Goal: Task Accomplishment & Management: Manage account settings

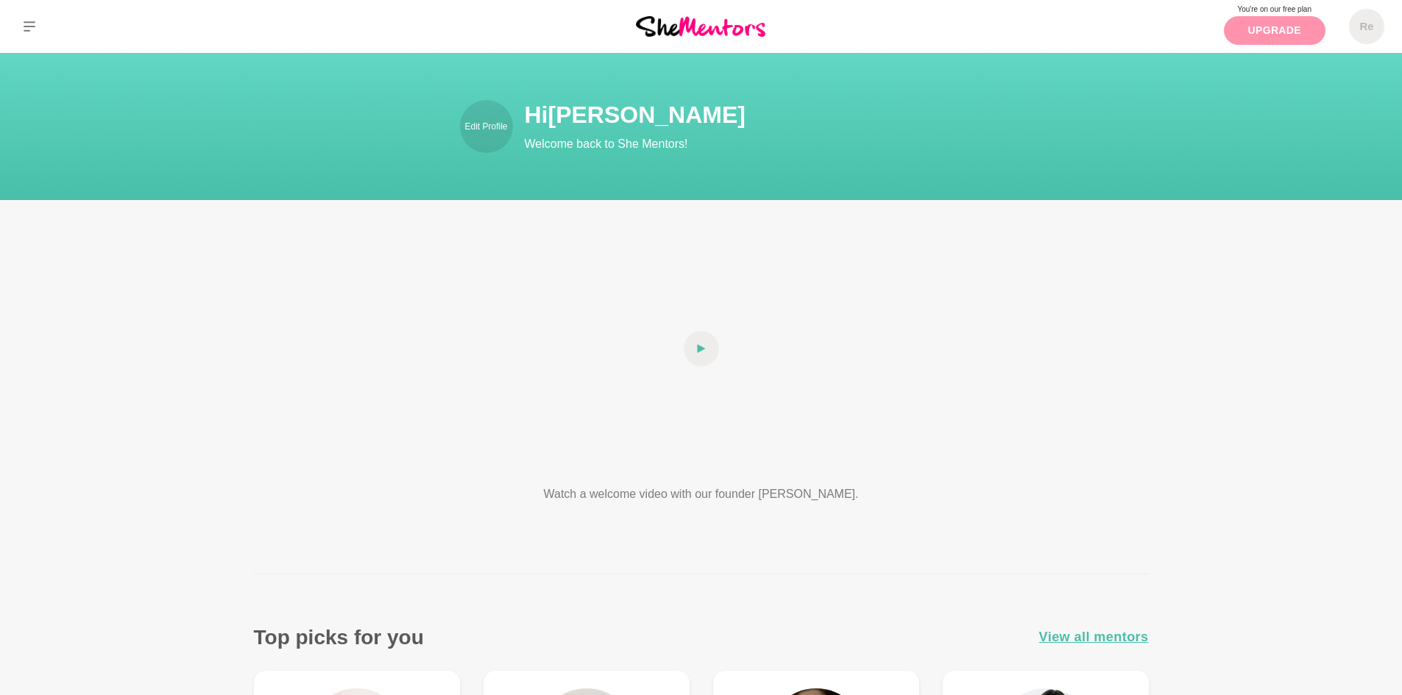
click at [1257, 32] on link "Upgrade" at bounding box center [1275, 30] width 102 height 29
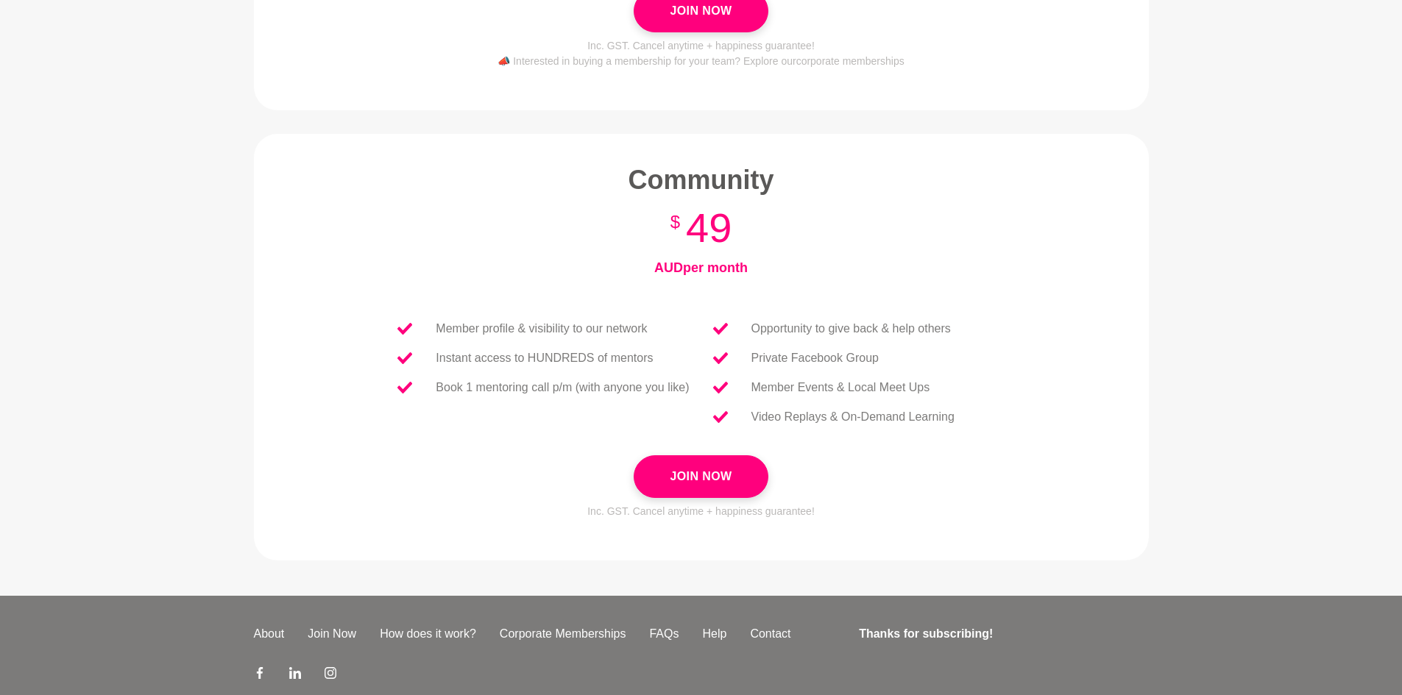
scroll to position [516, 0]
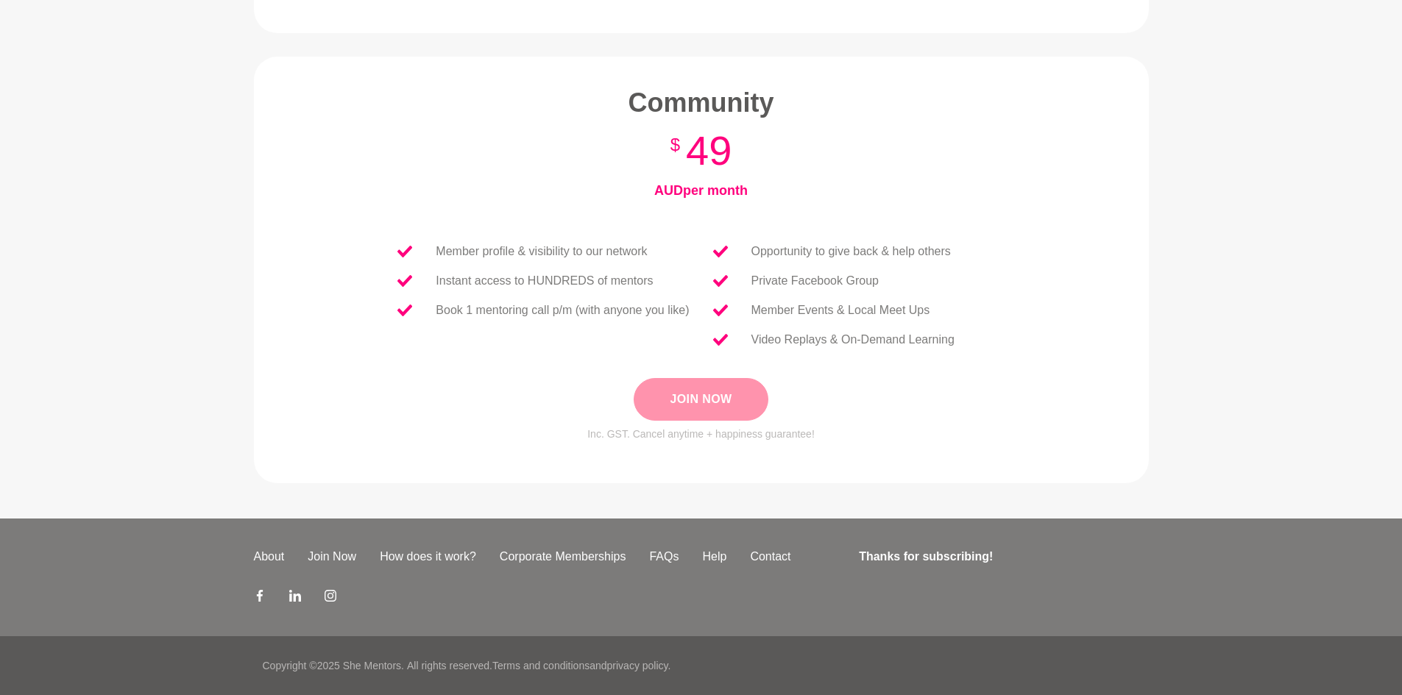
click at [686, 396] on button "Join Now" at bounding box center [700, 399] width 134 height 43
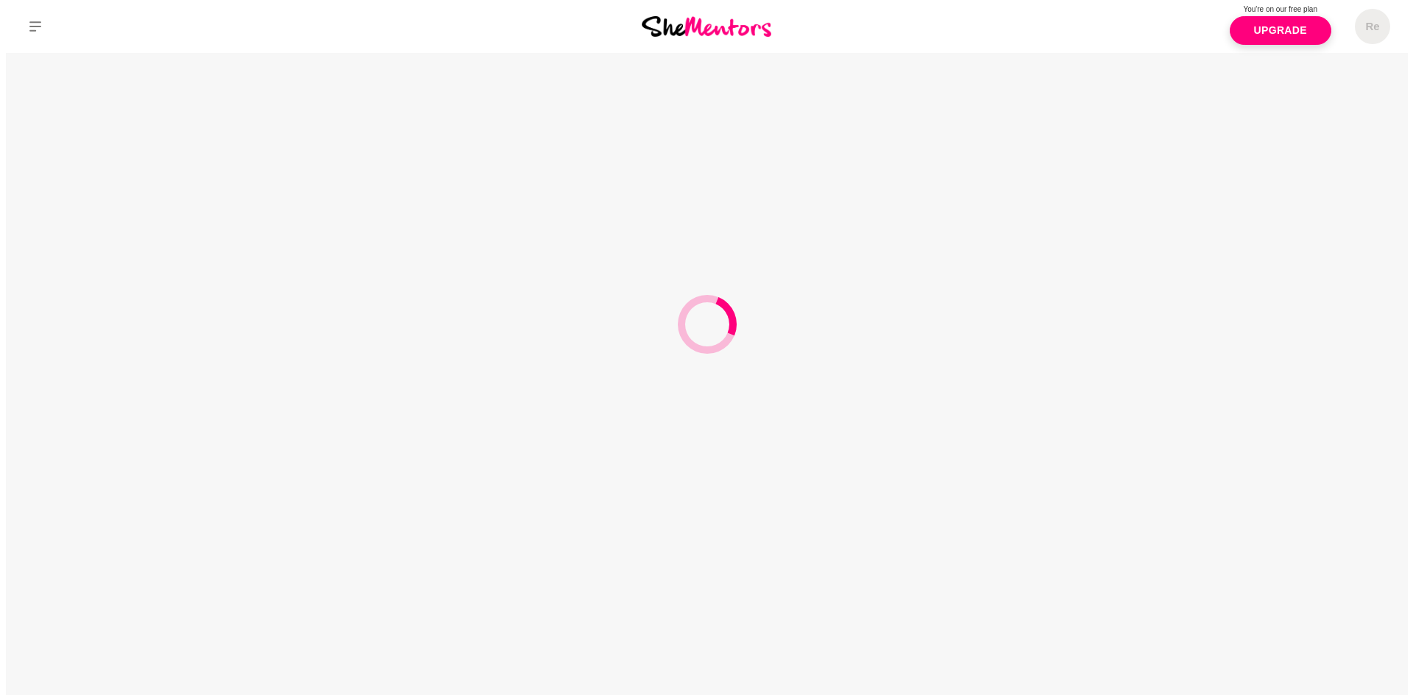
scroll to position [0, 0]
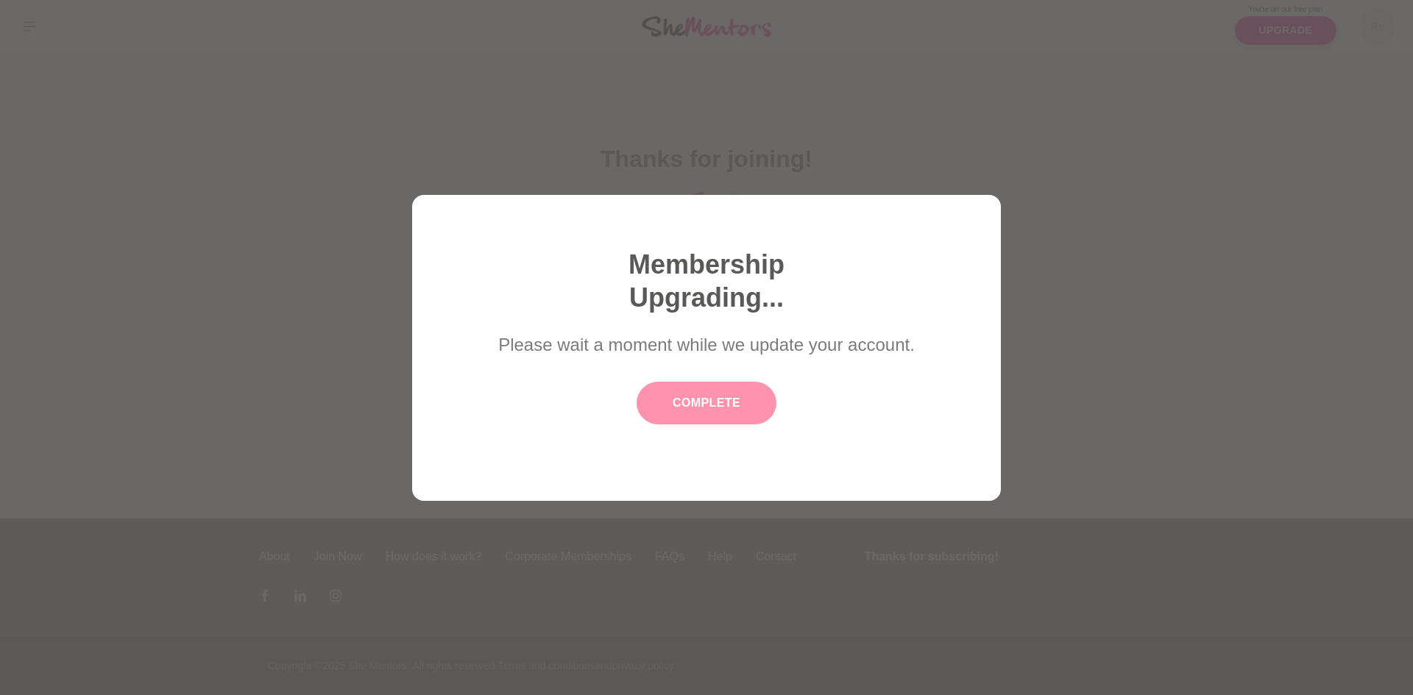
click at [731, 406] on button "Complete" at bounding box center [706, 403] width 140 height 43
click at [691, 398] on button "Complete" at bounding box center [706, 403] width 140 height 43
drag, startPoint x: 712, startPoint y: 408, endPoint x: 710, endPoint y: 422, distance: 14.9
click at [711, 408] on button "Complete" at bounding box center [706, 403] width 140 height 43
click at [700, 398] on button "Complete" at bounding box center [706, 403] width 140 height 43
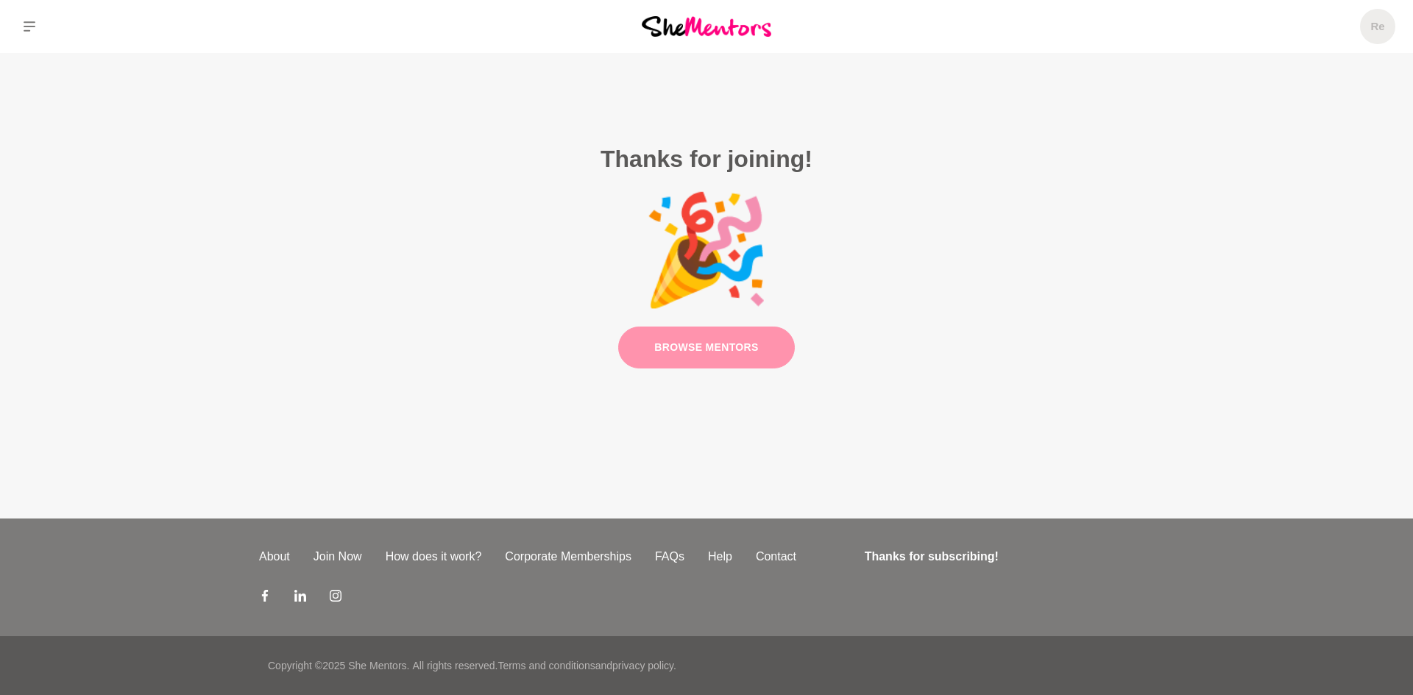
click at [717, 352] on link "Browse Mentors" at bounding box center [706, 348] width 177 height 42
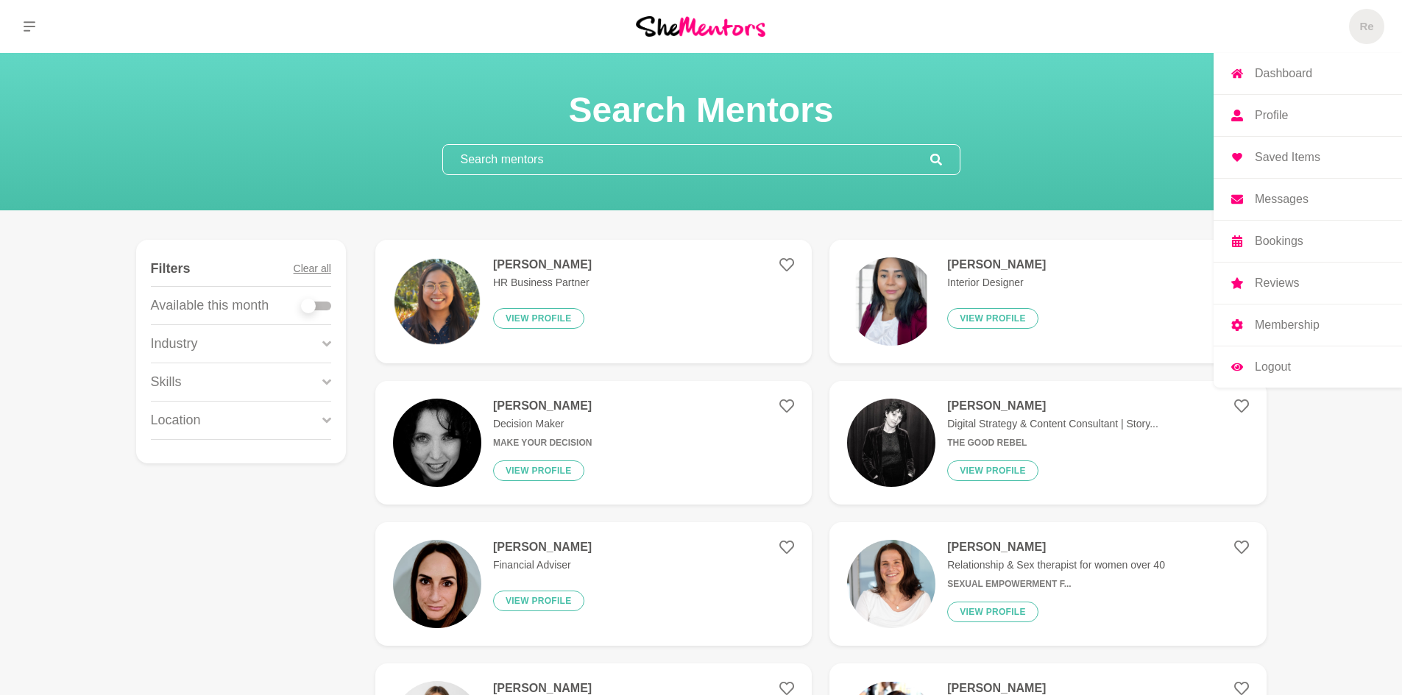
click at [1356, 37] on span "Re" at bounding box center [1366, 26] width 35 height 35
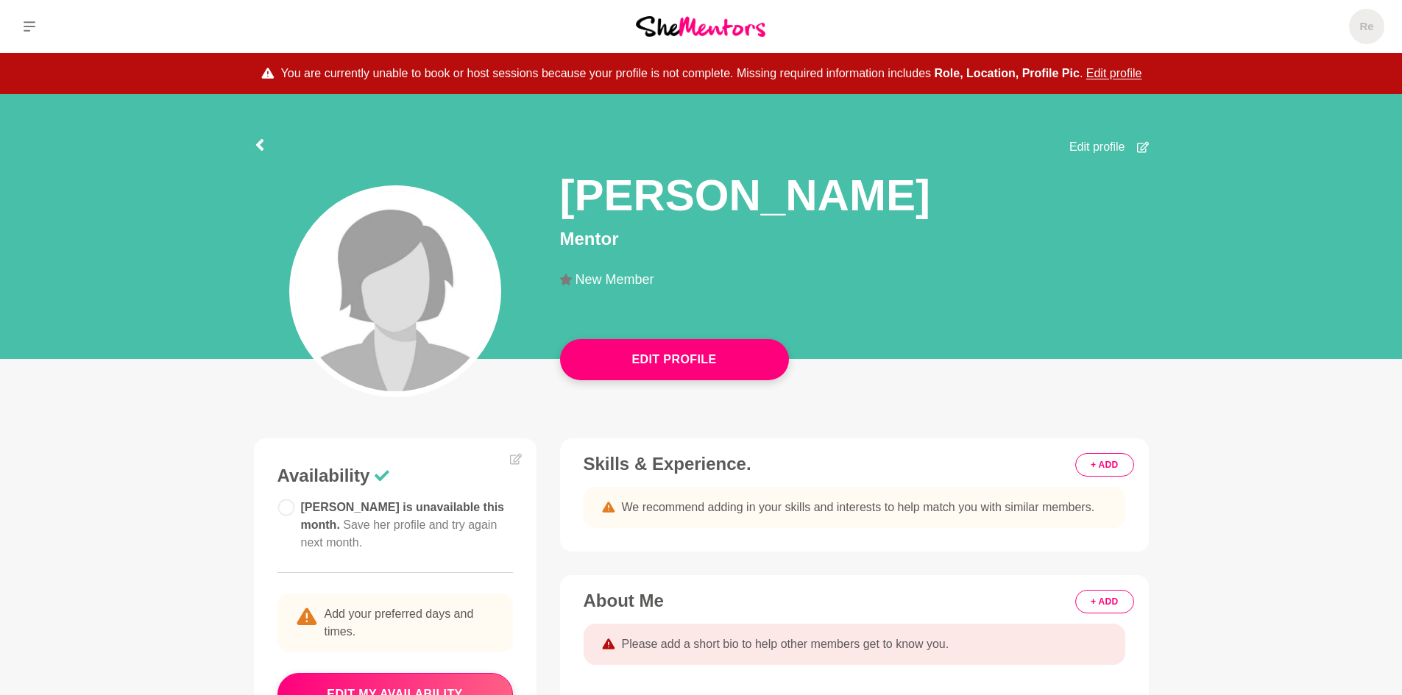
click at [354, 305] on img at bounding box center [395, 291] width 200 height 200
click at [1094, 70] on button "Edit profile" at bounding box center [1114, 74] width 56 height 18
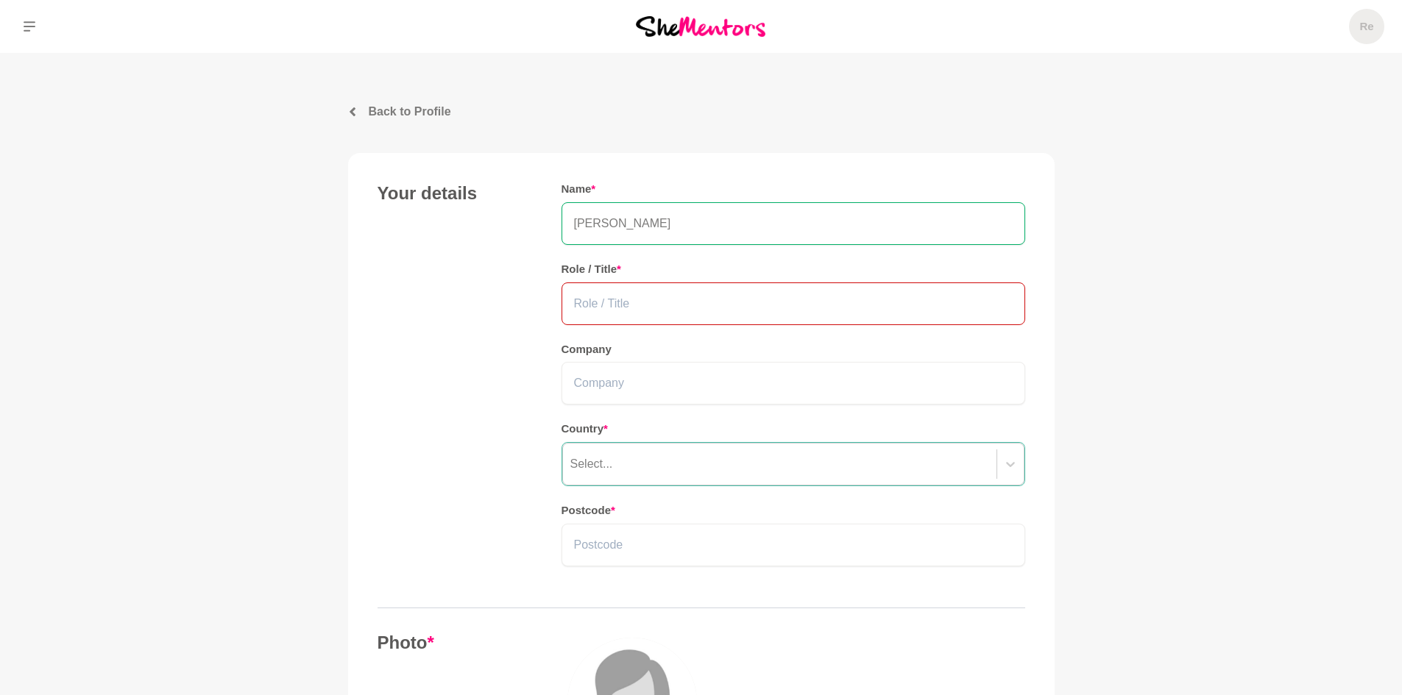
click at [651, 310] on input "text" at bounding box center [793, 304] width 464 height 43
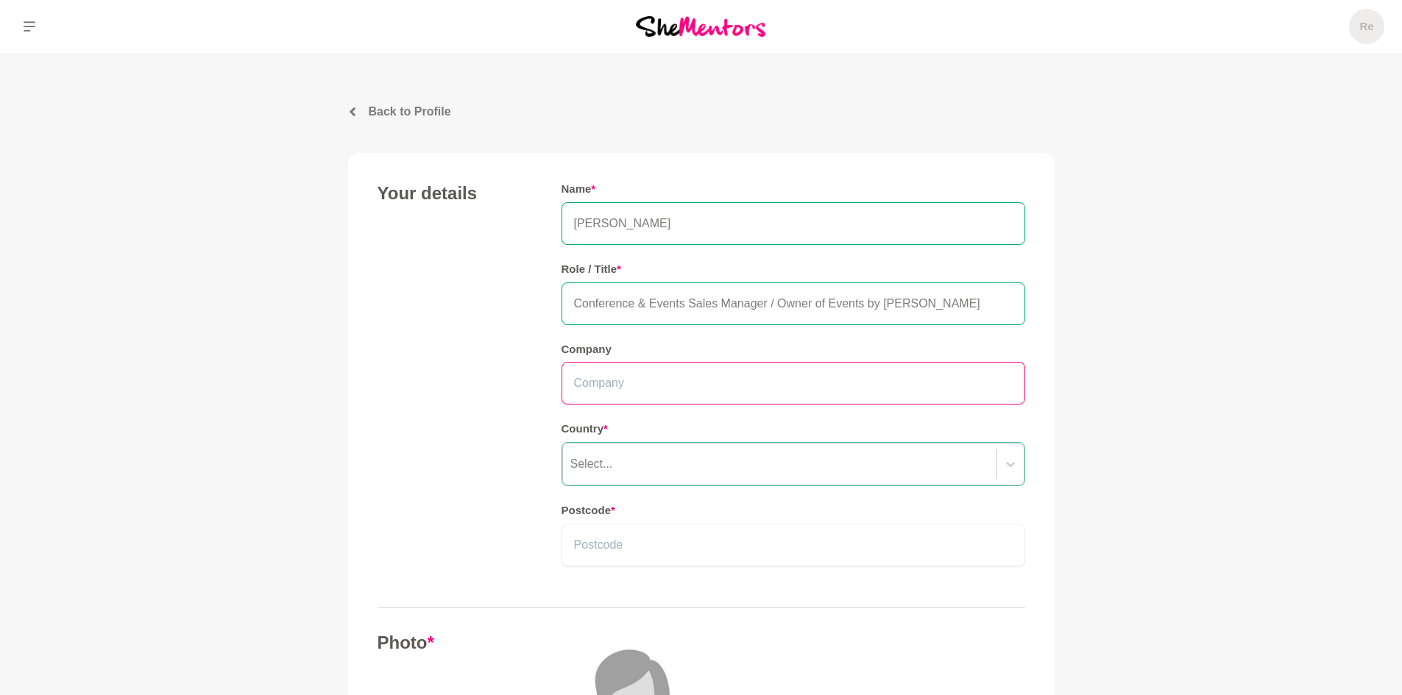
click at [688, 377] on input "text" at bounding box center [793, 383] width 464 height 43
drag, startPoint x: 915, startPoint y: 300, endPoint x: 829, endPoint y: 303, distance: 85.4
click at [829, 303] on input "Conference & Events Sales Manager / Owner of Events by [PERSON_NAME]" at bounding box center [793, 304] width 464 height 43
click at [863, 302] on input "Conference & Events Sales Manager / Owner of small side hustle" at bounding box center [793, 304] width 464 height 43
click at [861, 301] on input "Conference & Events Sales Manager / Owner of small side hustle" at bounding box center [793, 304] width 464 height 43
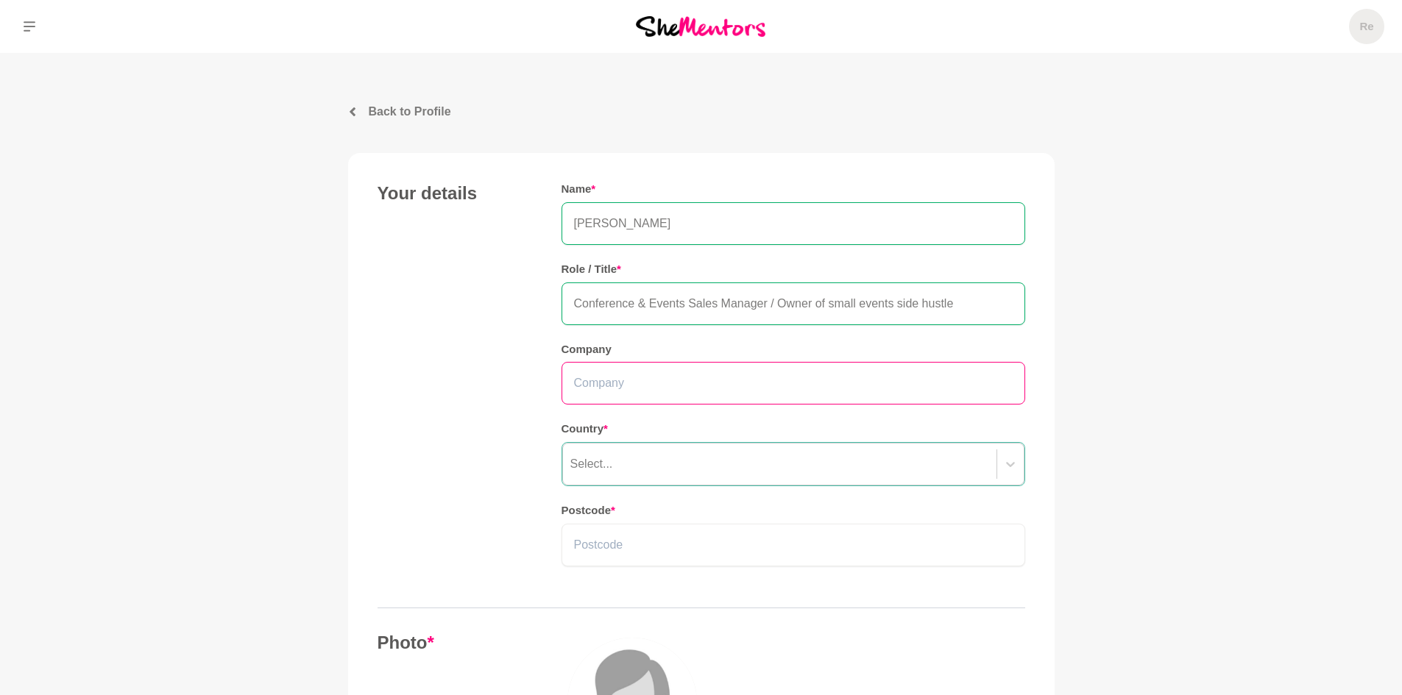
type input "Conference & Events Sales Manager / Owner of small events side hustle"
click at [690, 380] on input "text" at bounding box center [793, 383] width 464 height 43
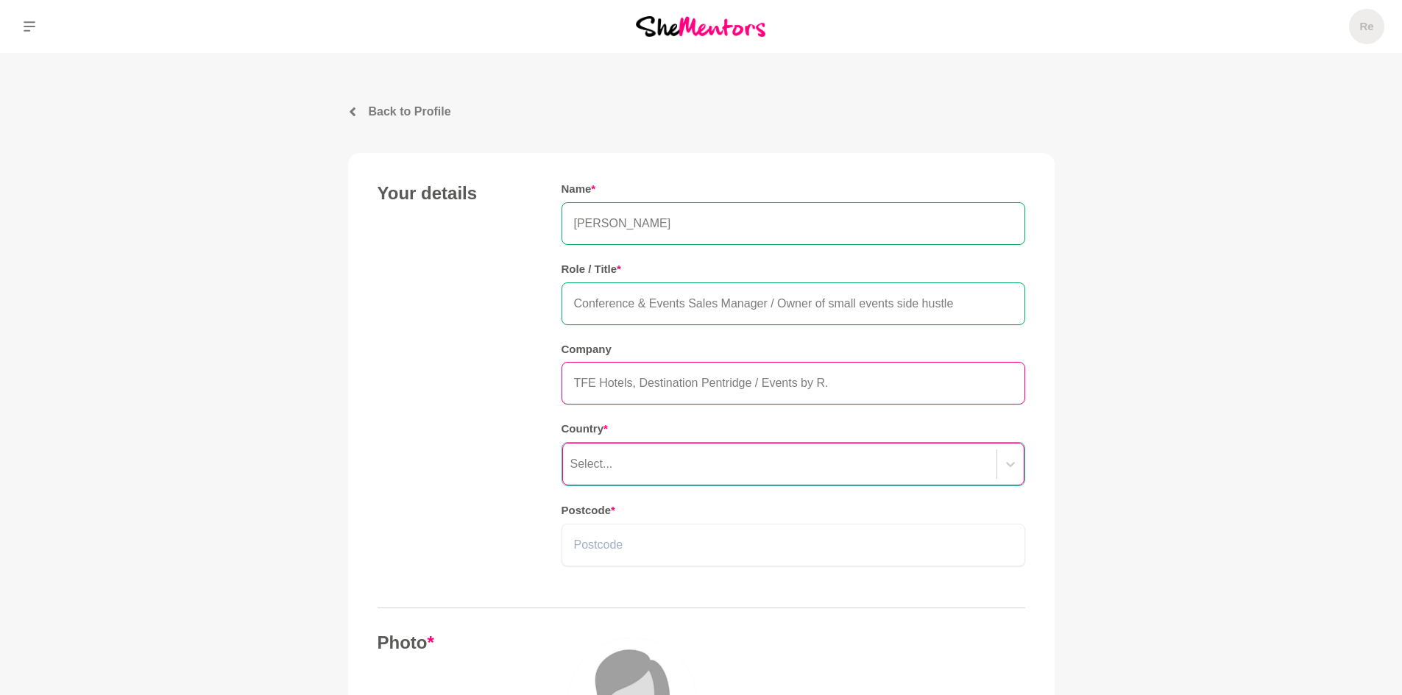
type input "TFE Hotels, Destination Pentridge / Events by R."
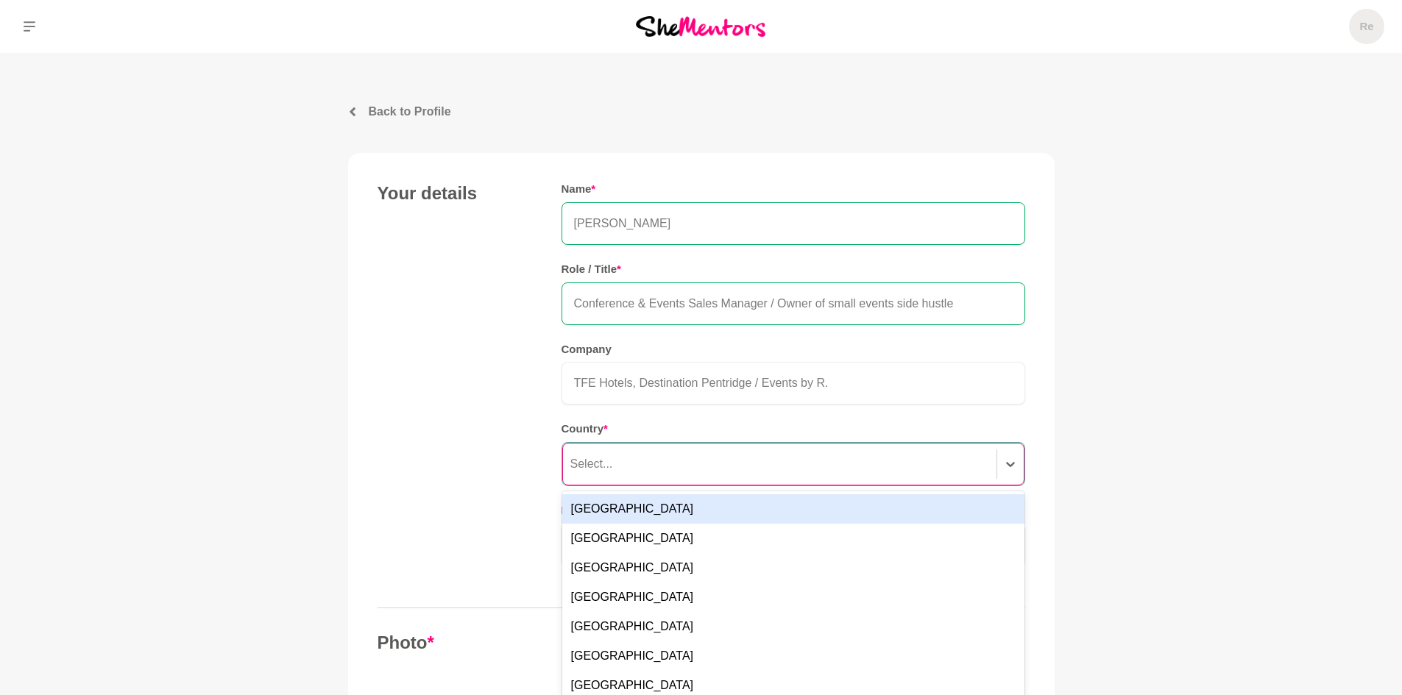
click at [627, 467] on div "option Australia focused, 1 of 249. 249 results available. Use Up and Down to c…" at bounding box center [793, 464] width 464 height 44
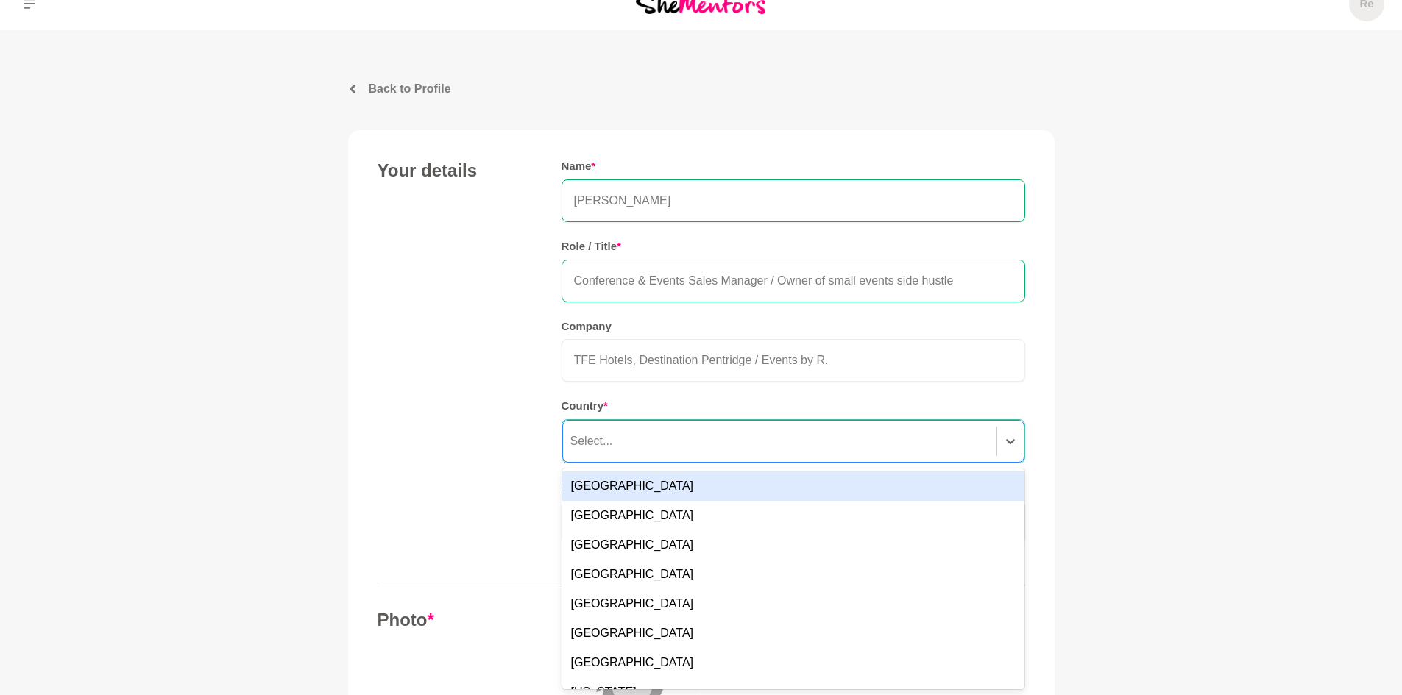
click at [638, 480] on div "[GEOGRAPHIC_DATA]" at bounding box center [793, 486] width 462 height 29
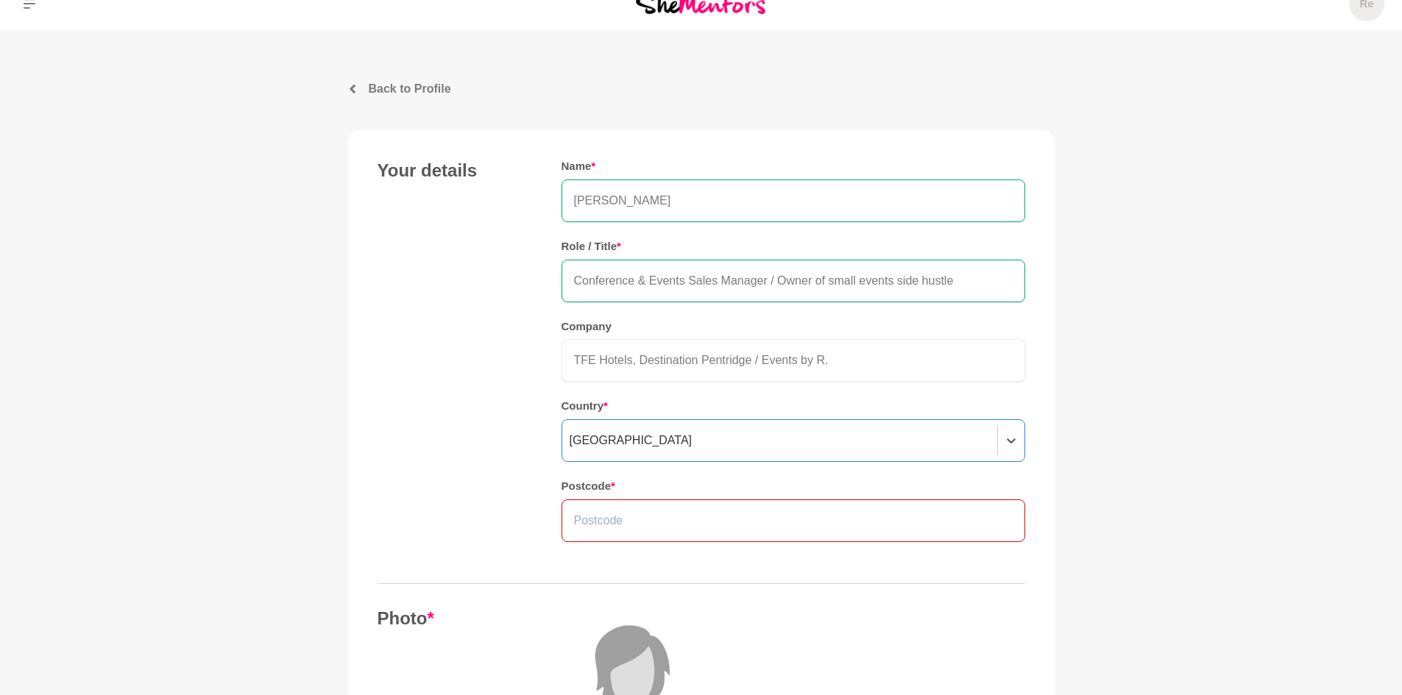
click at [636, 516] on input "text" at bounding box center [793, 521] width 464 height 43
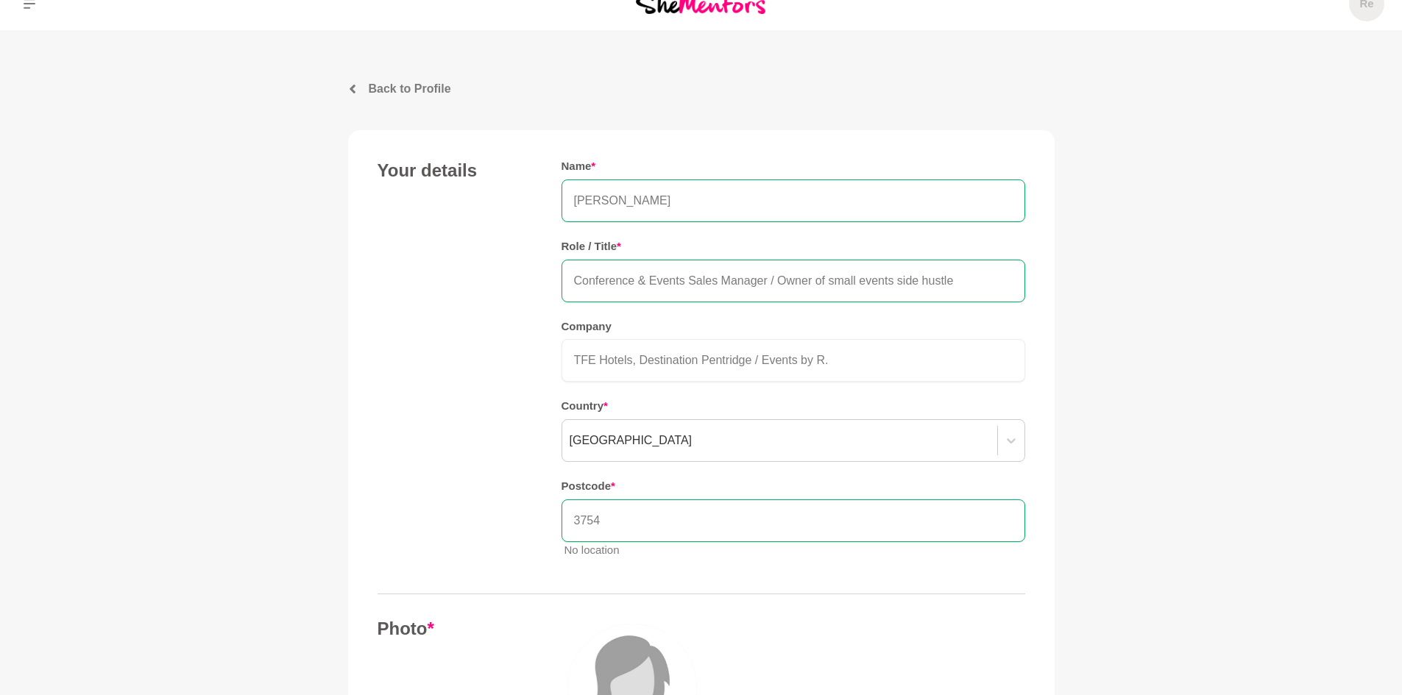
type input "3754"
click at [533, 564] on div "Your details Name * [PERSON_NAME] Role / Title * Conference & Events Sales Mana…" at bounding box center [700, 365] width 647 height 411
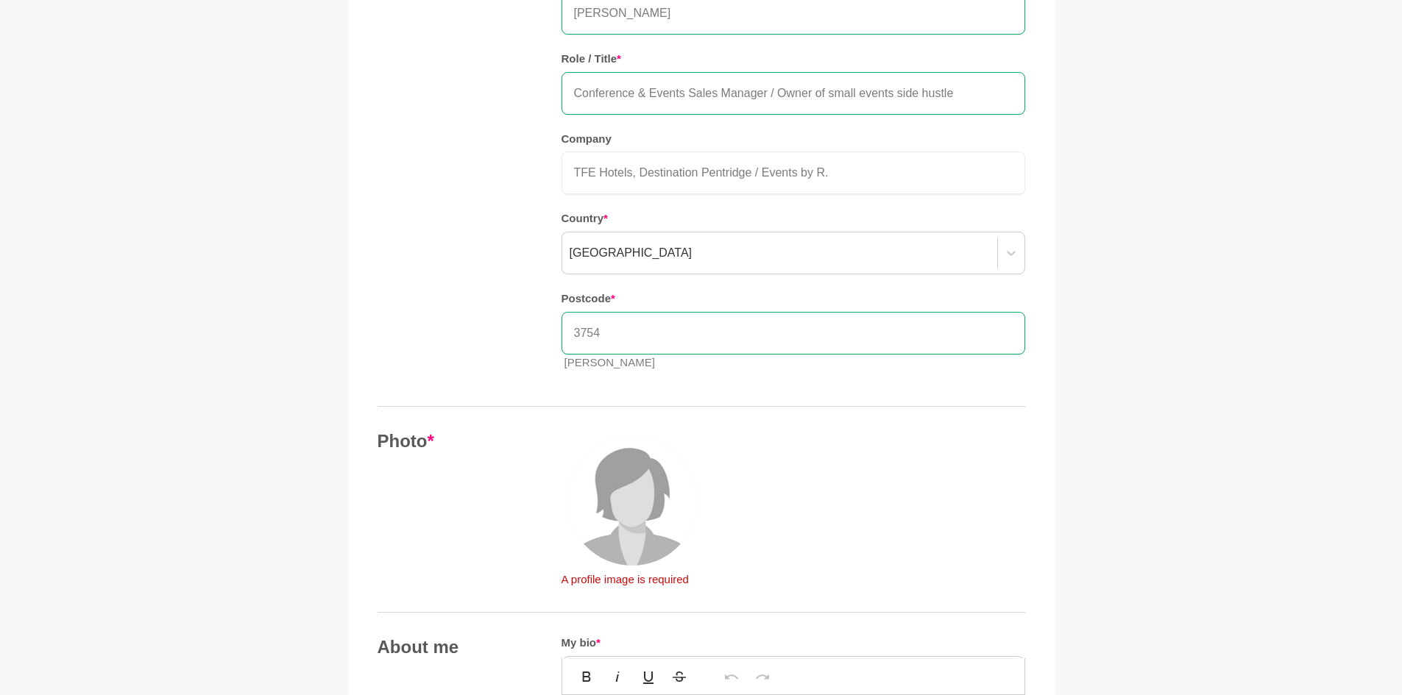
scroll to position [244, 0]
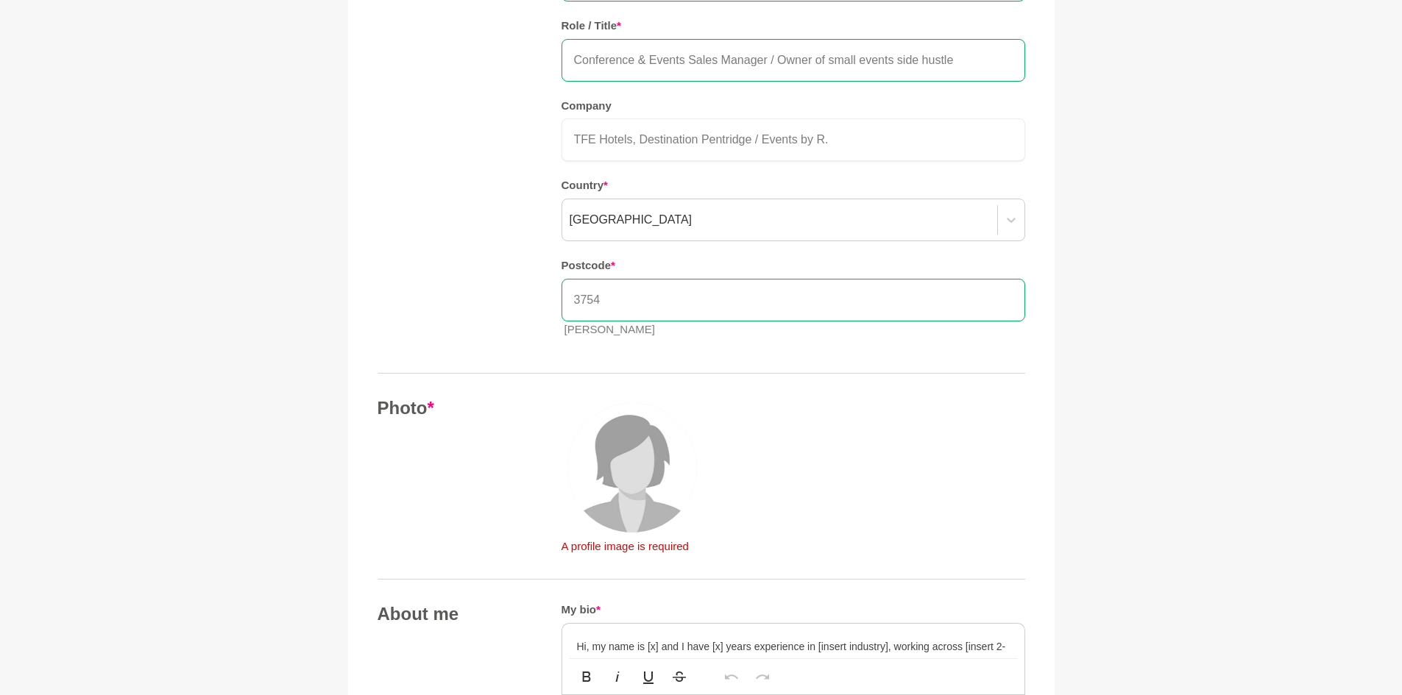
click at [611, 512] on img at bounding box center [631, 467] width 129 height 129
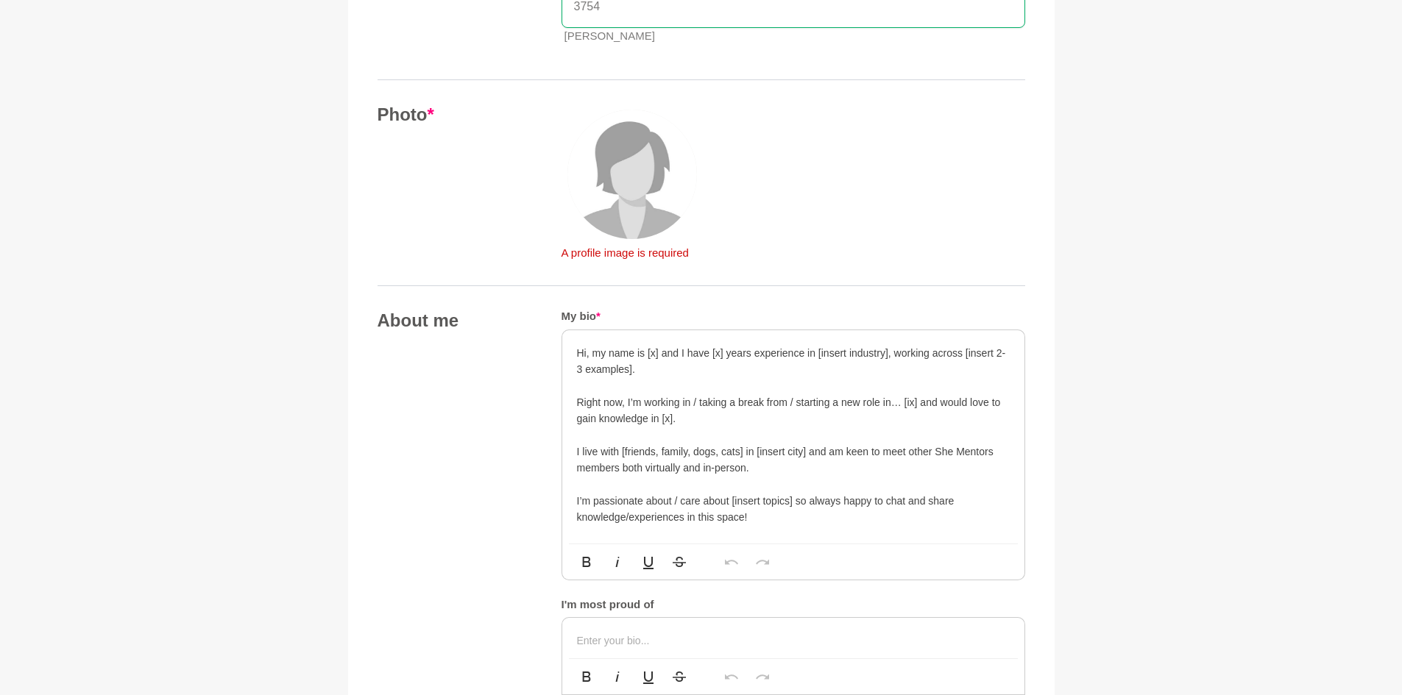
scroll to position [538, 0]
click at [656, 375] on p "Hi, my name is [x] and I have [x] years experience in [insert industry], workin…" at bounding box center [793, 360] width 433 height 33
drag, startPoint x: 647, startPoint y: 349, endPoint x: 658, endPoint y: 353, distance: 11.6
click at [658, 353] on p "Hi, my name is [x] and I have [x] years experience in [insert industry], workin…" at bounding box center [793, 360] width 433 height 33
drag, startPoint x: 731, startPoint y: 351, endPoint x: 712, endPoint y: 328, distance: 29.3
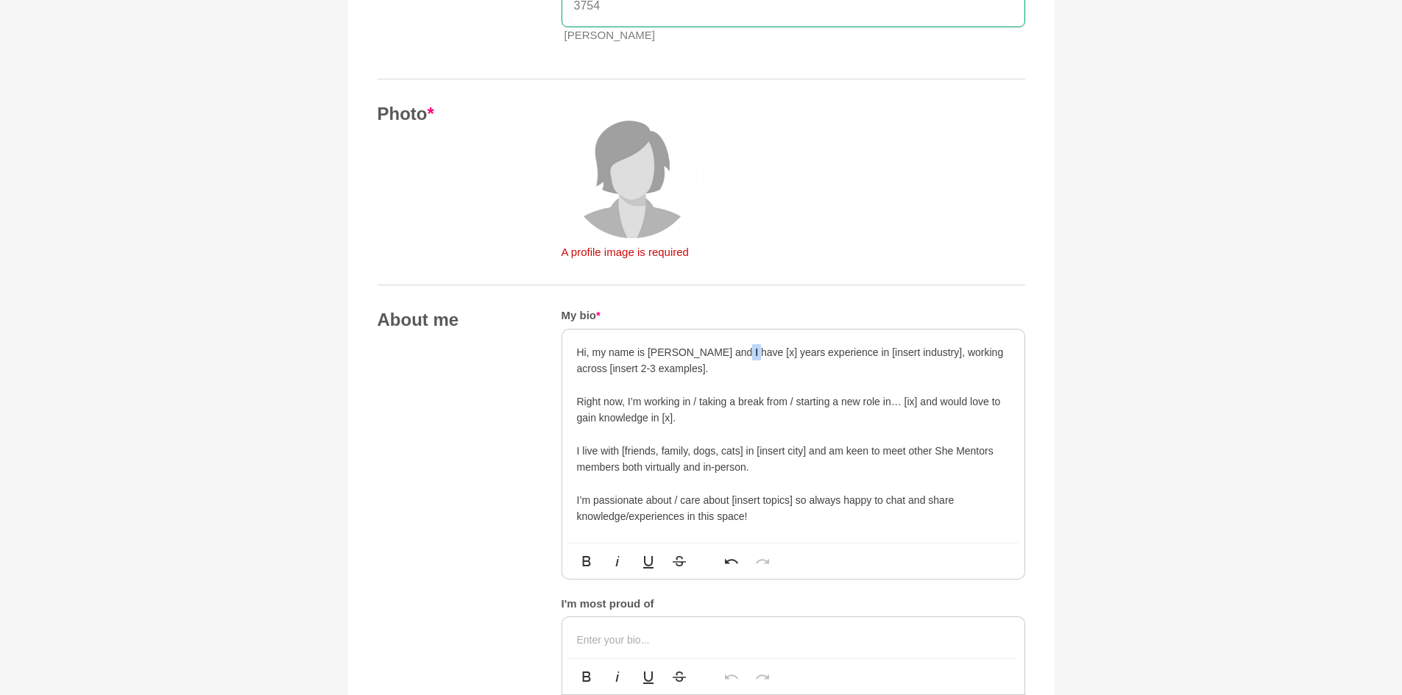
click at [742, 348] on p "Hi, my name is [PERSON_NAME] and I have [x] years experience in [insert industr…" at bounding box center [793, 360] width 433 height 33
drag, startPoint x: 862, startPoint y: 352, endPoint x: 931, endPoint y: 352, distance: 68.4
click at [931, 352] on p "Hi, my name is [PERSON_NAME] and I have over 20 years experience in [insert ind…" at bounding box center [793, 360] width 433 height 33
click at [916, 352] on p "Hi, my name is [PERSON_NAME] and I have over 20 years experience in the Hotel/E…" at bounding box center [793, 360] width 433 height 33
drag, startPoint x: 767, startPoint y: 369, endPoint x: 647, endPoint y: 374, distance: 120.0
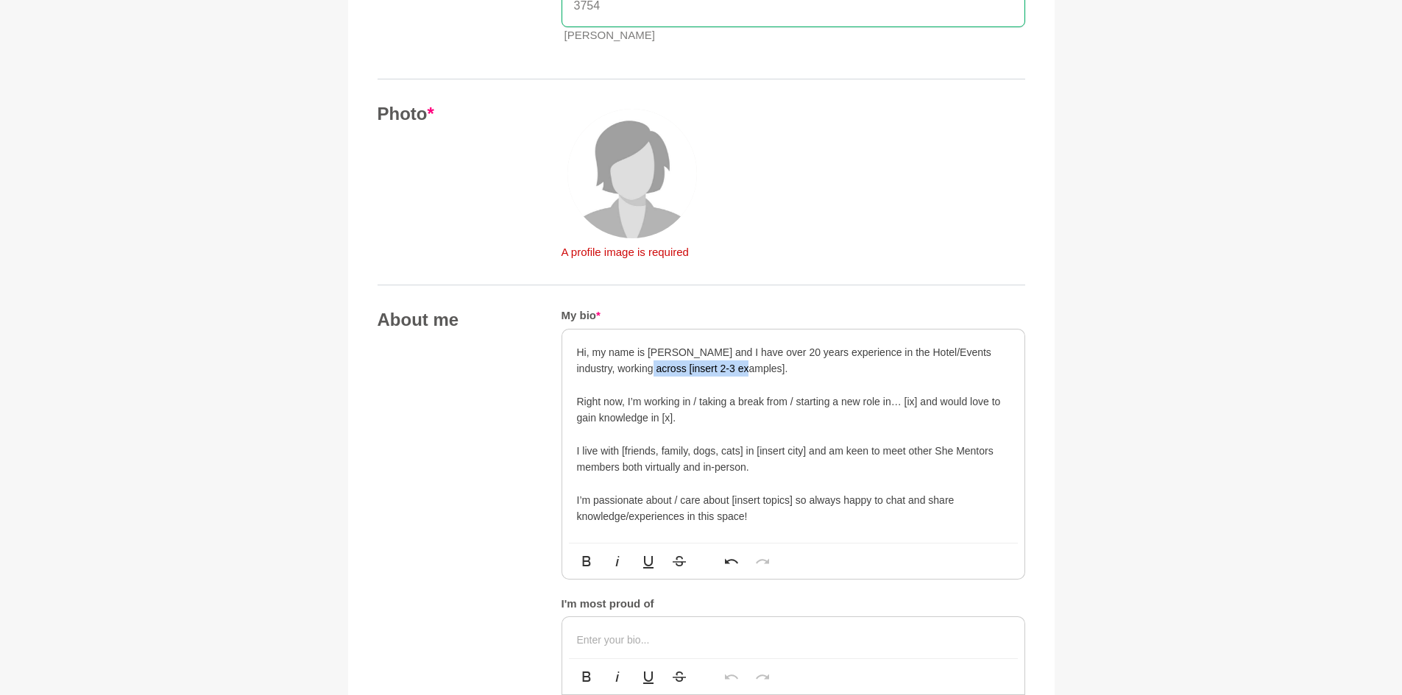
click at [647, 374] on p "Hi, my name is [PERSON_NAME] and I have over 20 years experience in the Hotel/E…" at bounding box center [793, 360] width 433 height 33
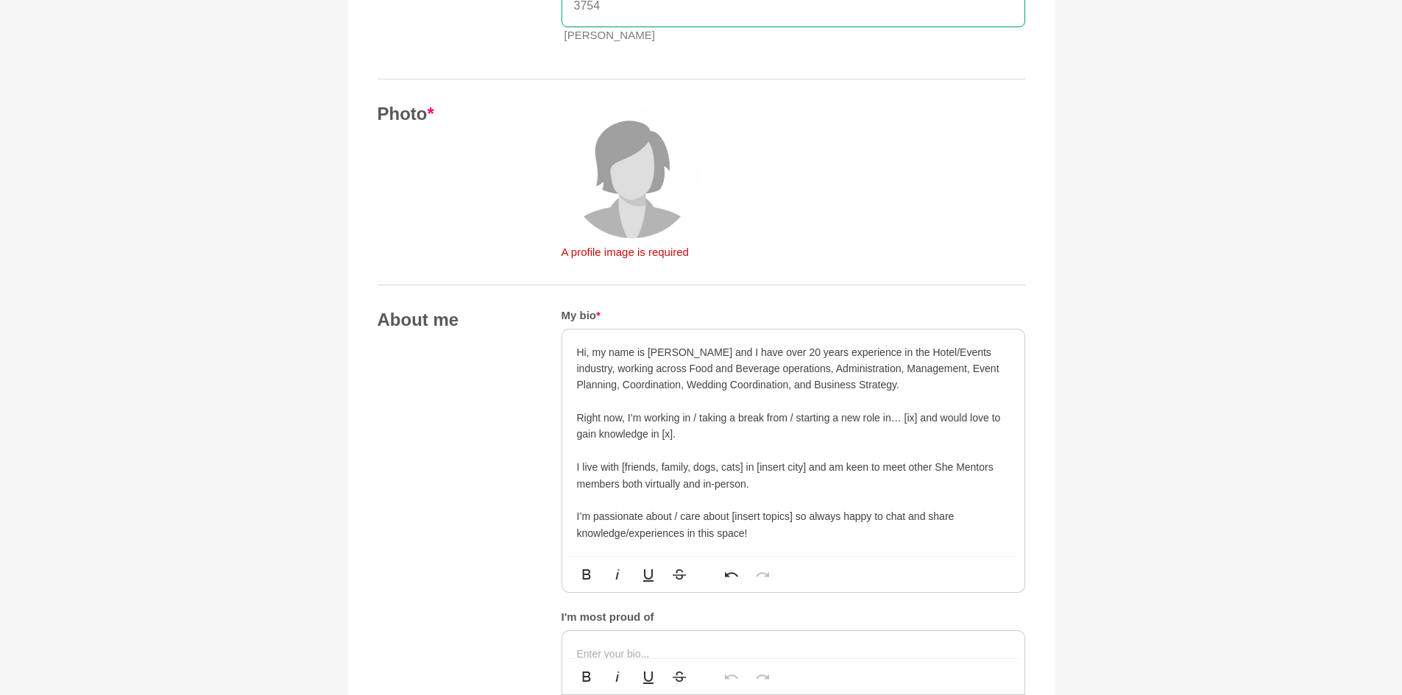
click at [768, 438] on p "Right now, I’m working in / taking a break from / starting a new role in… [ix] …" at bounding box center [793, 426] width 433 height 33
click at [697, 417] on p "Right now, I’m working in / taking a break from / starting a new role in… [ix] …" at bounding box center [793, 426] width 433 height 33
click at [694, 416] on p "Right now, I’m working in / taking a break from / starting a new role in… [ix] …" at bounding box center [793, 426] width 433 height 33
click at [690, 419] on p "Right now, I’m working in / taking a break from / starting a new role in… [ix] …" at bounding box center [793, 426] width 433 height 33
drag, startPoint x: 683, startPoint y: 419, endPoint x: 692, endPoint y: 419, distance: 8.8
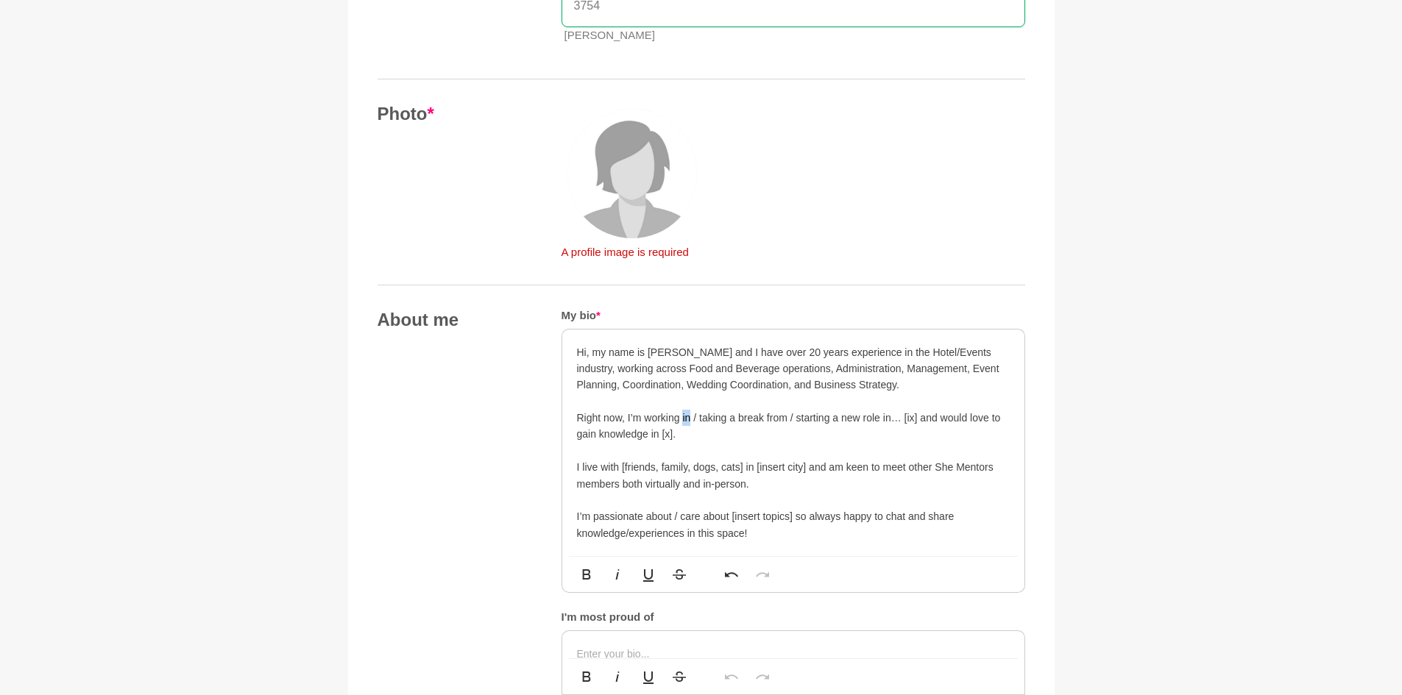
click at [692, 419] on p "Right now, I’m working in / taking a break from / starting a new role in… [ix] …" at bounding box center [793, 426] width 433 height 33
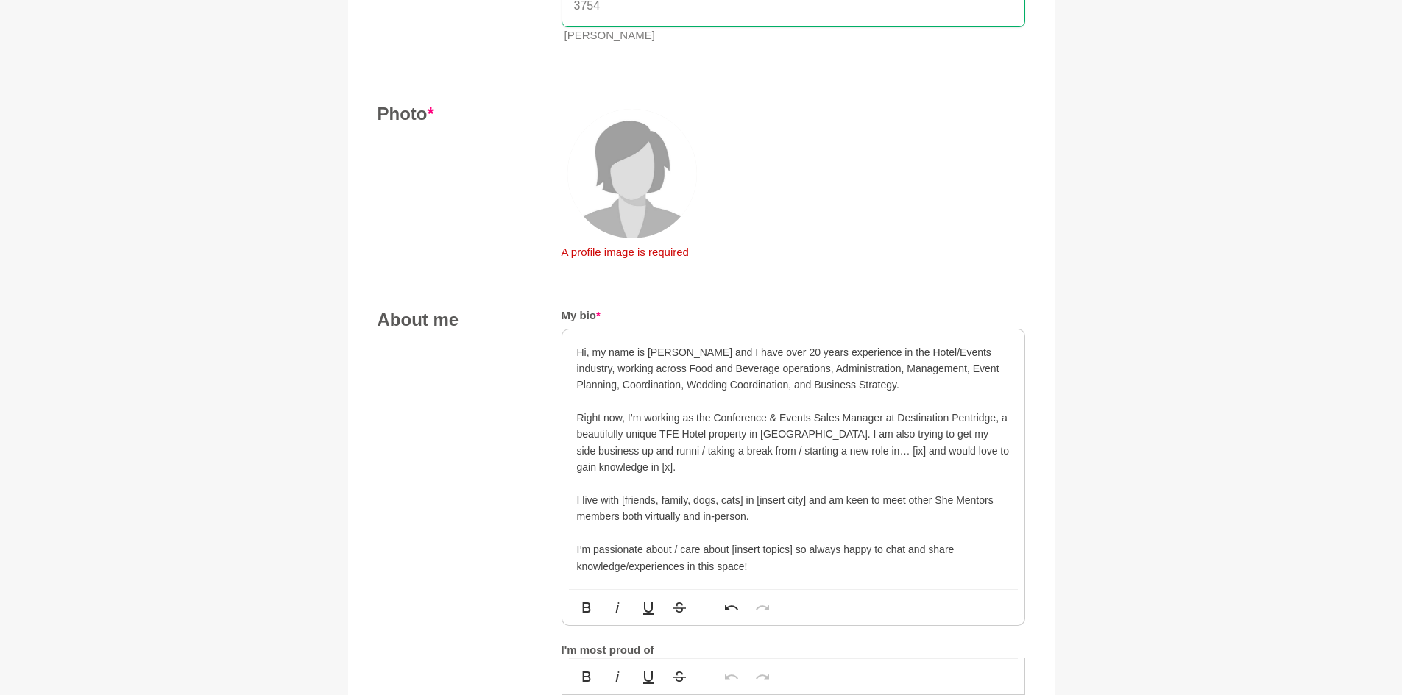
click at [935, 431] on p "Right now, I’m working as the Conference & Events Sales Manager at Destination …" at bounding box center [793, 443] width 433 height 66
click at [634, 451] on p "Right now, I’m working as the Conference & Events Sales Manager at Destination …" at bounding box center [793, 443] width 433 height 66
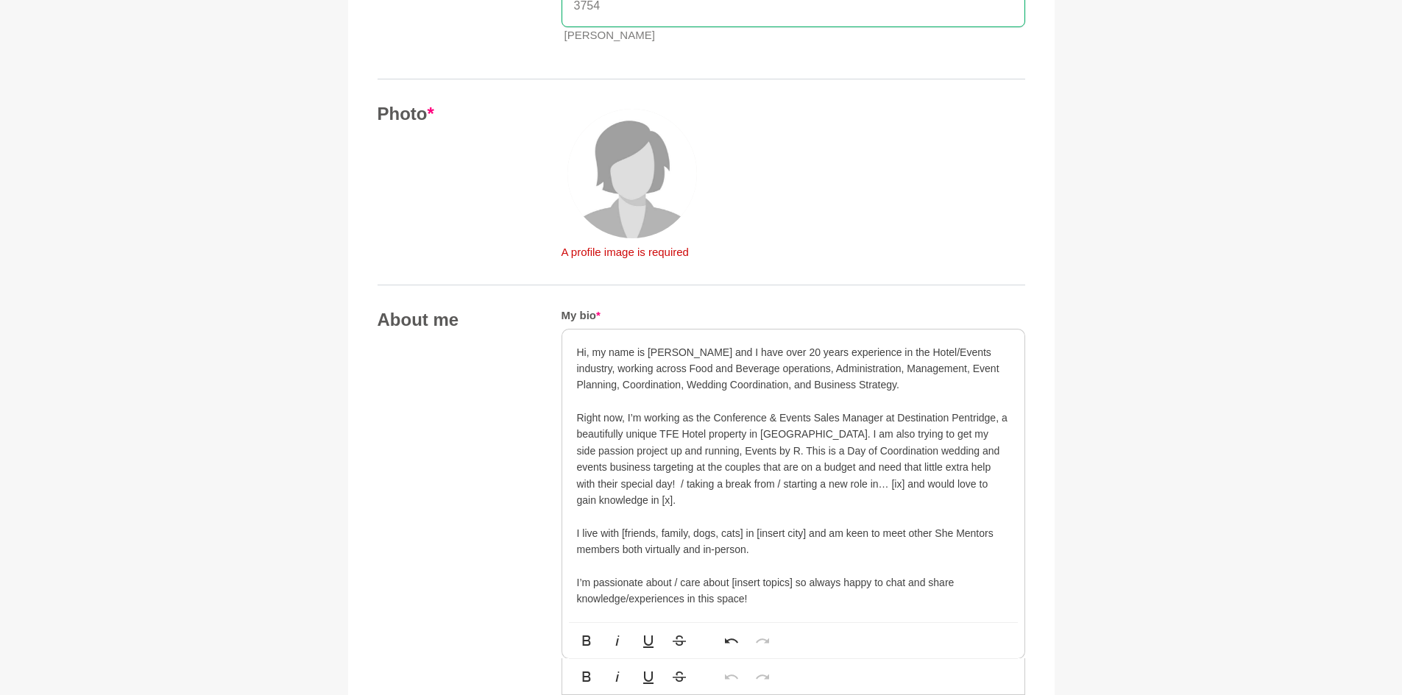
click at [658, 503] on p "Right now, I’m working as the Conference & Events Sales Manager at Destination …" at bounding box center [793, 459] width 433 height 99
drag, startPoint x: 604, startPoint y: 483, endPoint x: 848, endPoint y: 487, distance: 243.6
click at [848, 487] on p "Right now, I’m working as the Conference & Events Sales Manager at Destination …" at bounding box center [793, 459] width 433 height 99
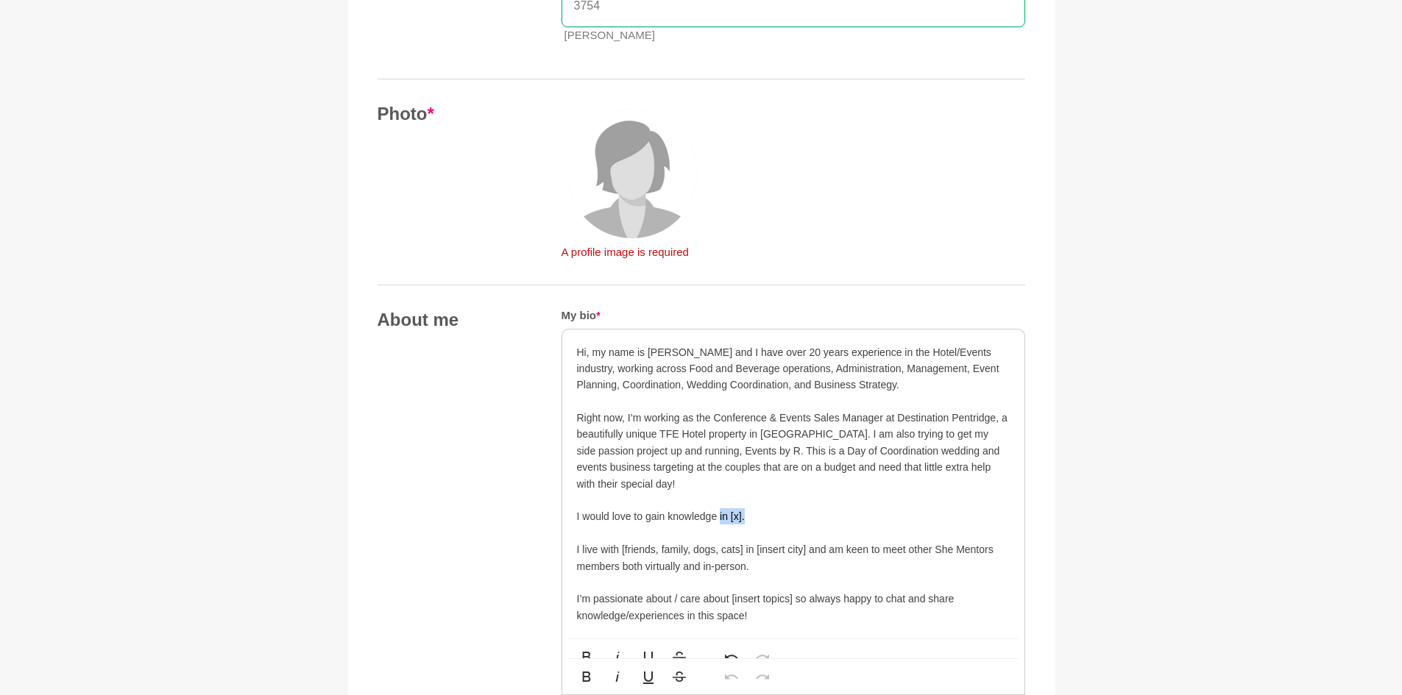
drag, startPoint x: 755, startPoint y: 523, endPoint x: 719, endPoint y: 514, distance: 37.3
click at [719, 514] on p "I would love to gain knowledge in [x]." at bounding box center [793, 516] width 433 height 16
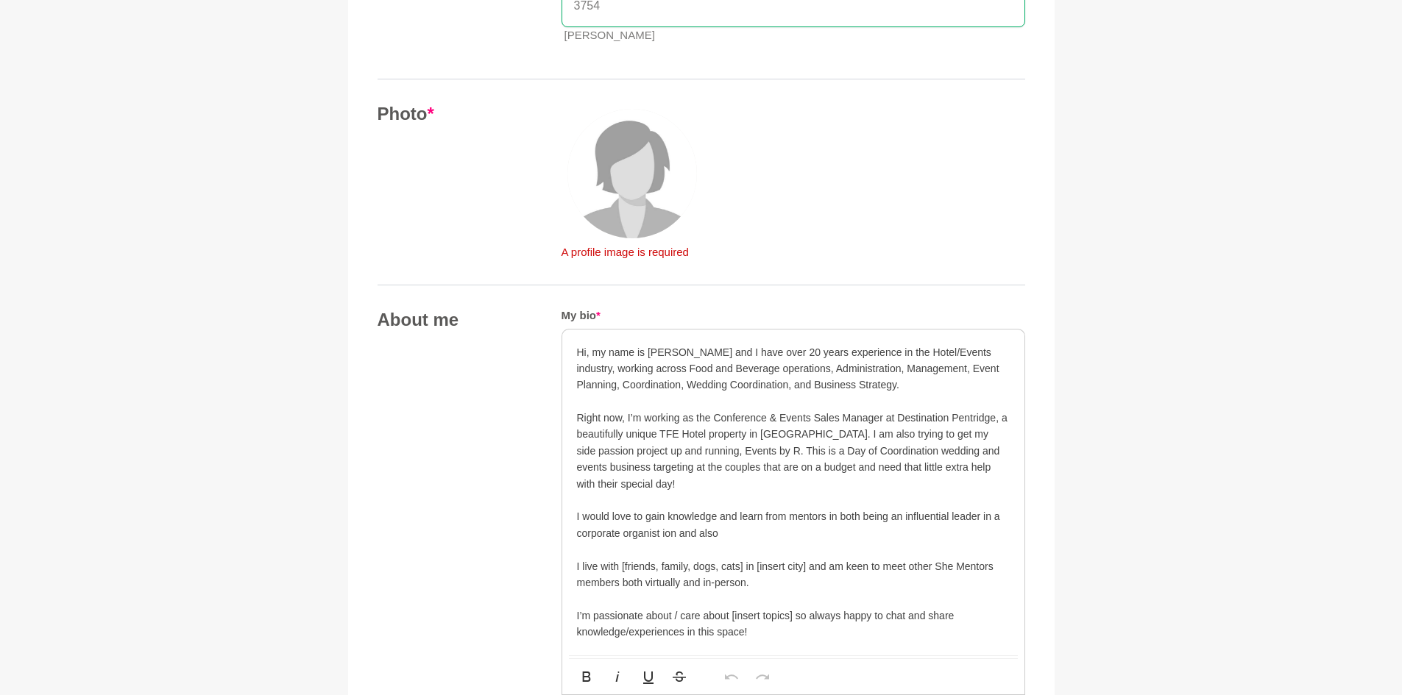
click at [663, 534] on p "I would love to gain knowledge and learn from mentors in both being an influent…" at bounding box center [793, 524] width 433 height 33
click at [753, 529] on p "I would love to gain knowledge and learn from mentors in both being an influent…" at bounding box center [793, 524] width 433 height 33
click at [657, 539] on p "I would love to gain knowledge and learn from mentors in both being an influent…" at bounding box center [793, 524] width 433 height 33
click at [653, 561] on p "I live with [friends, family, dogs, cats] in [insert city] and am keen to meet …" at bounding box center [793, 574] width 433 height 33
drag, startPoint x: 577, startPoint y: 562, endPoint x: 826, endPoint y: 567, distance: 248.7
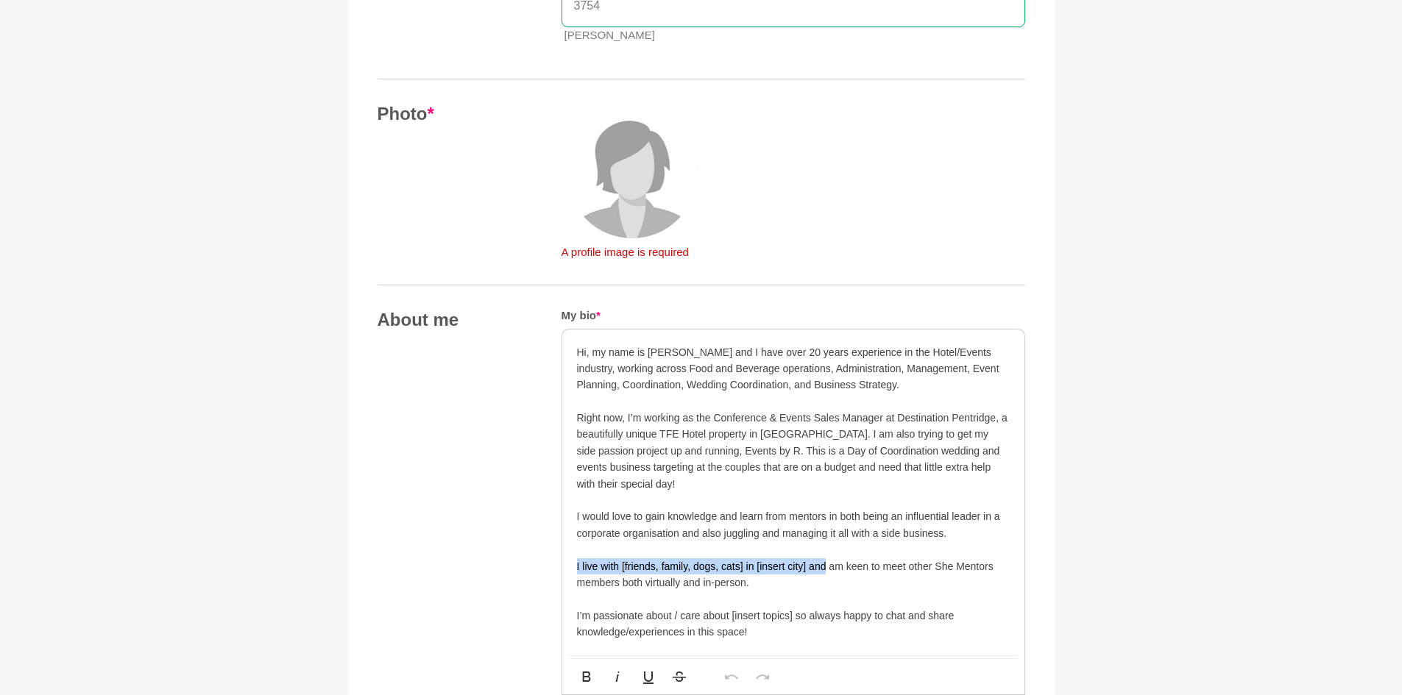
click at [826, 567] on p "I live with [friends, family, dogs, cats] in [insert city] and am keen to meet …" at bounding box center [793, 574] width 433 height 33
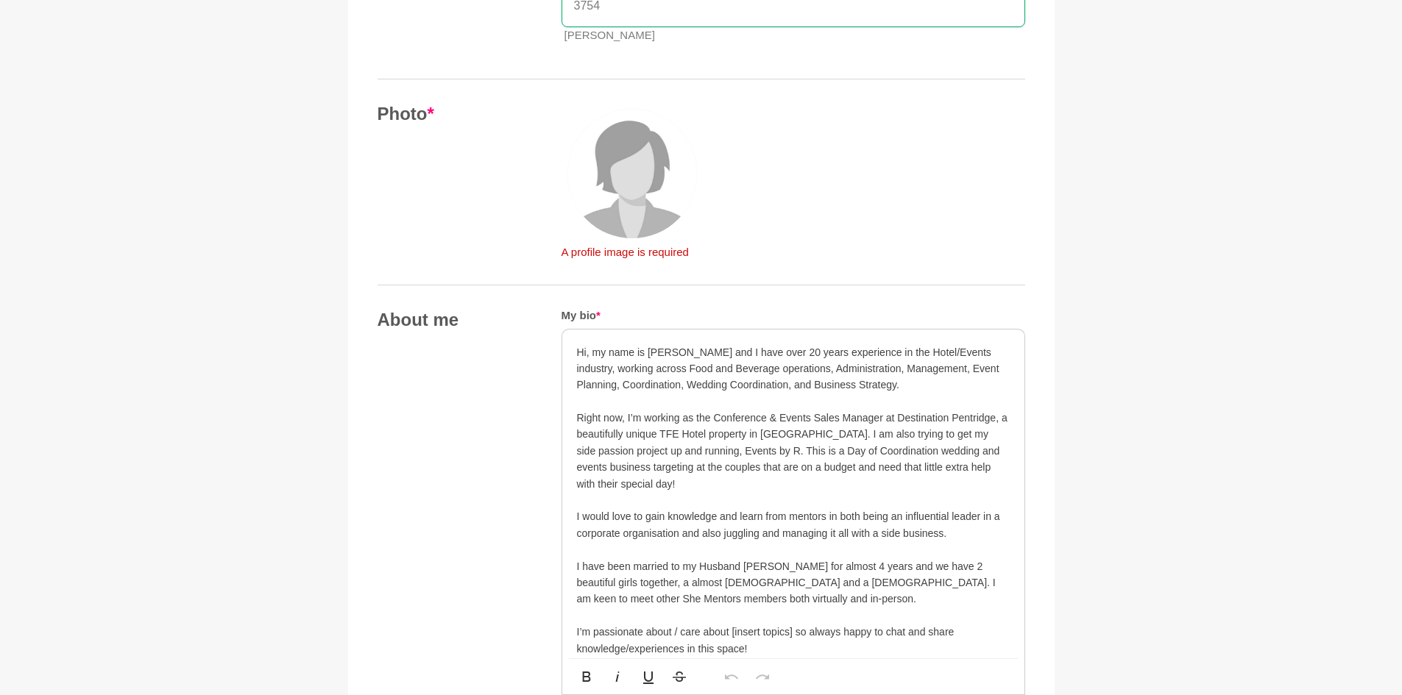
click at [798, 586] on p "I have been married to my Husband [PERSON_NAME] for almost 4 years and we have …" at bounding box center [793, 582] width 433 height 49
click at [788, 604] on p "I have been married to my Husband [PERSON_NAME] for almost 4 years and we have …" at bounding box center [793, 582] width 433 height 49
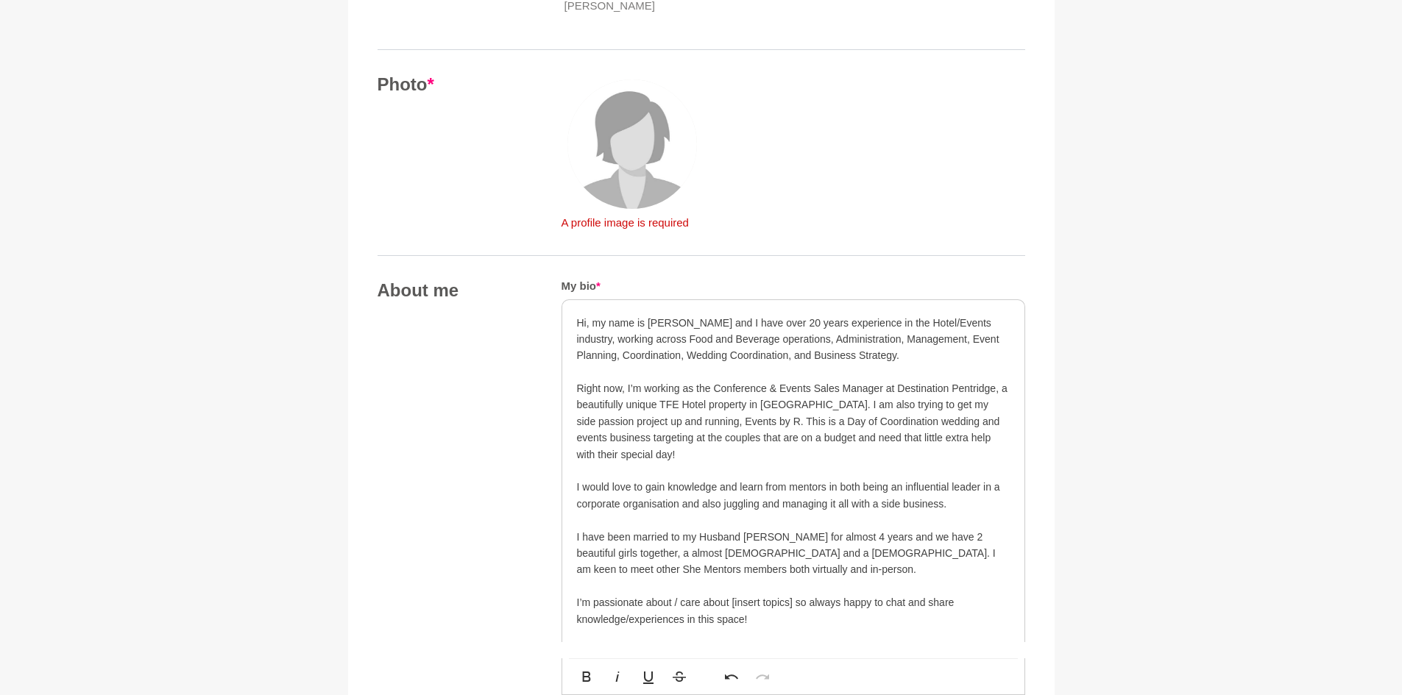
scroll to position [611, 0]
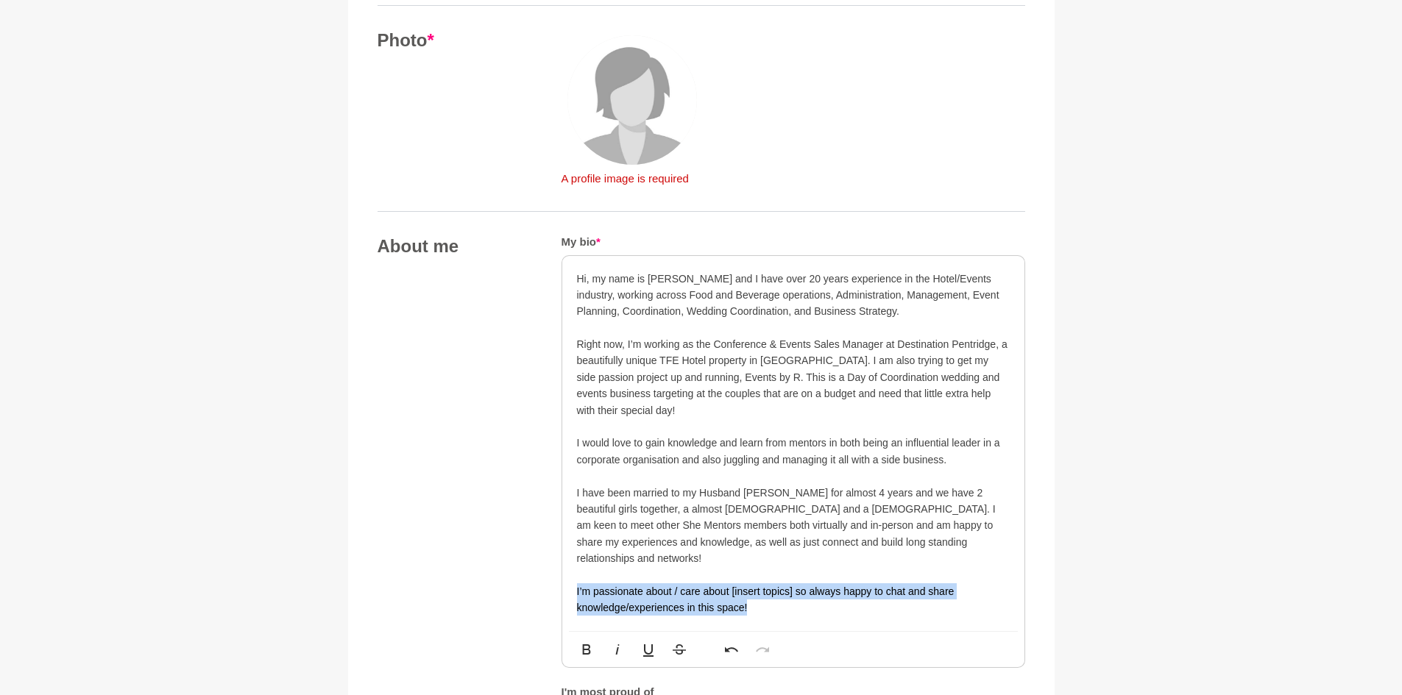
drag, startPoint x: 753, startPoint y: 586, endPoint x: 555, endPoint y: 576, distance: 198.1
click at [555, 576] on div "About me My bio * Hi, my name is [PERSON_NAME] and I have over 20 years experie…" at bounding box center [700, 588] width 647 height 706
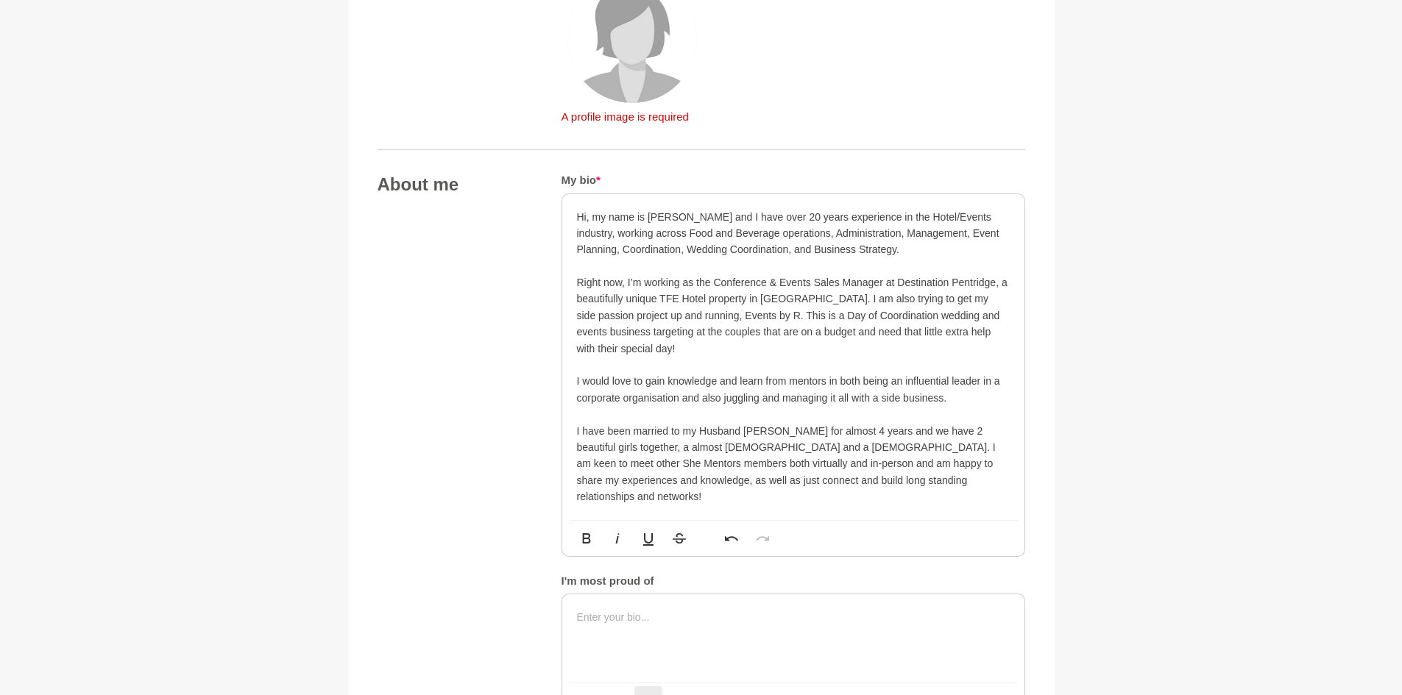
scroll to position [759, 0]
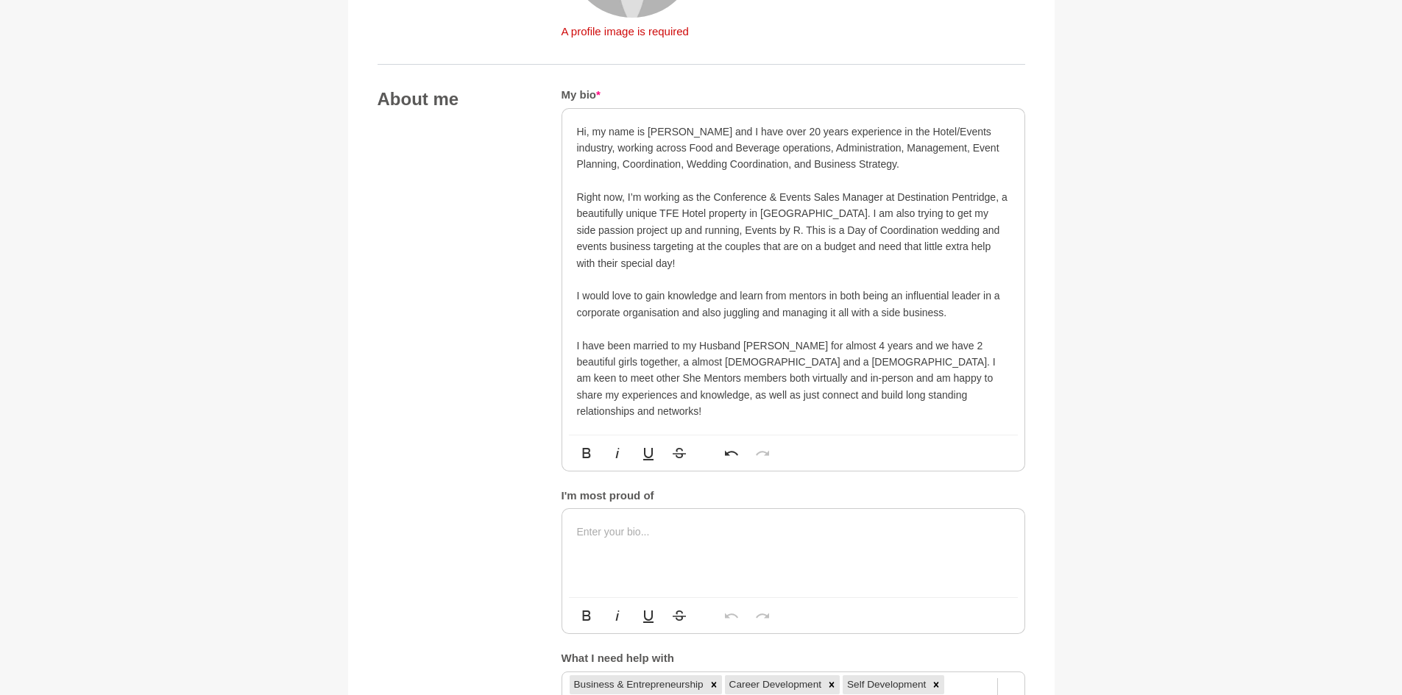
click at [647, 524] on p at bounding box center [793, 532] width 433 height 16
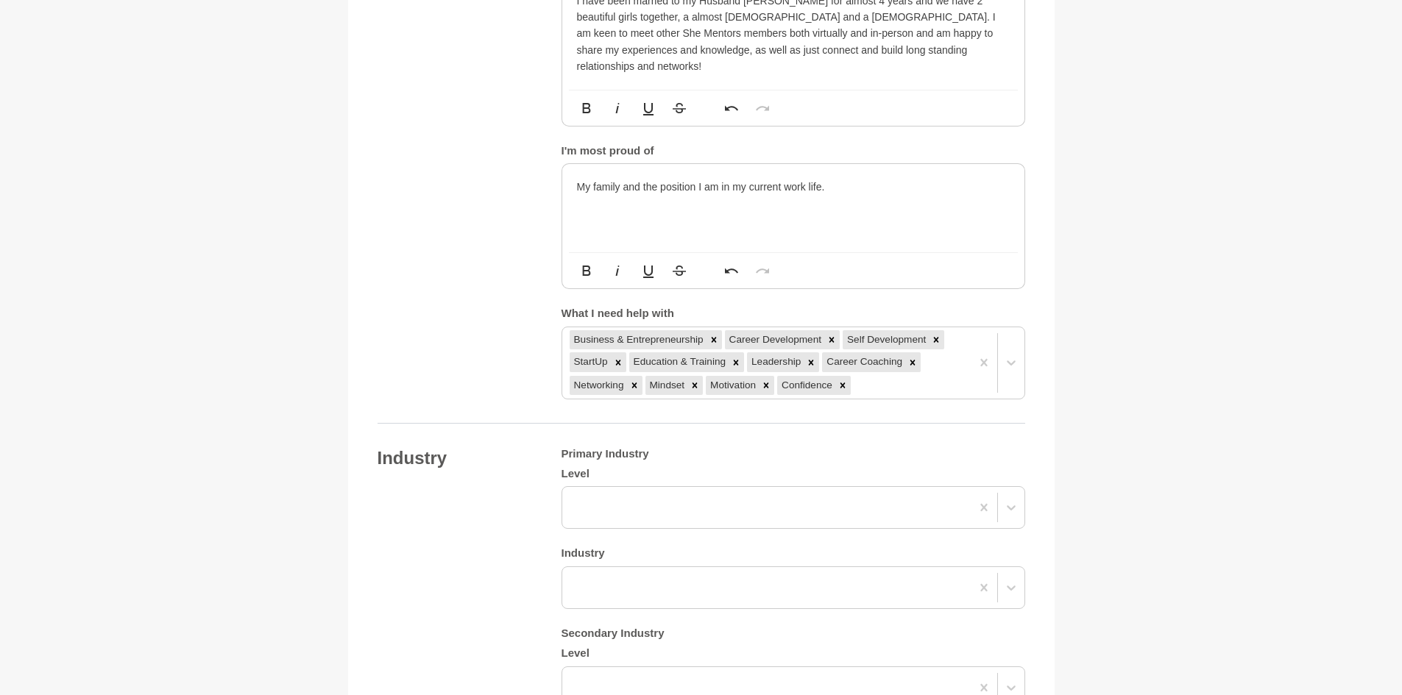
scroll to position [1126, 0]
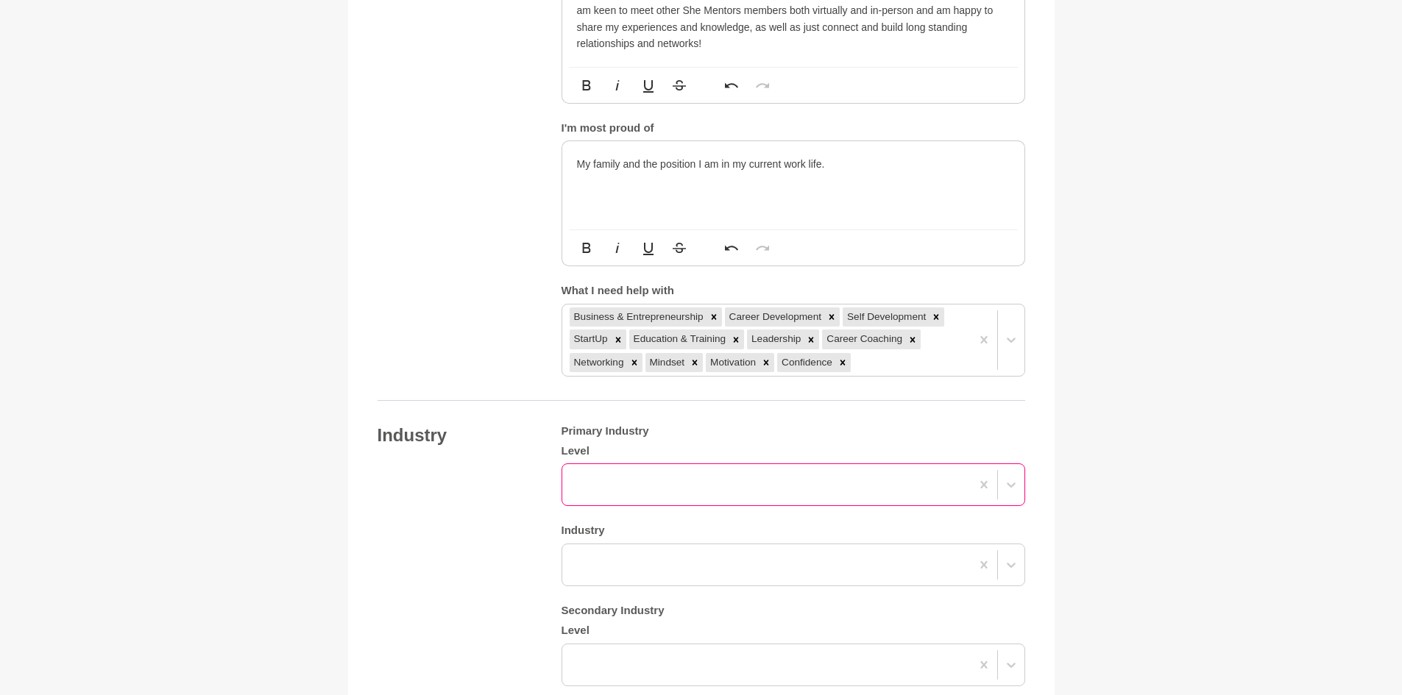
click at [630, 472] on div at bounding box center [766, 485] width 408 height 26
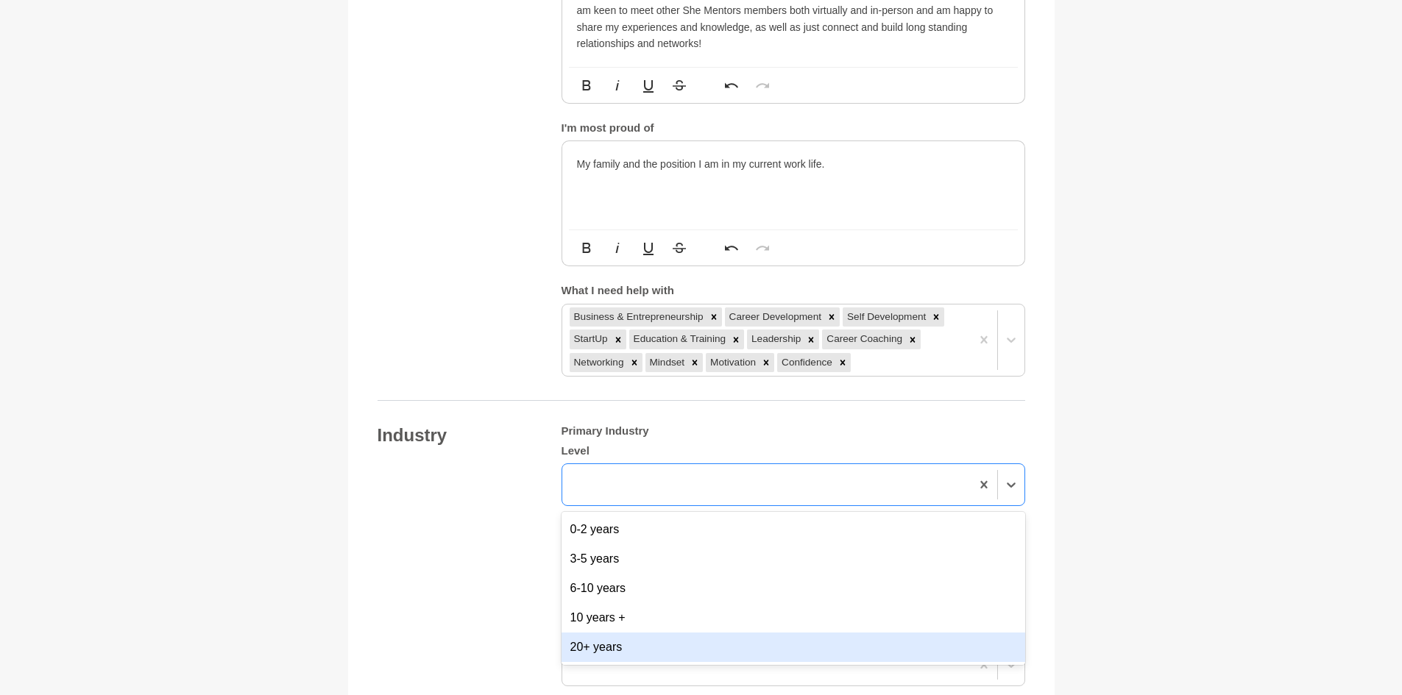
click at [623, 633] on div "20+ years" at bounding box center [793, 647] width 464 height 29
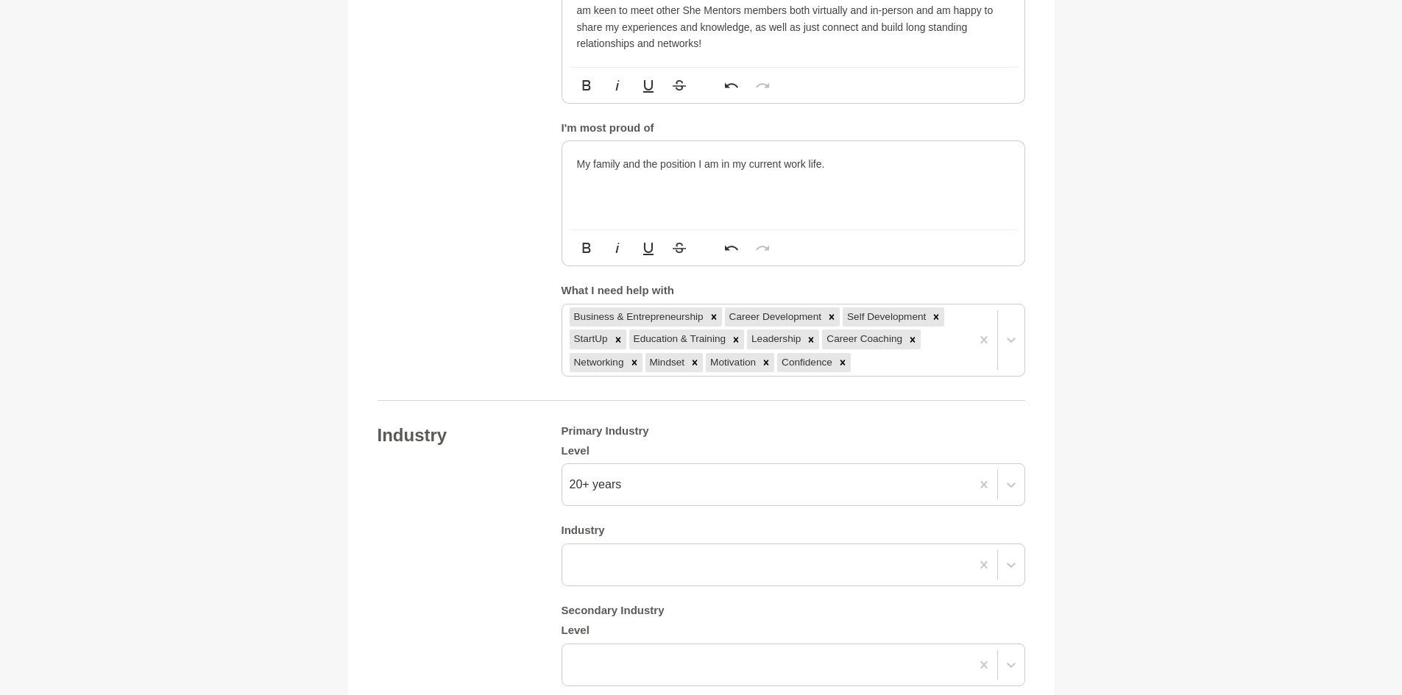
click at [490, 555] on div "Industry Primary Industry Level 20+ years Industry Secondary Industry Level Ind…" at bounding box center [700, 596] width 647 height 342
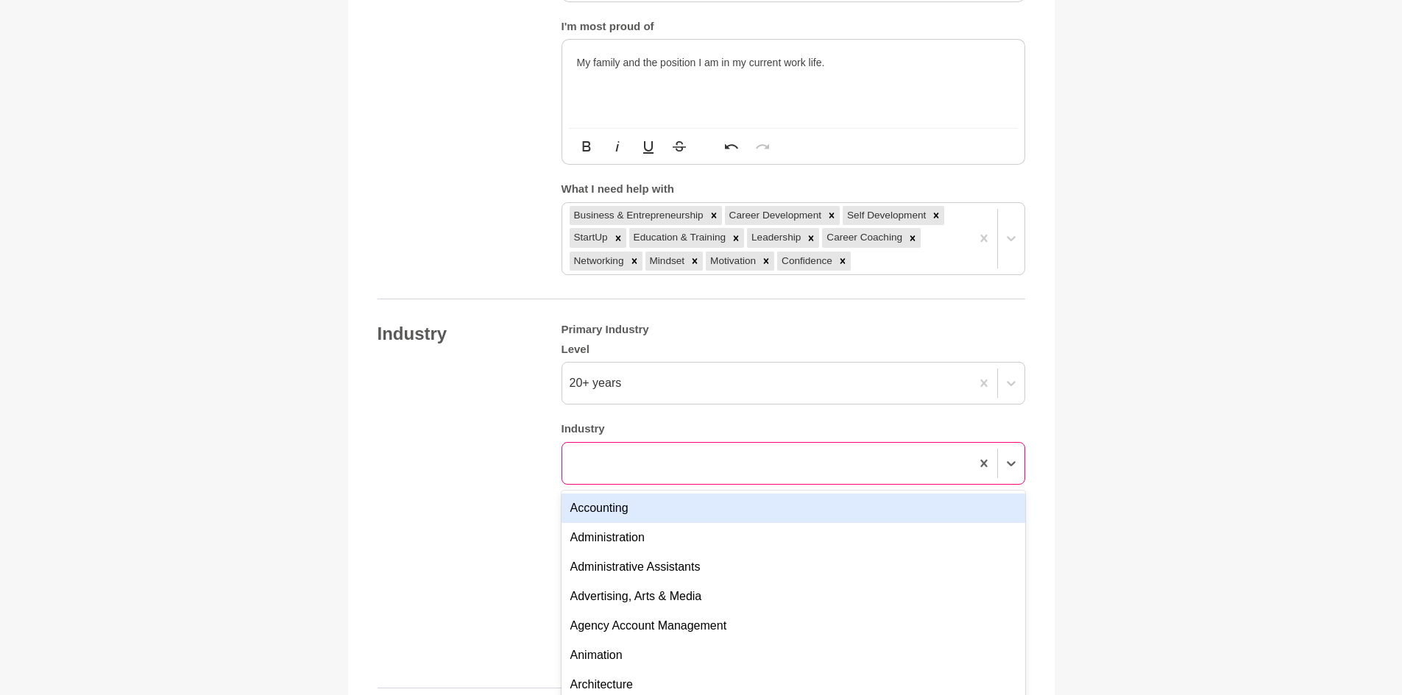
click at [647, 465] on div at bounding box center [793, 463] width 464 height 43
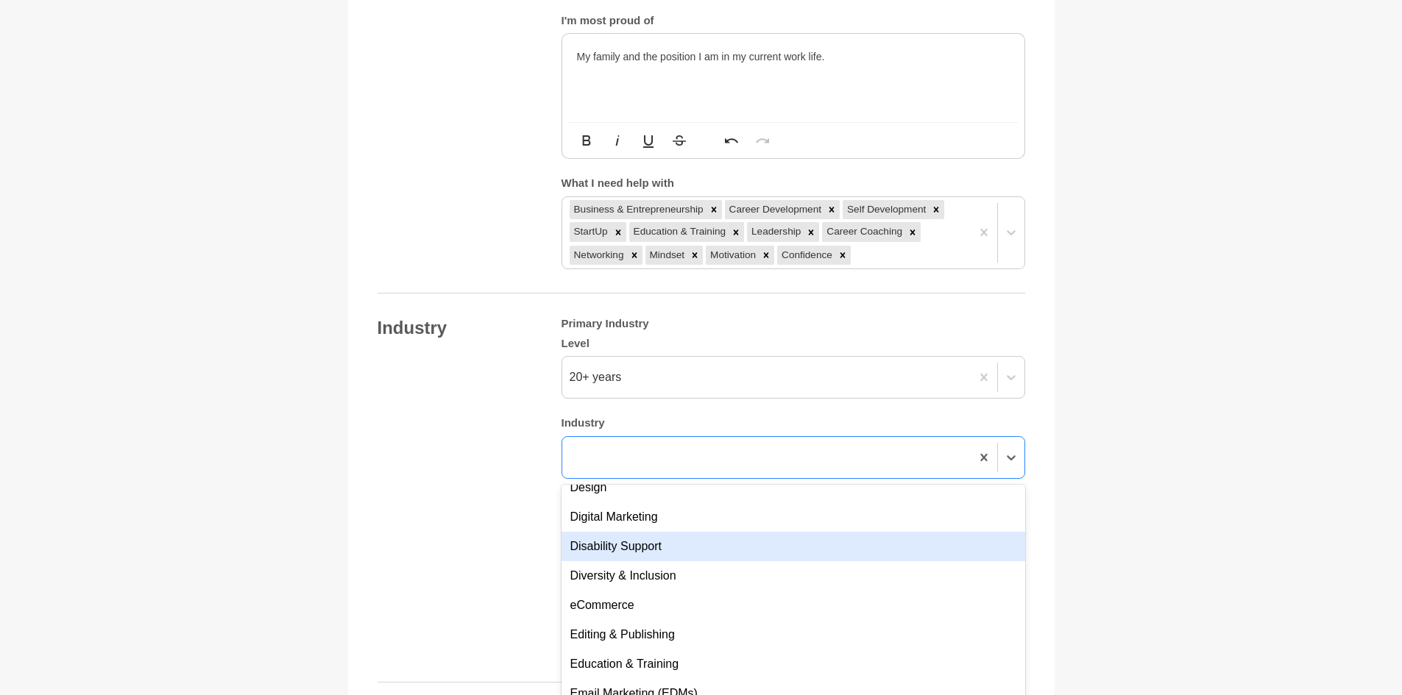
scroll to position [1104, 0]
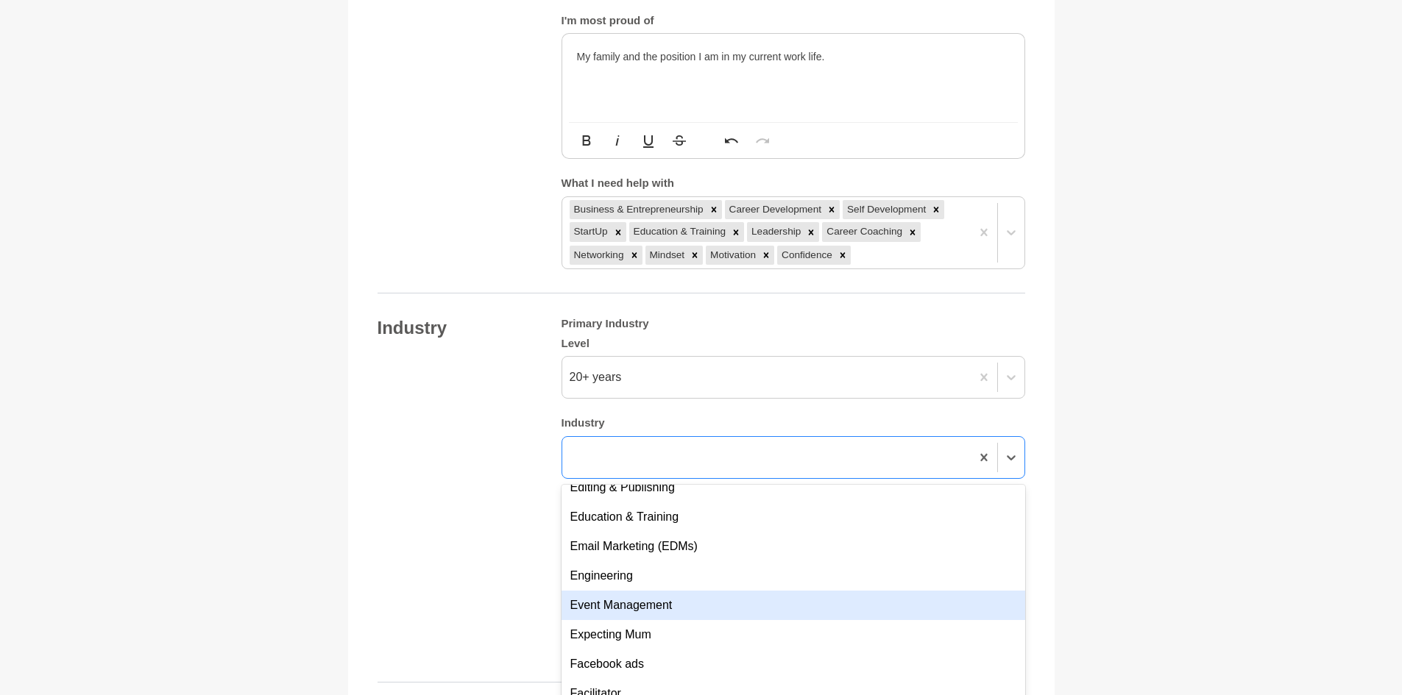
drag, startPoint x: 644, startPoint y: 586, endPoint x: 621, endPoint y: 583, distance: 23.1
click at [644, 591] on div "Event Management" at bounding box center [793, 605] width 464 height 29
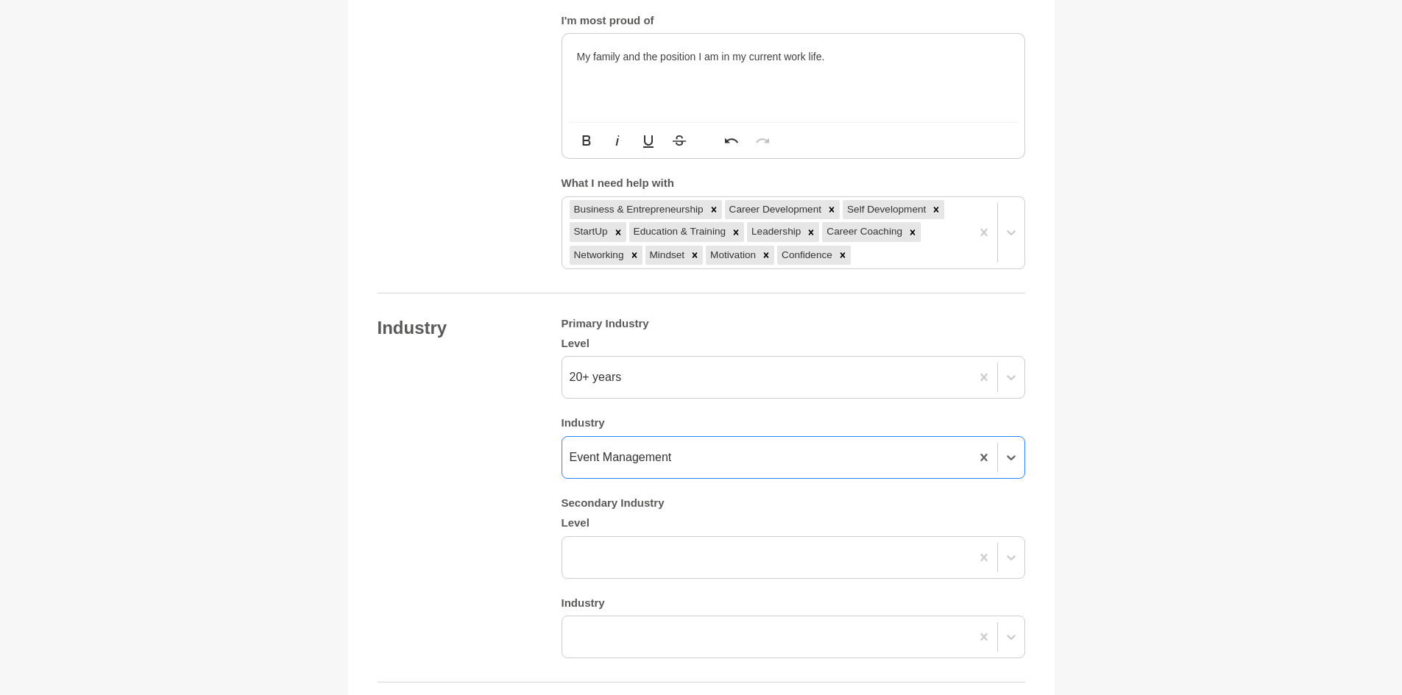
click at [505, 567] on div "Industry Primary Industry Level 20+ years Industry option Event Management, sel…" at bounding box center [700, 488] width 647 height 342
click at [614, 539] on div "Primary Industry Level 20+ years Industry Event Management Secondary Industry L…" at bounding box center [793, 488] width 464 height 342
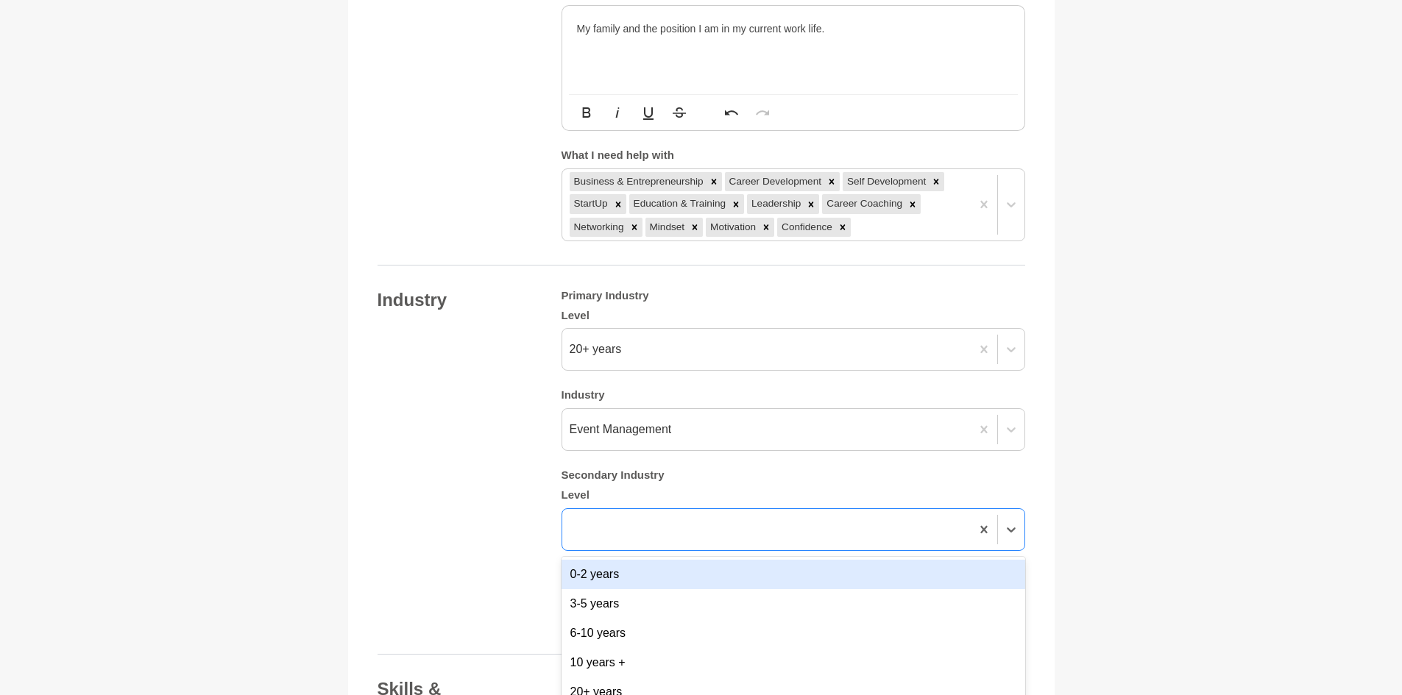
scroll to position [1265, 0]
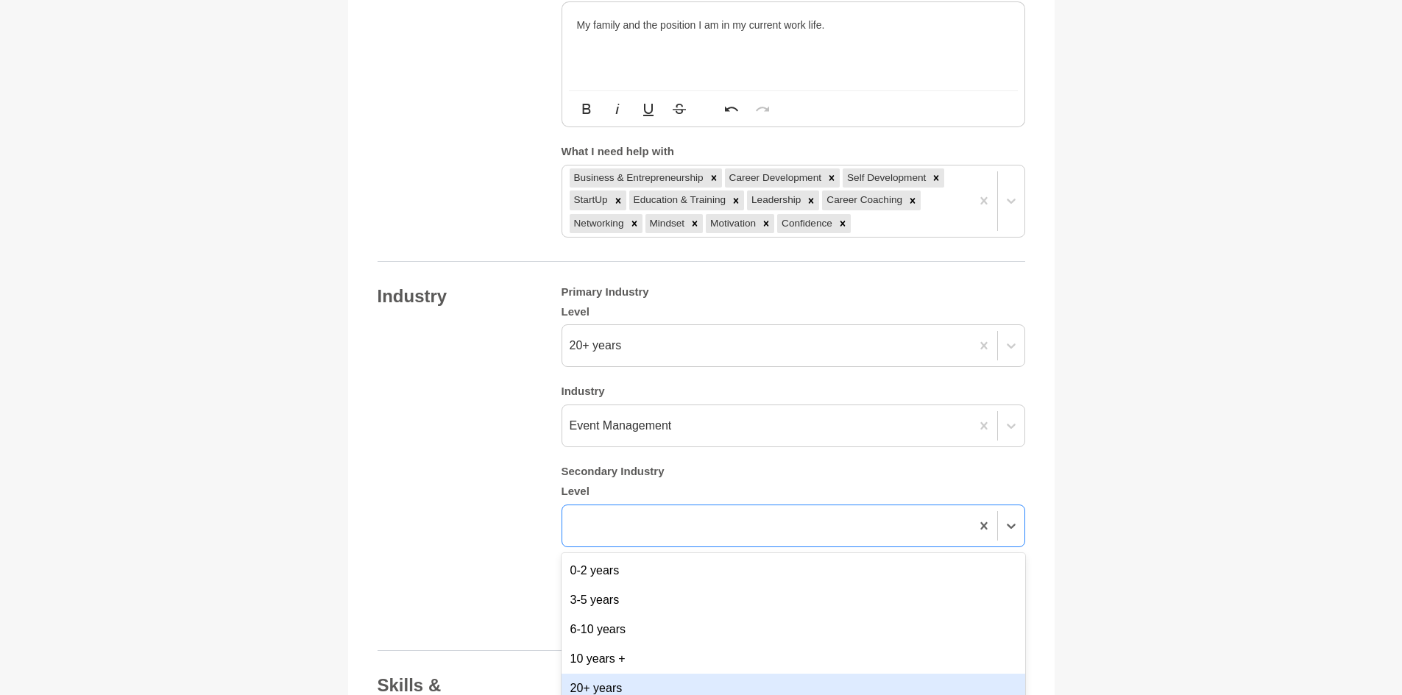
click at [633, 674] on div "20+ years" at bounding box center [793, 688] width 464 height 29
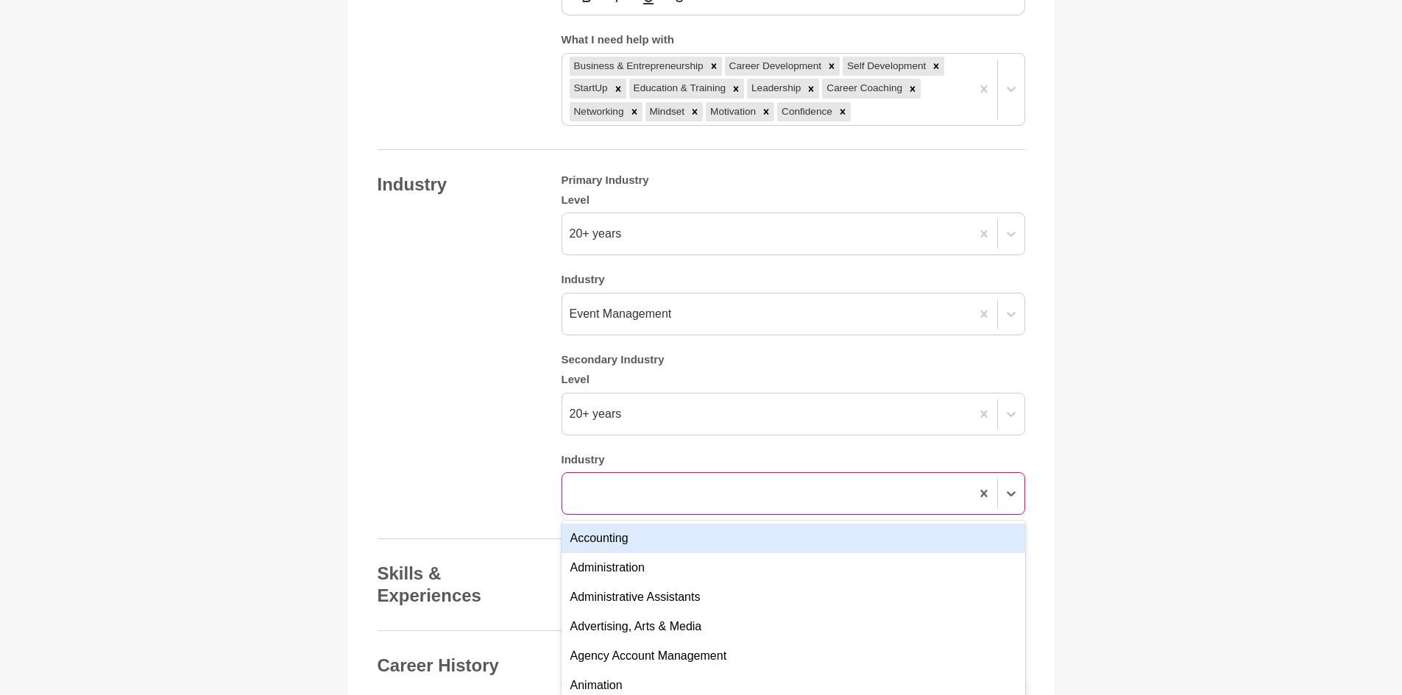
click at [592, 515] on div "option Accounting focused, 1 of 144. 144 results available. Use Up and Down to …" at bounding box center [793, 493] width 464 height 43
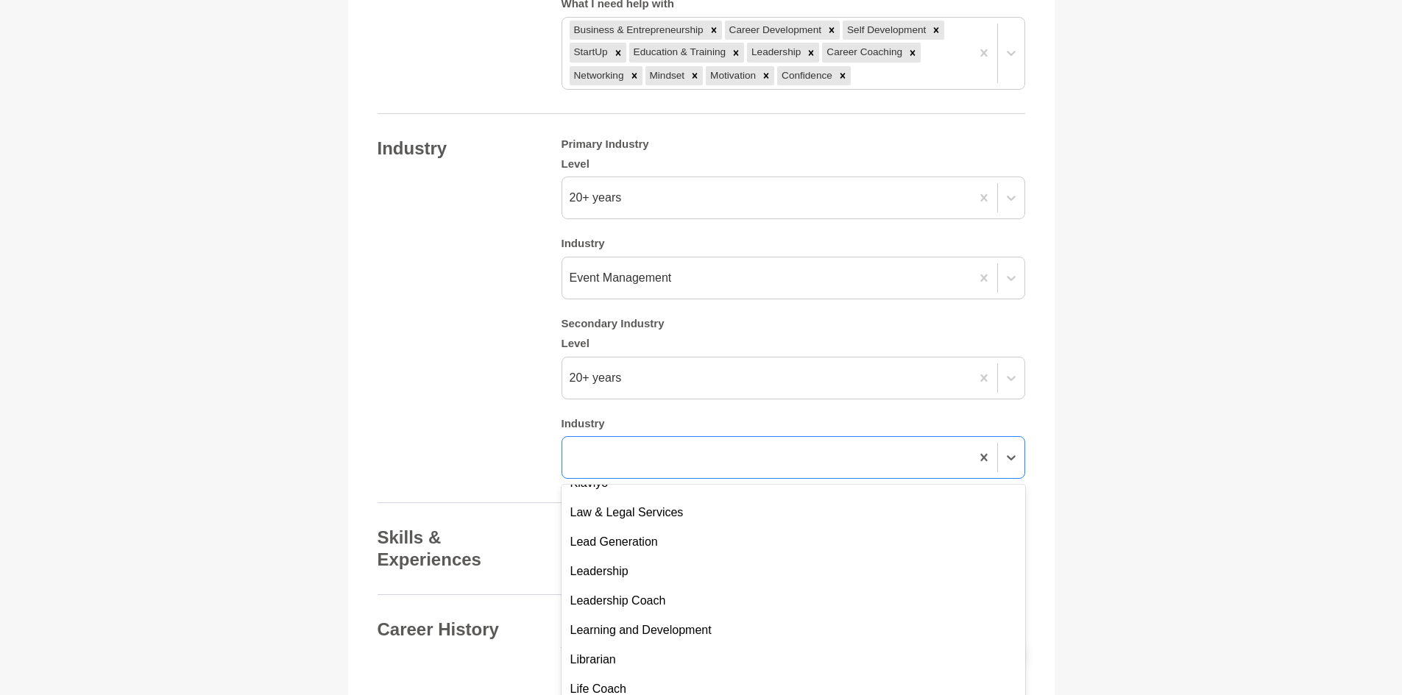
scroll to position [1987, 0]
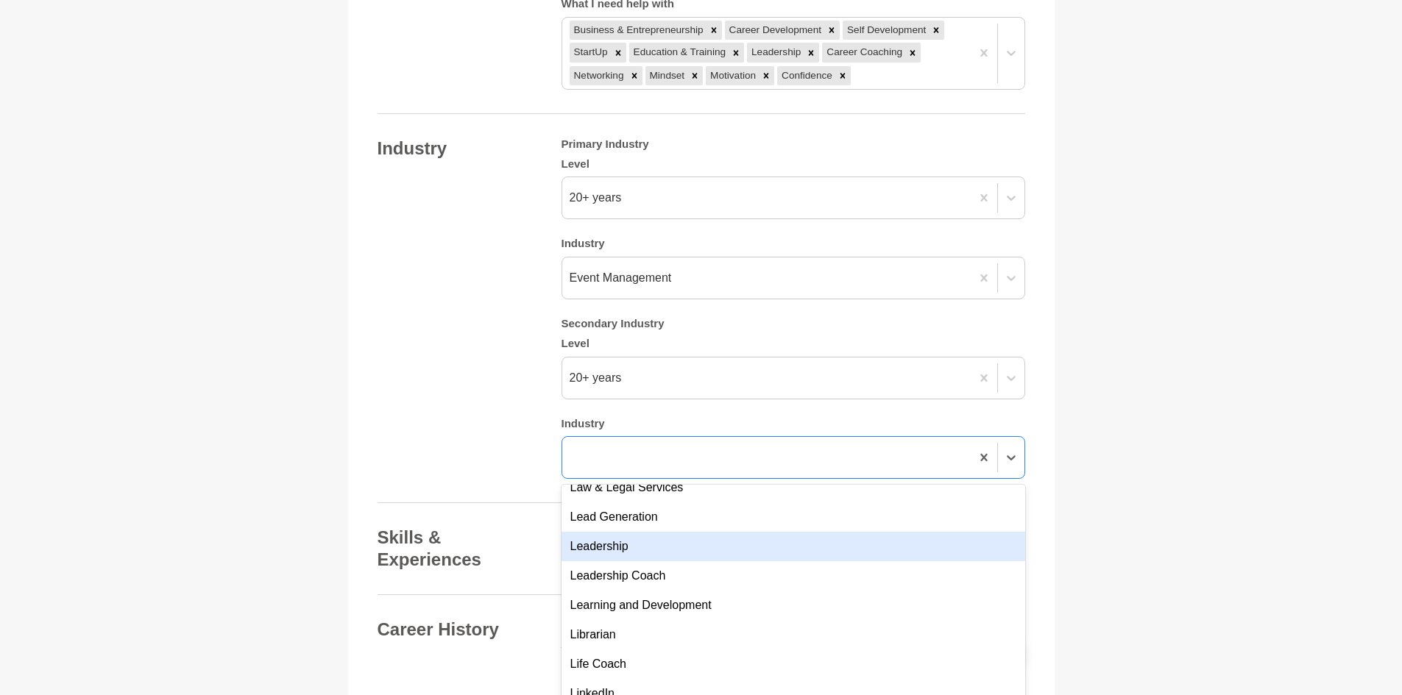
click at [667, 539] on div "Leadership" at bounding box center [793, 546] width 464 height 29
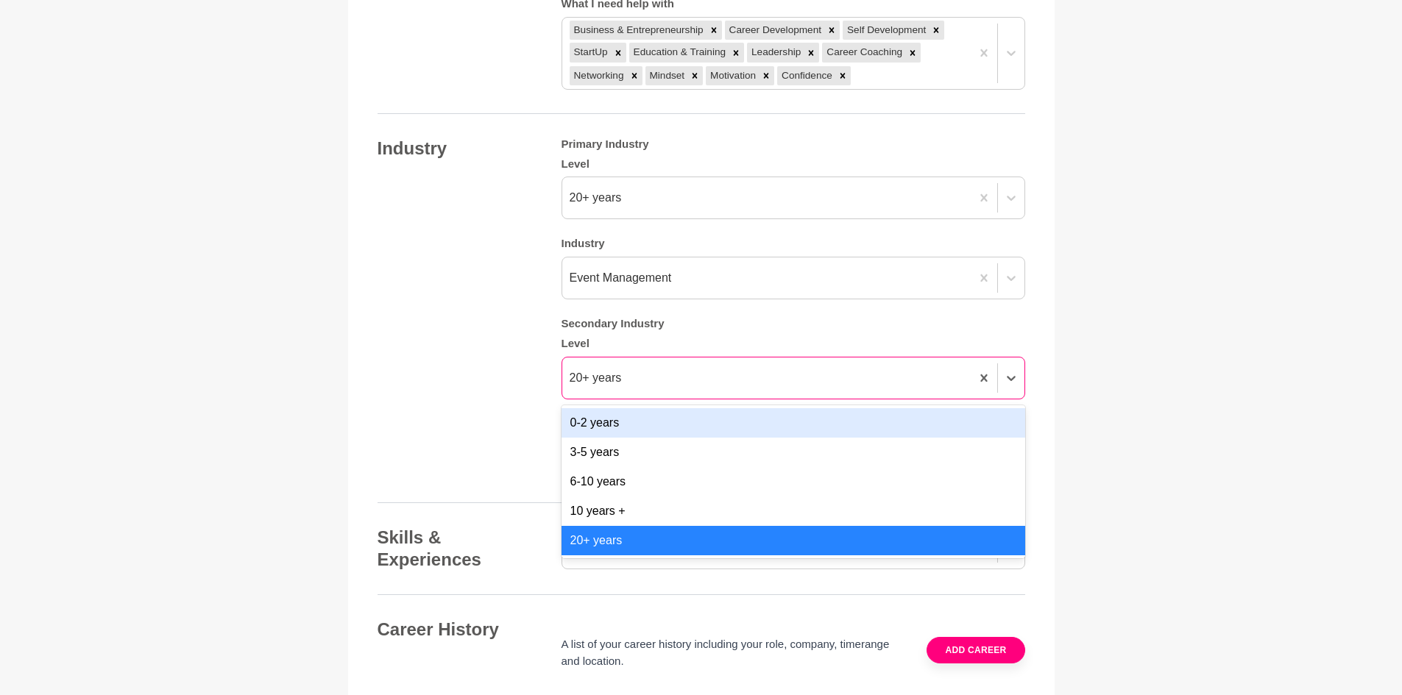
click at [660, 365] on div "20+ years" at bounding box center [766, 378] width 408 height 26
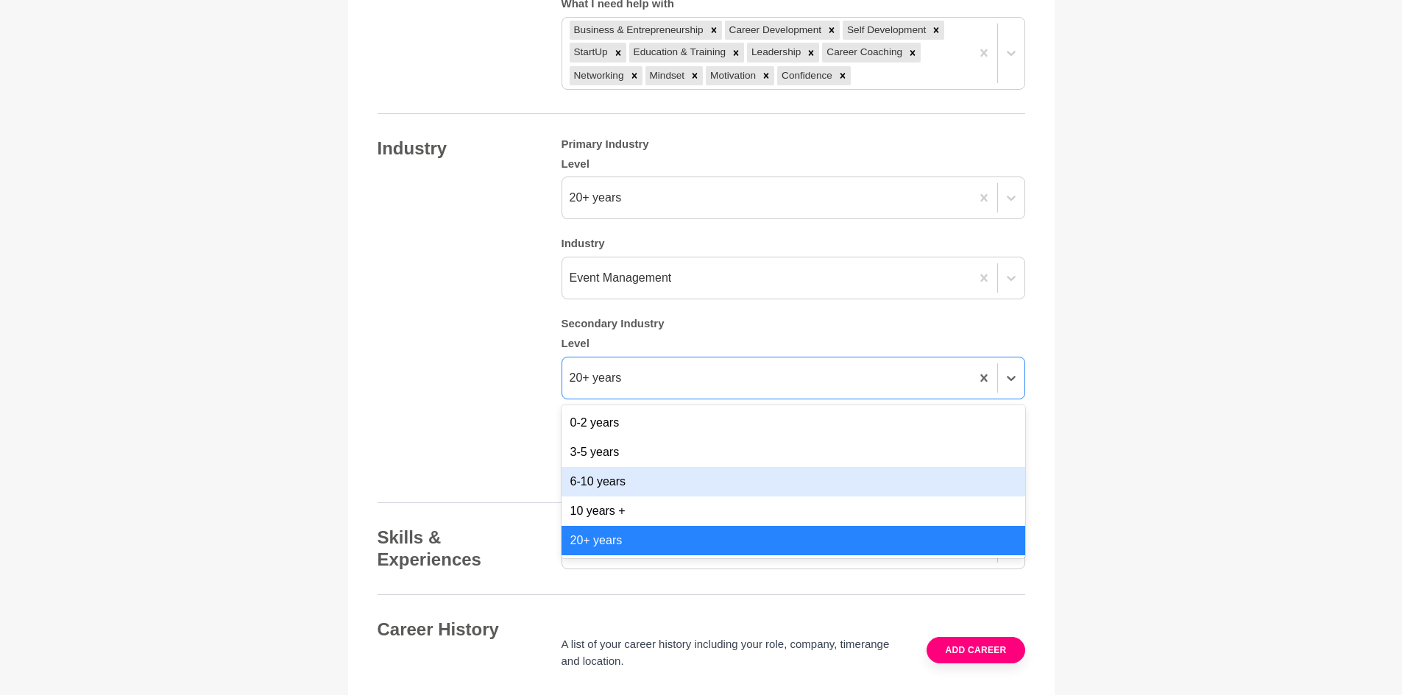
click at [663, 467] on div "6-10 years" at bounding box center [793, 481] width 464 height 29
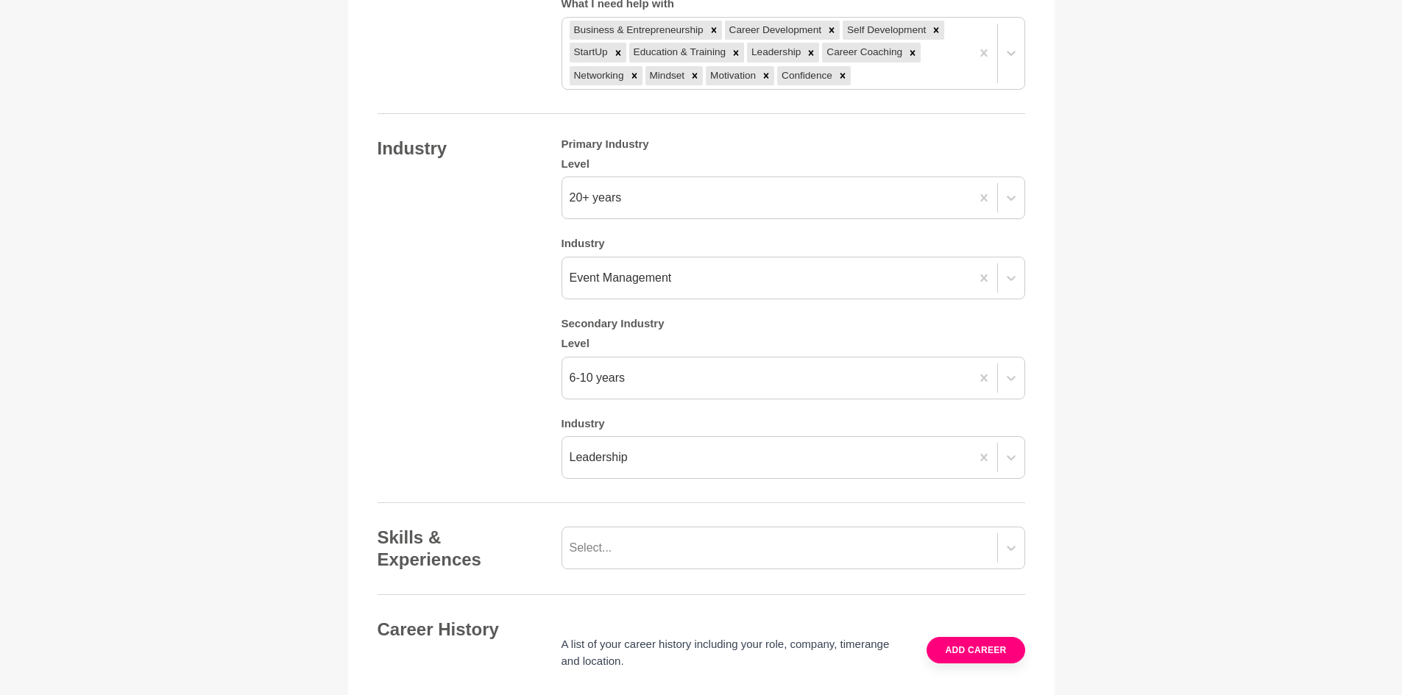
click at [497, 434] on div "Industry Primary Industry Level 20+ years Industry Event Management Secondary I…" at bounding box center [700, 309] width 647 height 342
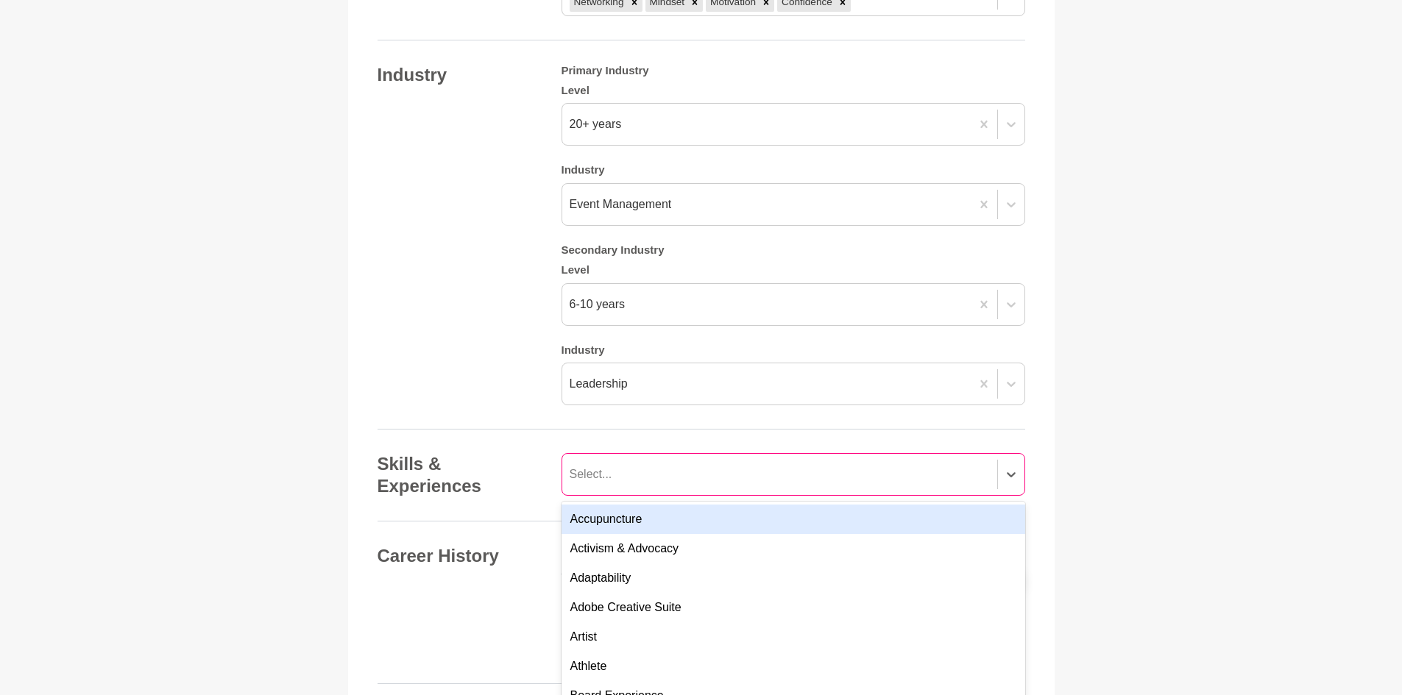
scroll to position [1504, 0]
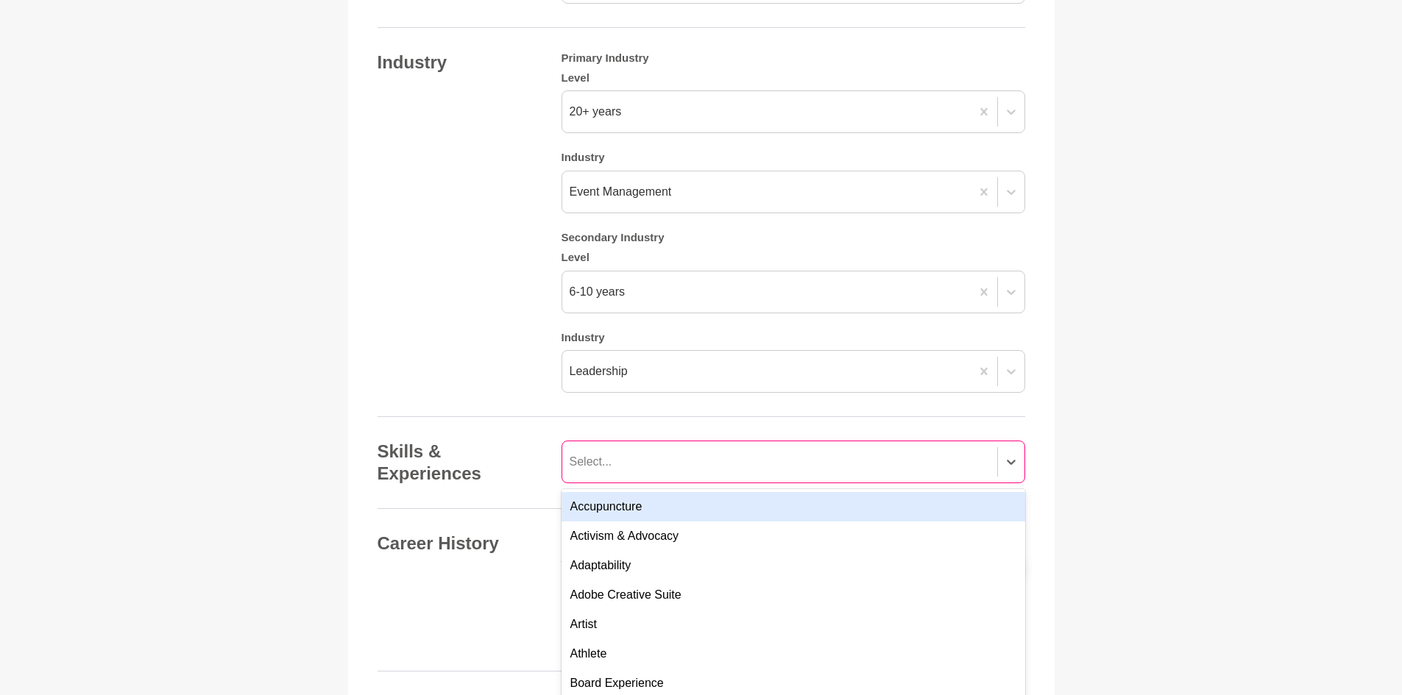
click at [594, 455] on div "Select..." at bounding box center [779, 462] width 435 height 26
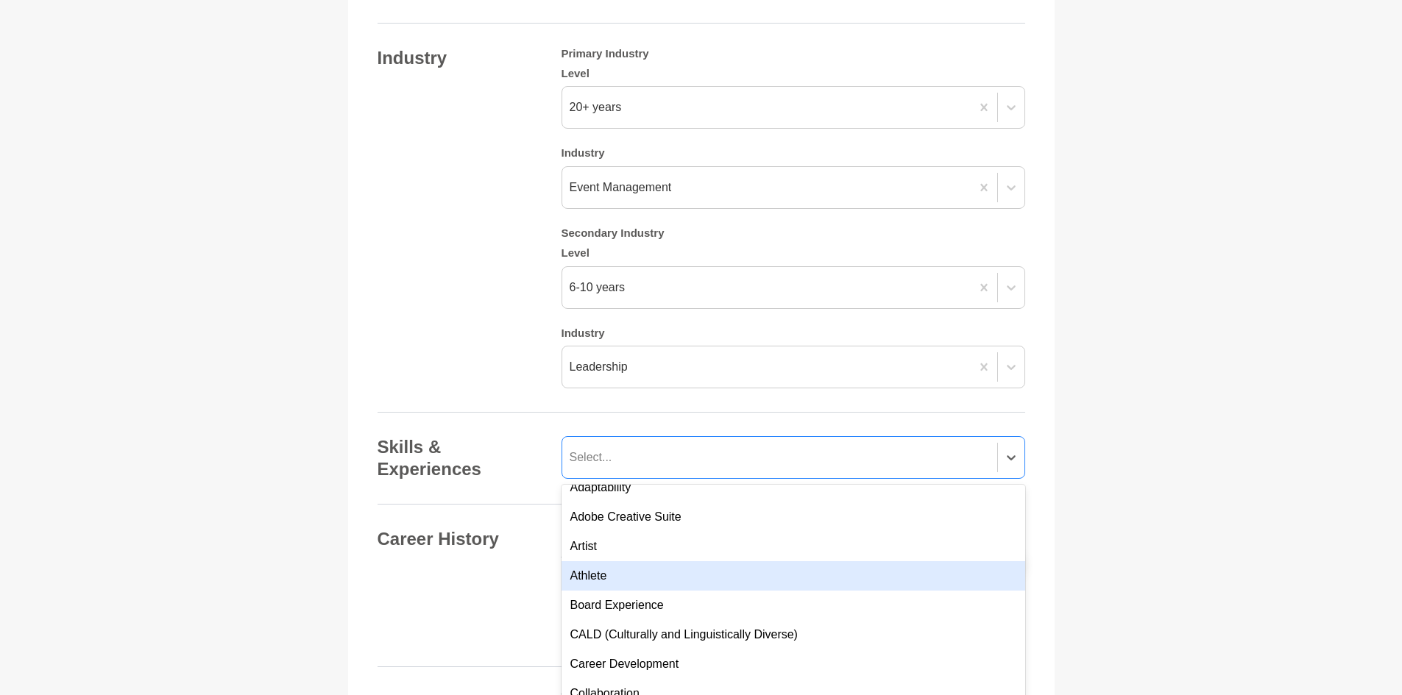
scroll to position [147, 0]
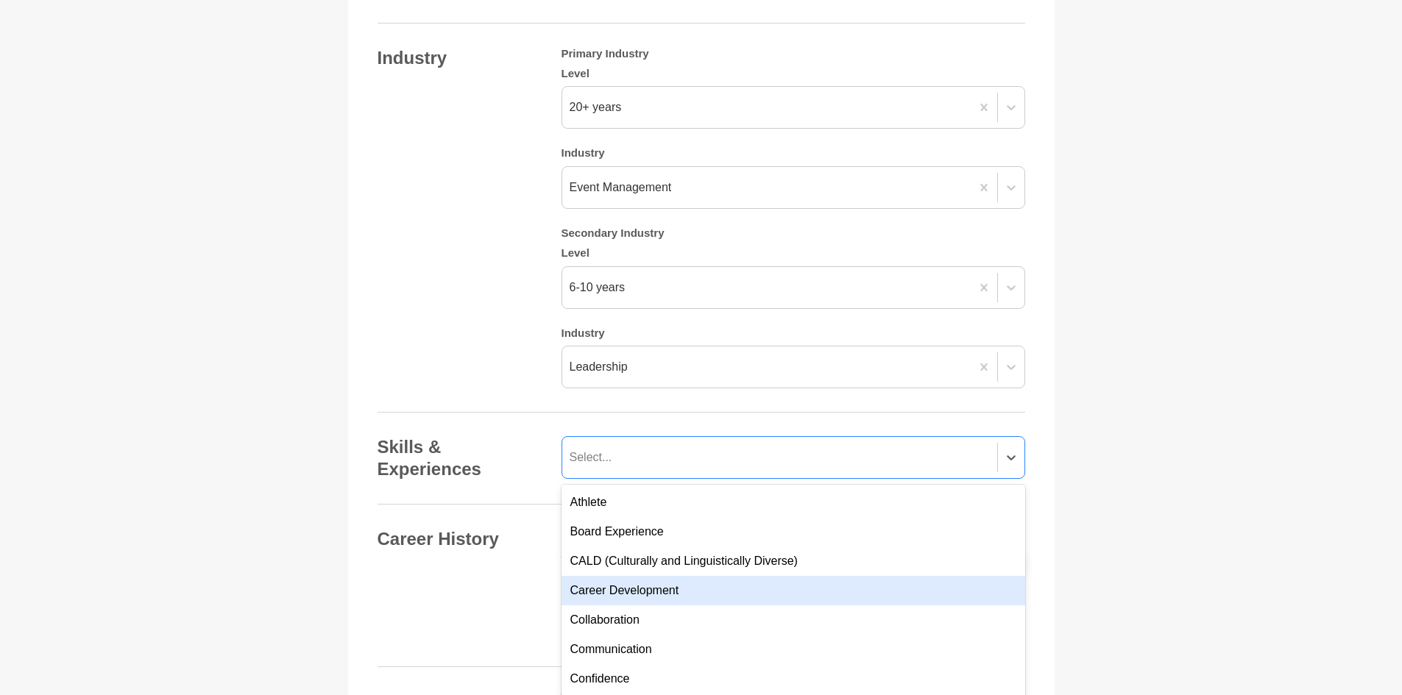
click at [660, 576] on div "Career Development" at bounding box center [793, 590] width 464 height 29
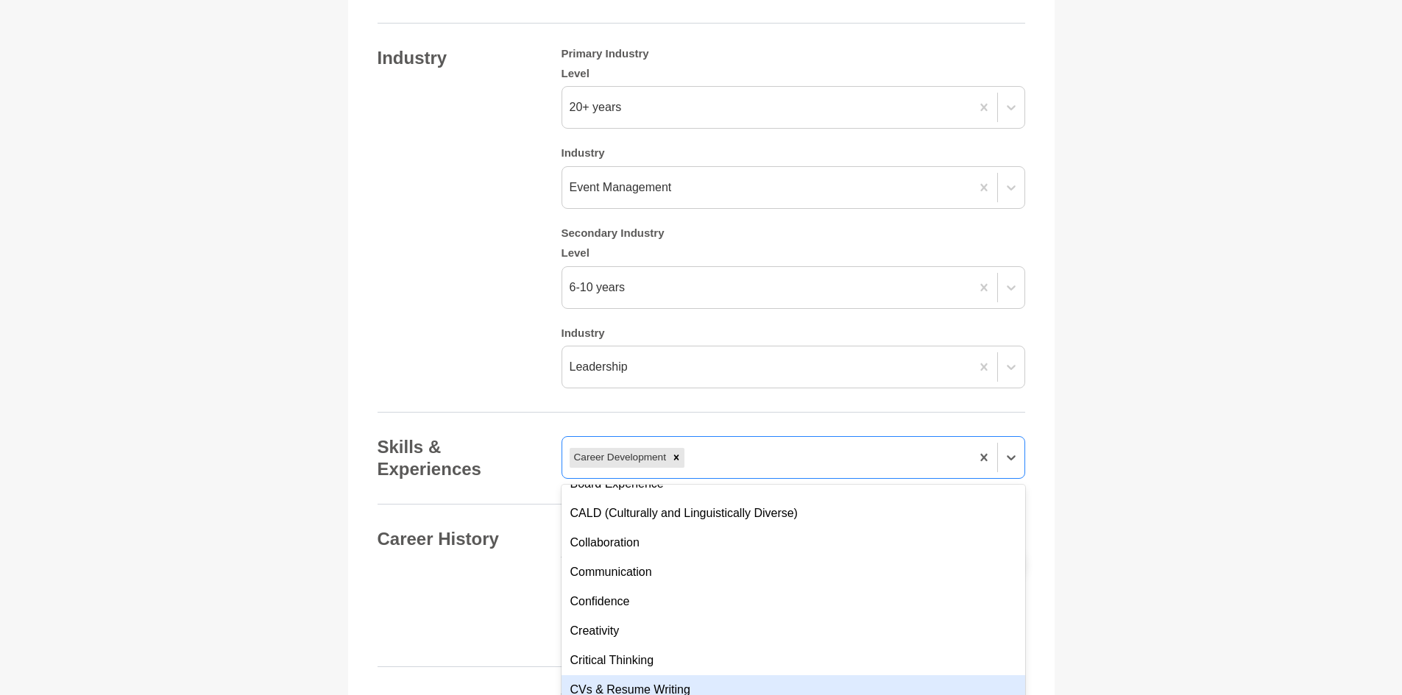
scroll to position [221, 0]
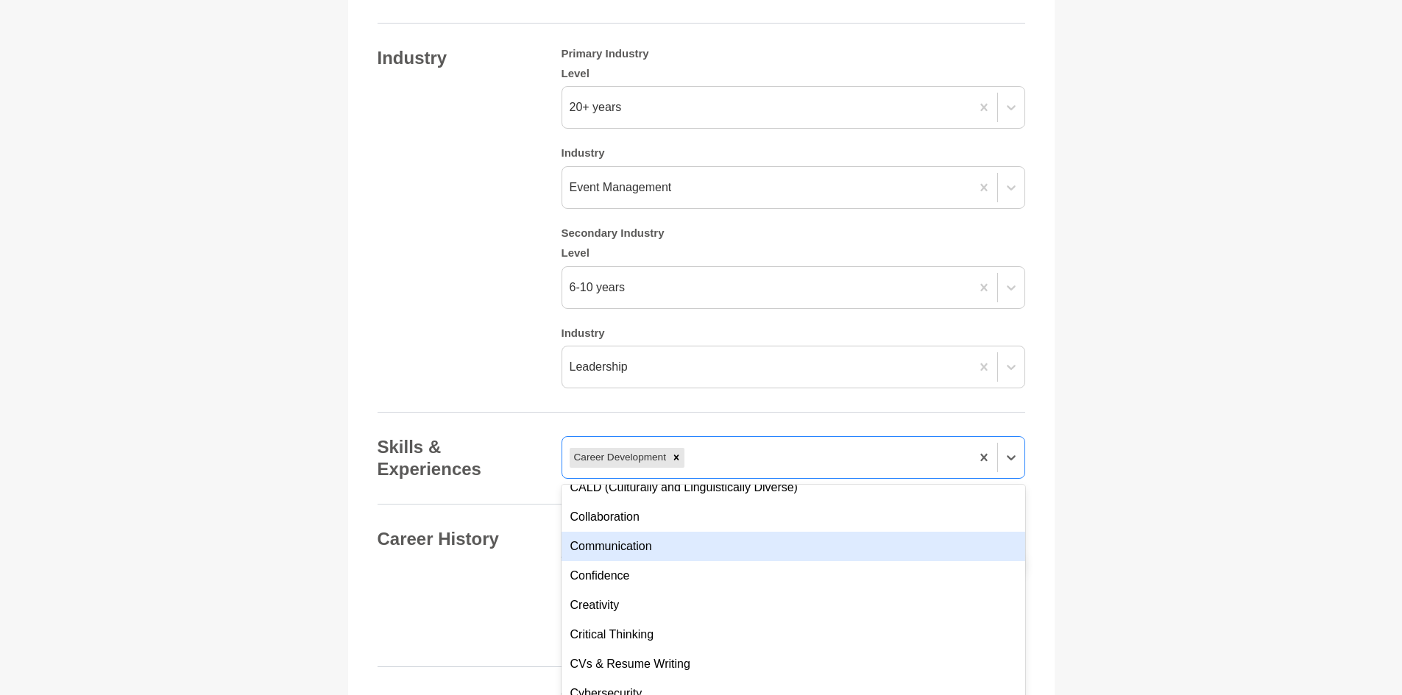
click at [686, 532] on div "Communication" at bounding box center [793, 546] width 464 height 29
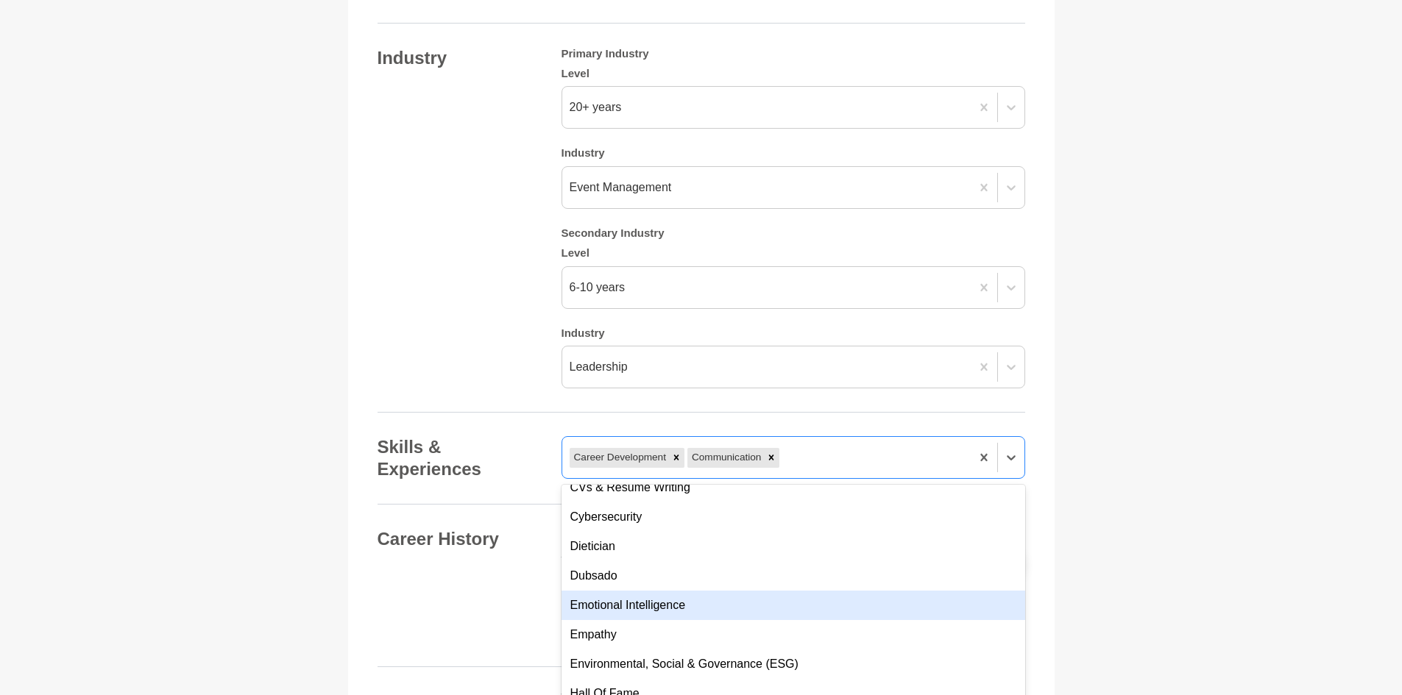
scroll to position [441, 0]
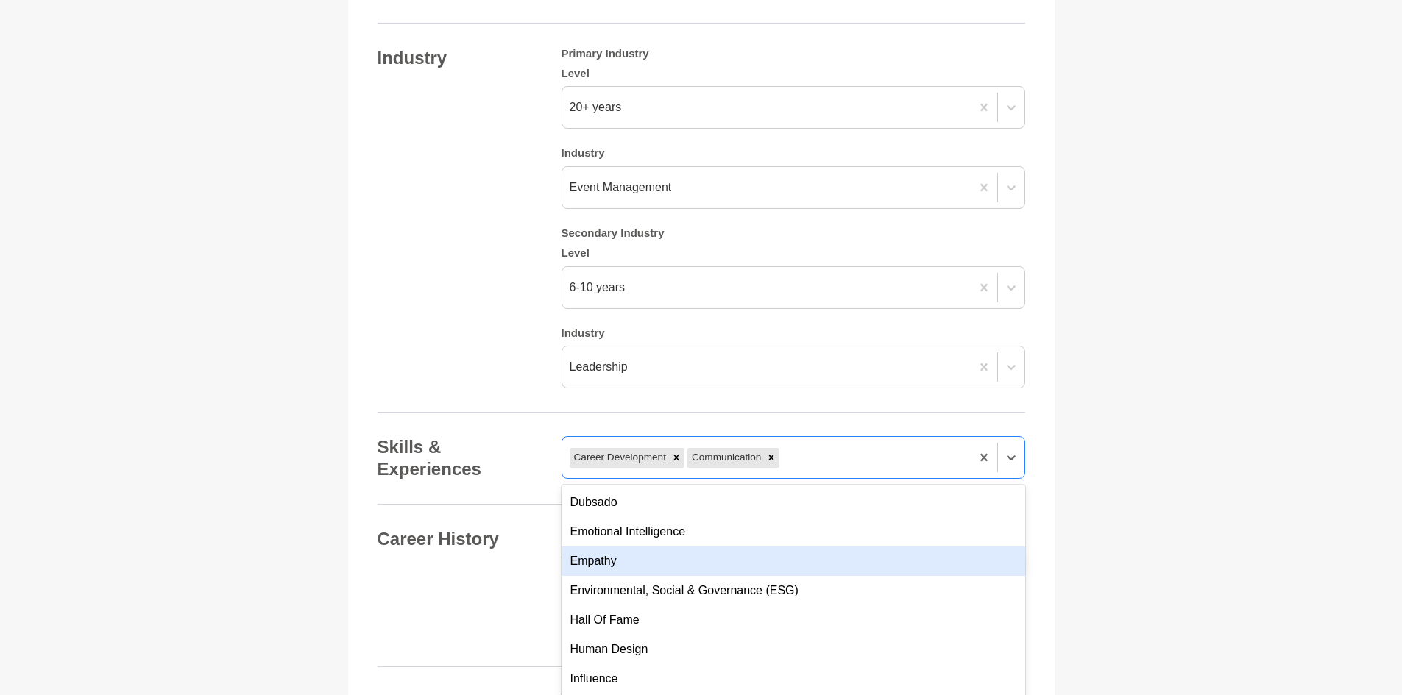
click at [702, 547] on div "Empathy" at bounding box center [793, 561] width 464 height 29
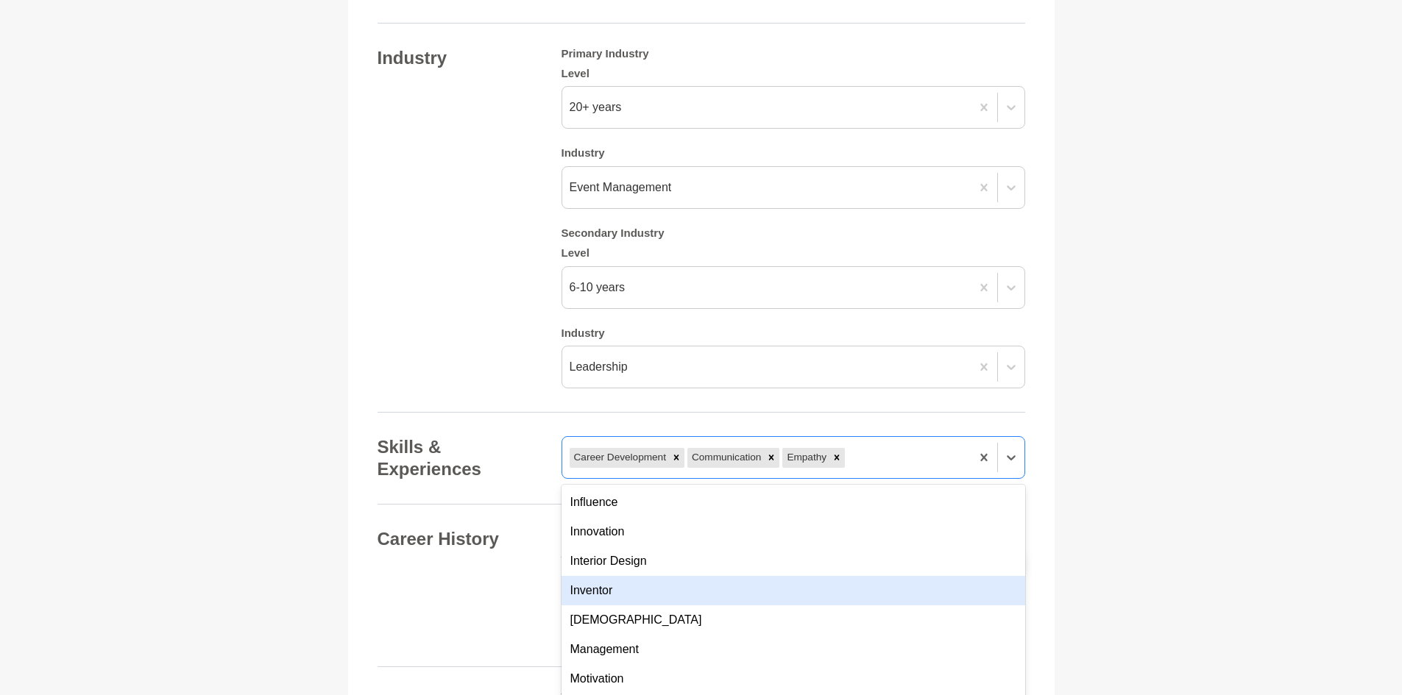
scroll to position [662, 0]
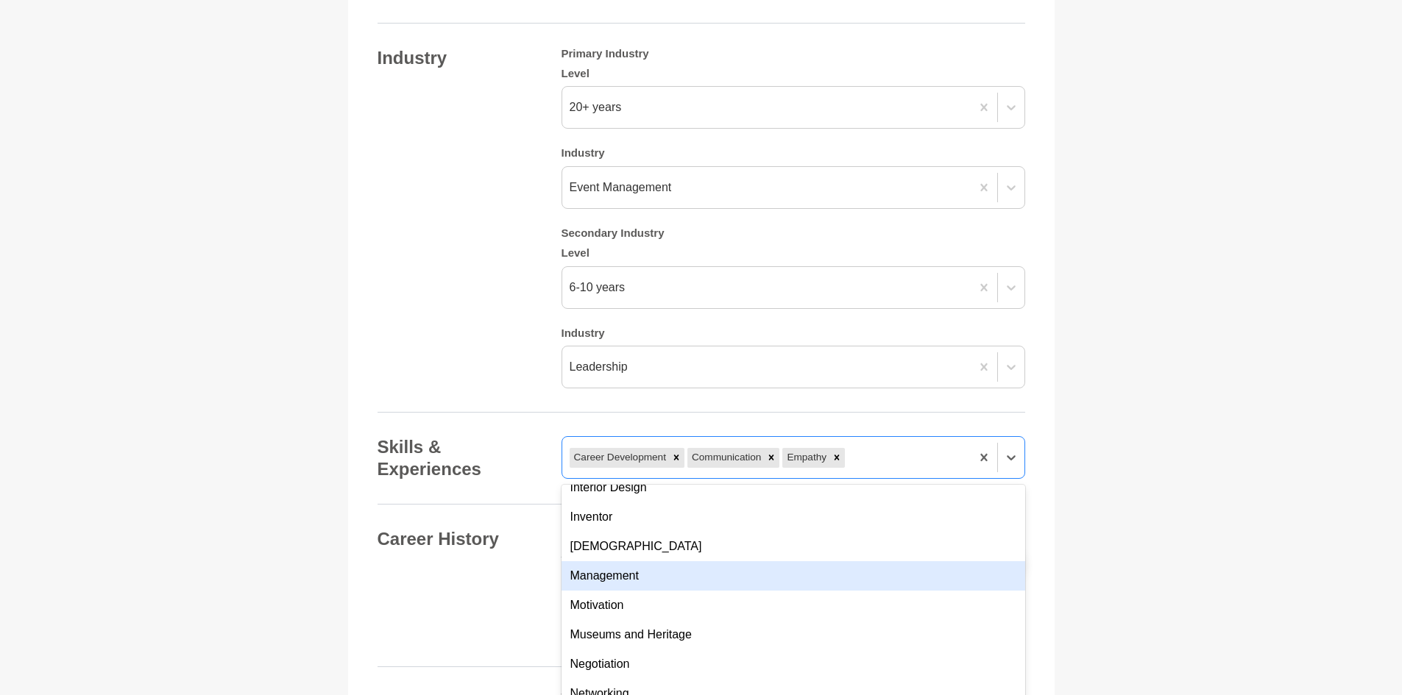
click at [713, 561] on div "Management" at bounding box center [793, 575] width 464 height 29
click at [717, 569] on div "Motivation" at bounding box center [793, 575] width 464 height 29
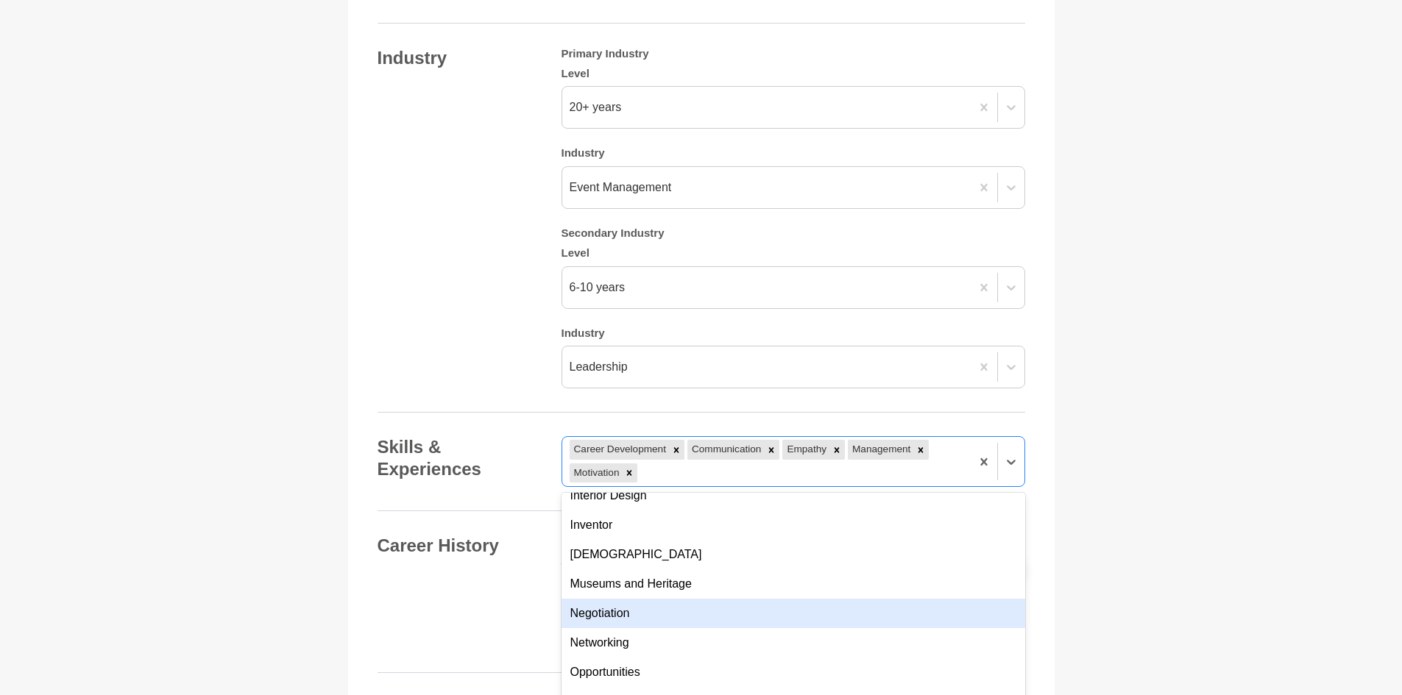
click at [710, 599] on div "Negotiation" at bounding box center [793, 613] width 464 height 29
click at [711, 603] on div "Networking" at bounding box center [793, 613] width 464 height 29
click at [711, 602] on div "Opportunities" at bounding box center [793, 613] width 464 height 29
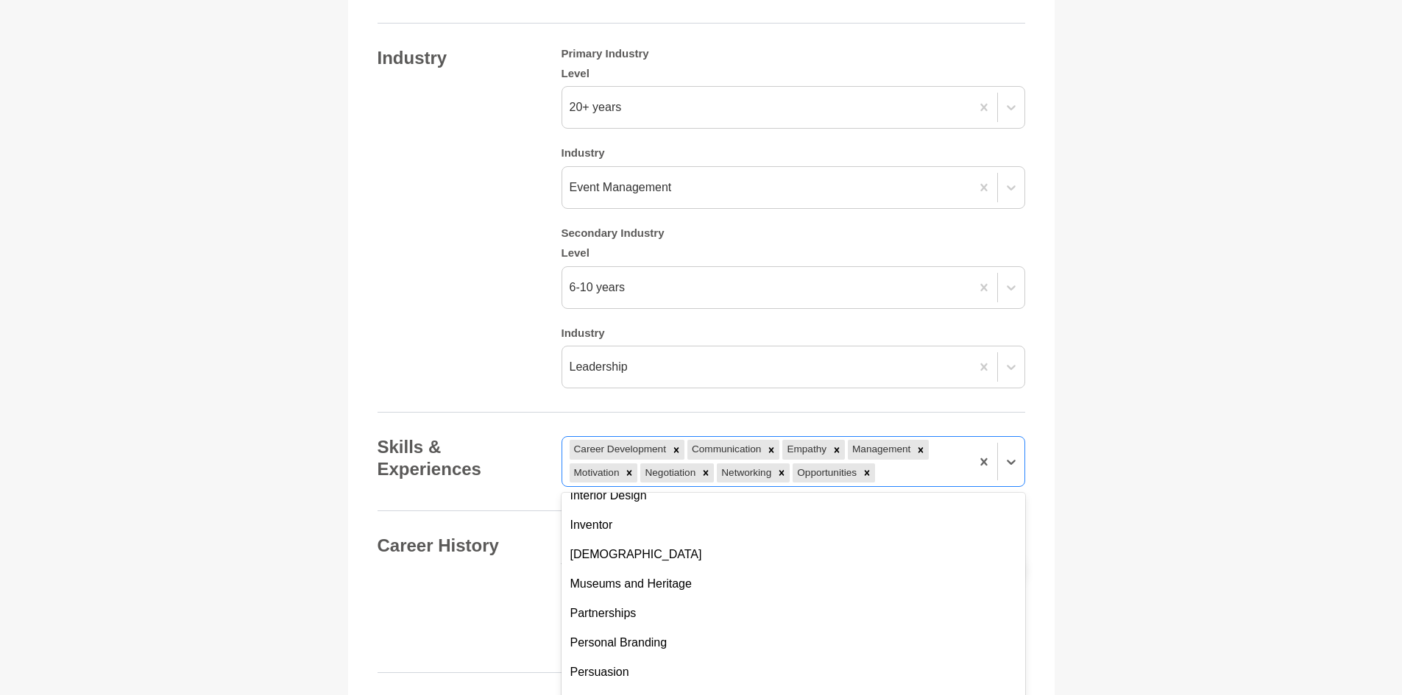
click at [711, 602] on div "Partnerships" at bounding box center [793, 613] width 464 height 29
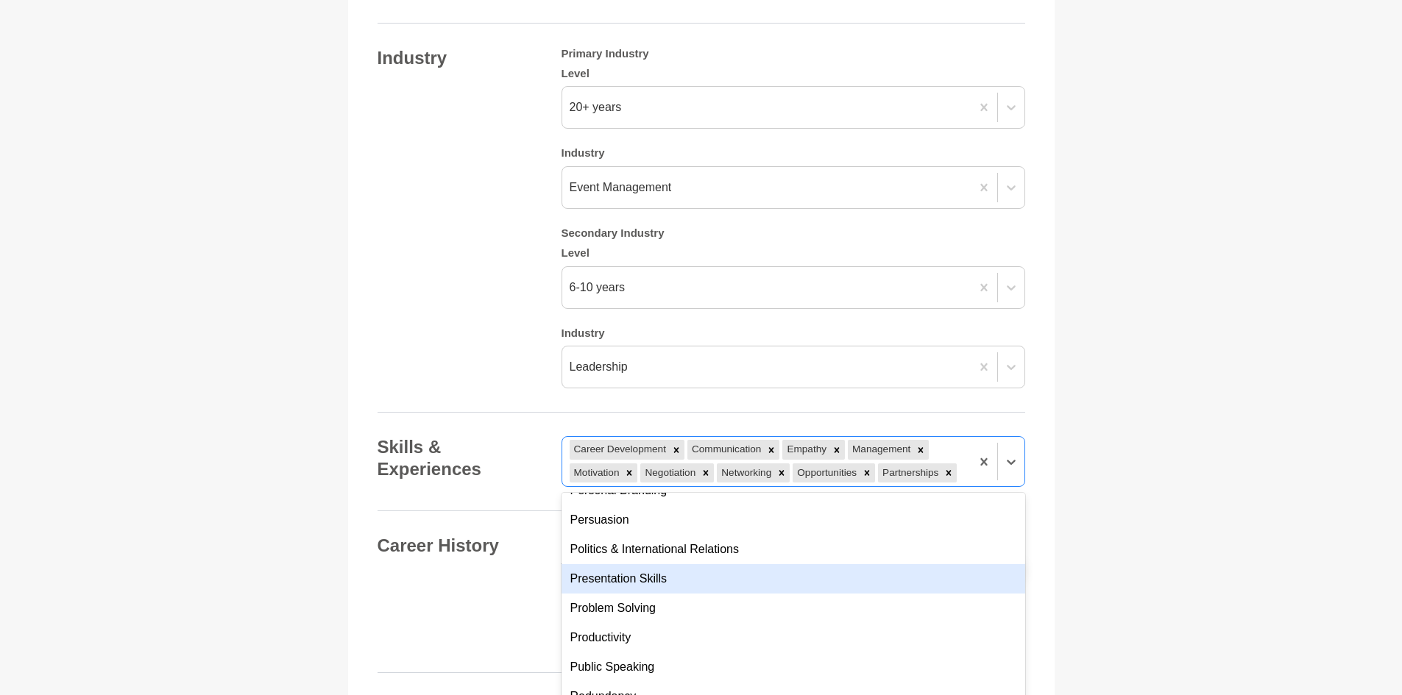
scroll to position [809, 0]
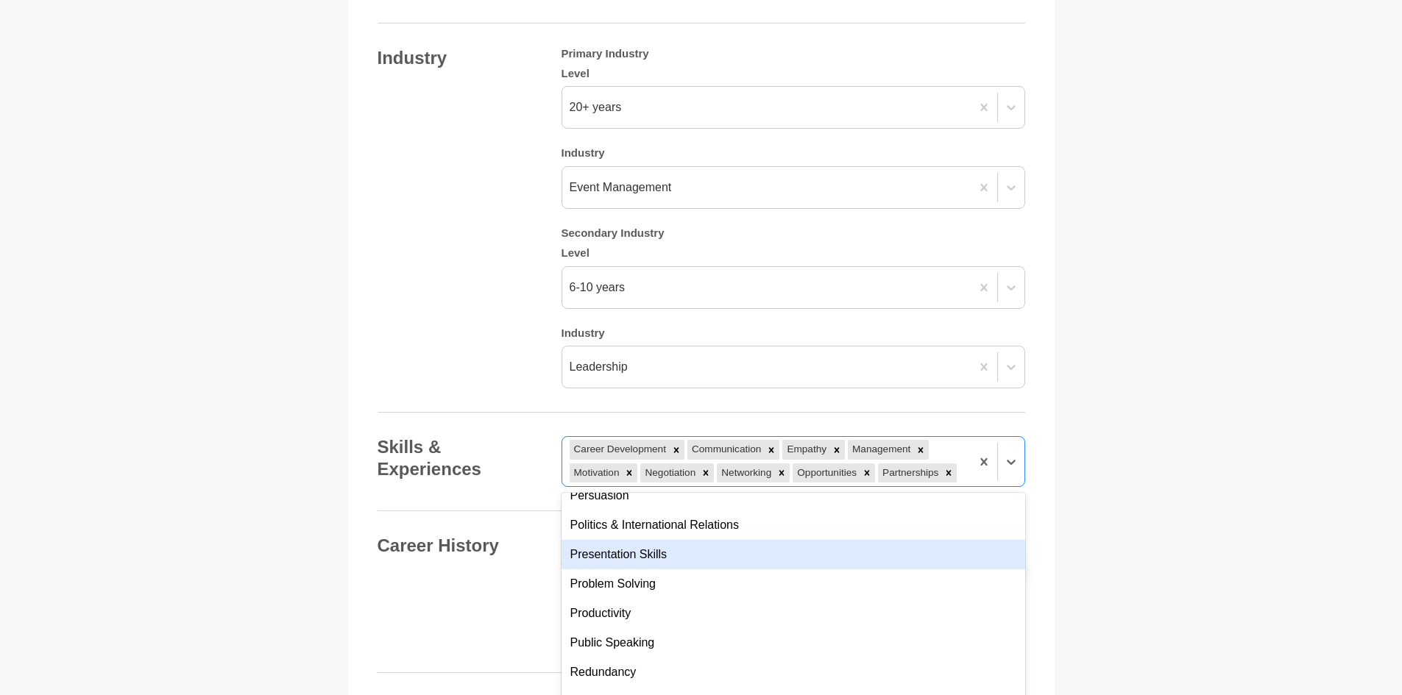
click at [709, 544] on div "Presentation Skills" at bounding box center [793, 554] width 464 height 29
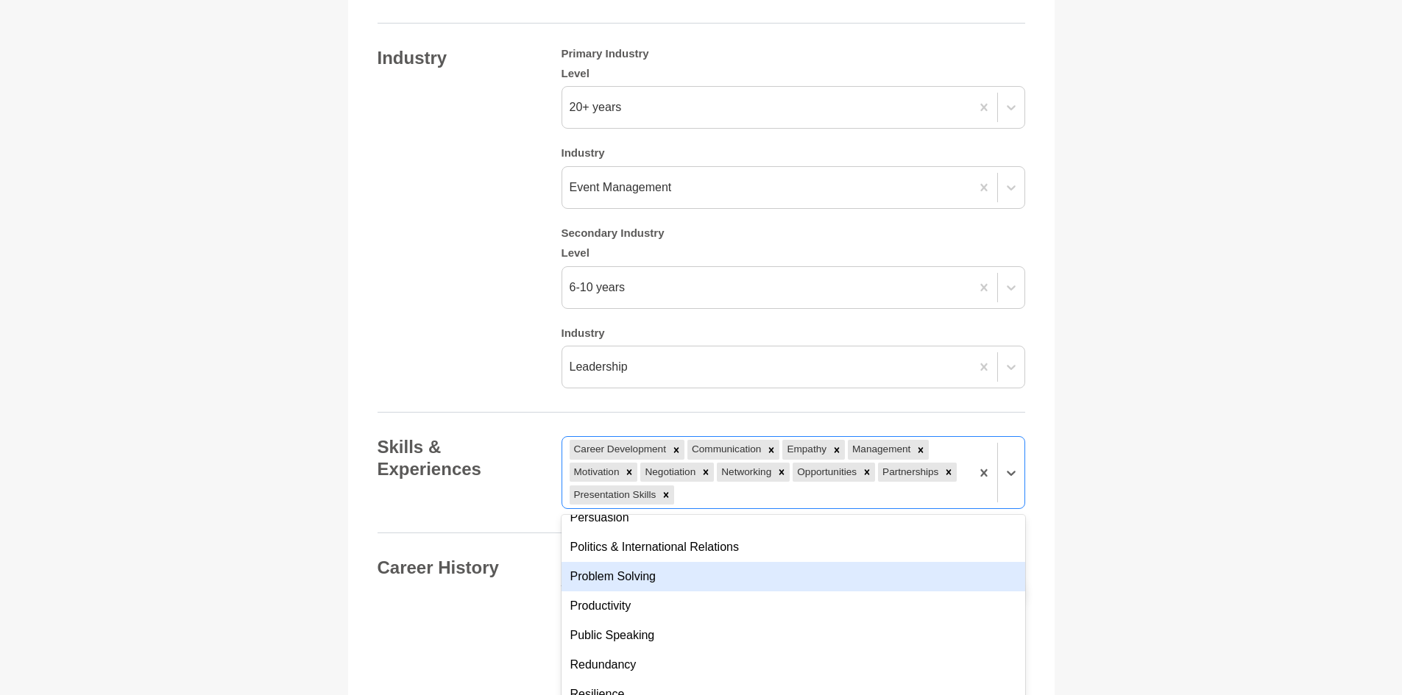
click at [706, 567] on div "Problem Solving" at bounding box center [793, 576] width 464 height 29
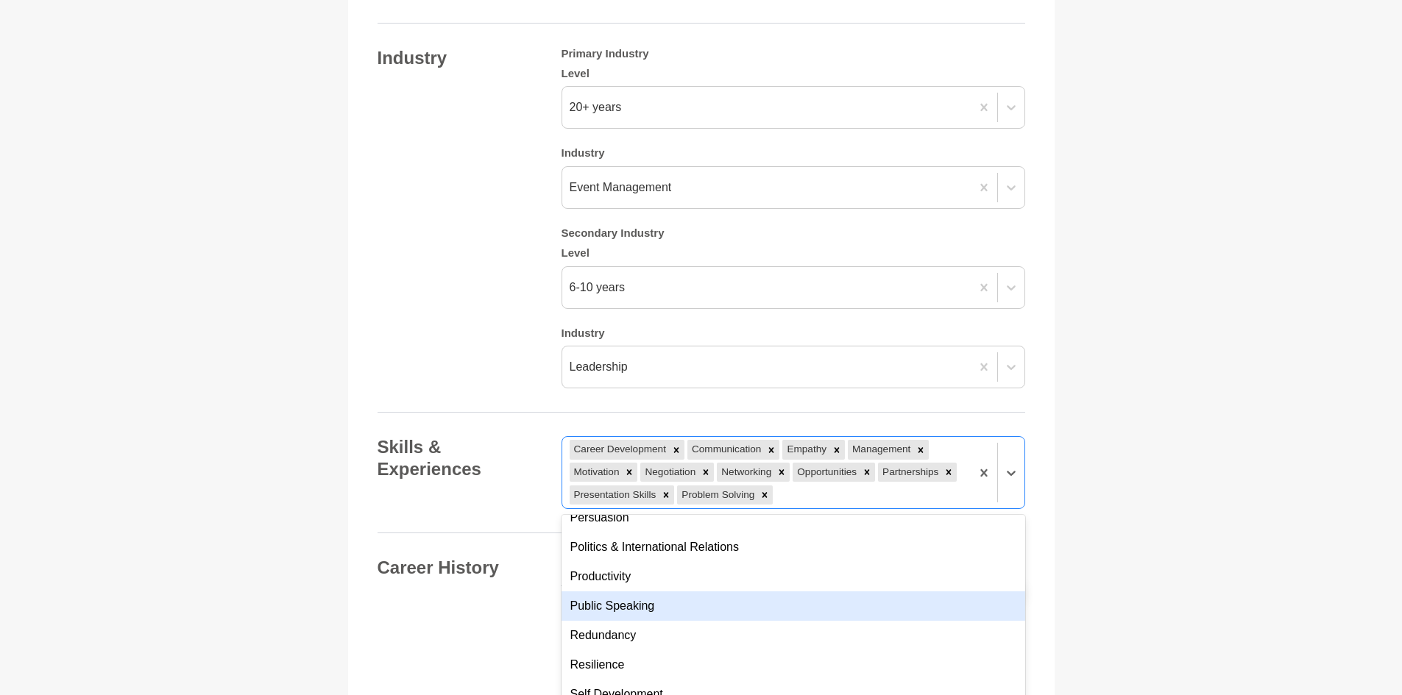
click at [706, 592] on div "Public Speaking" at bounding box center [793, 606] width 464 height 29
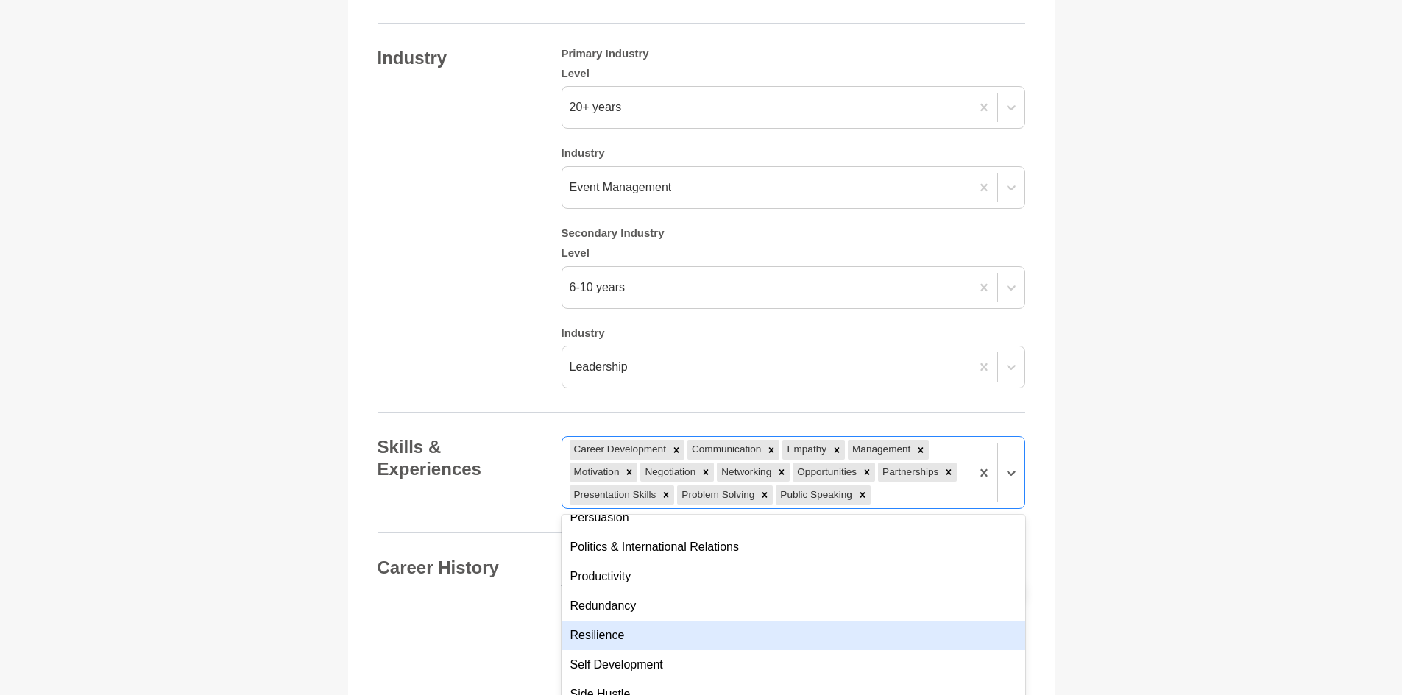
click at [707, 621] on div "Resilience" at bounding box center [793, 635] width 464 height 29
click at [708, 622] on div "Self Development" at bounding box center [793, 635] width 464 height 29
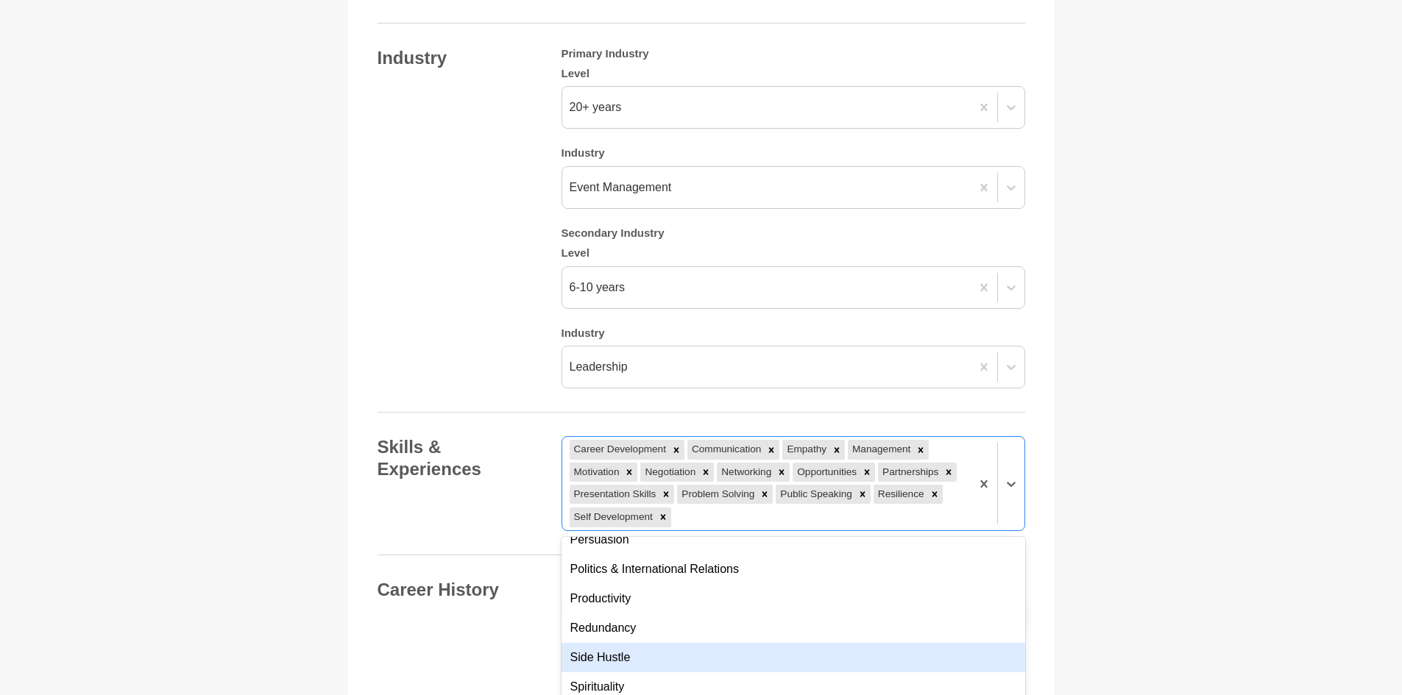
click at [711, 643] on div "Side Hustle" at bounding box center [793, 657] width 464 height 29
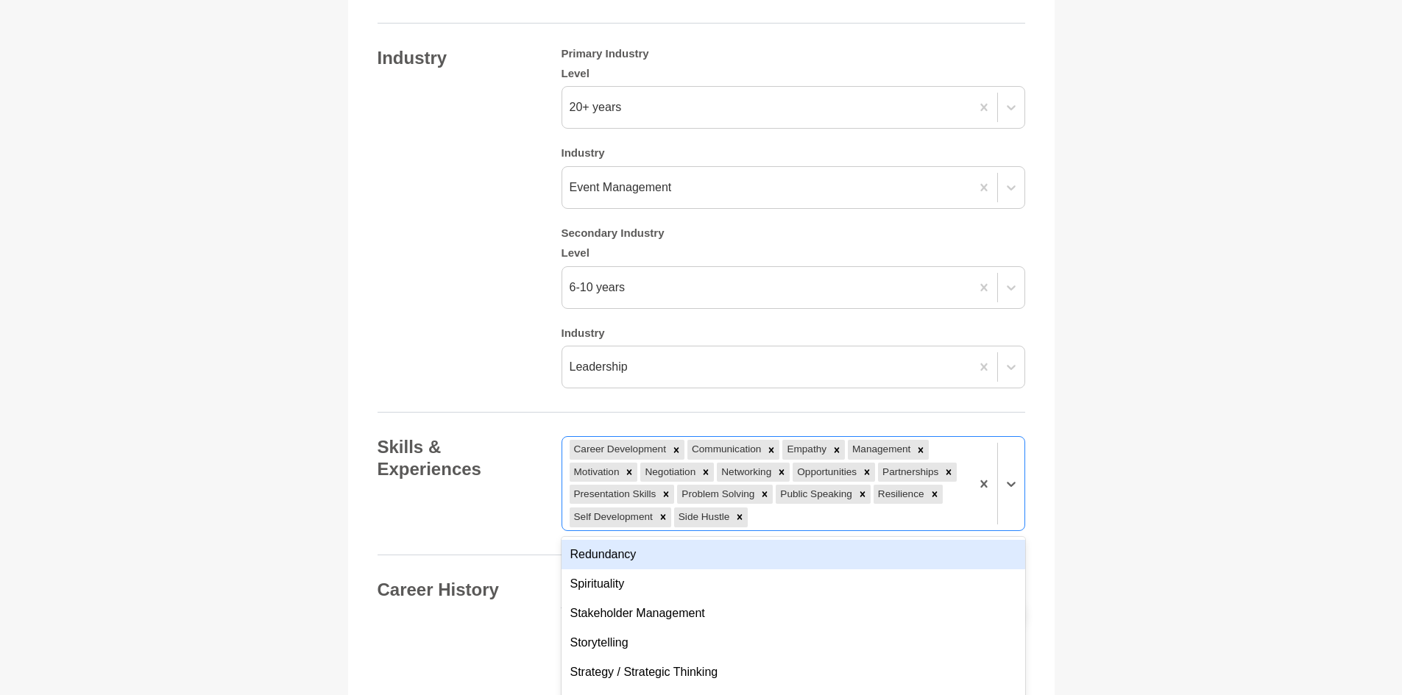
scroll to position [956, 0]
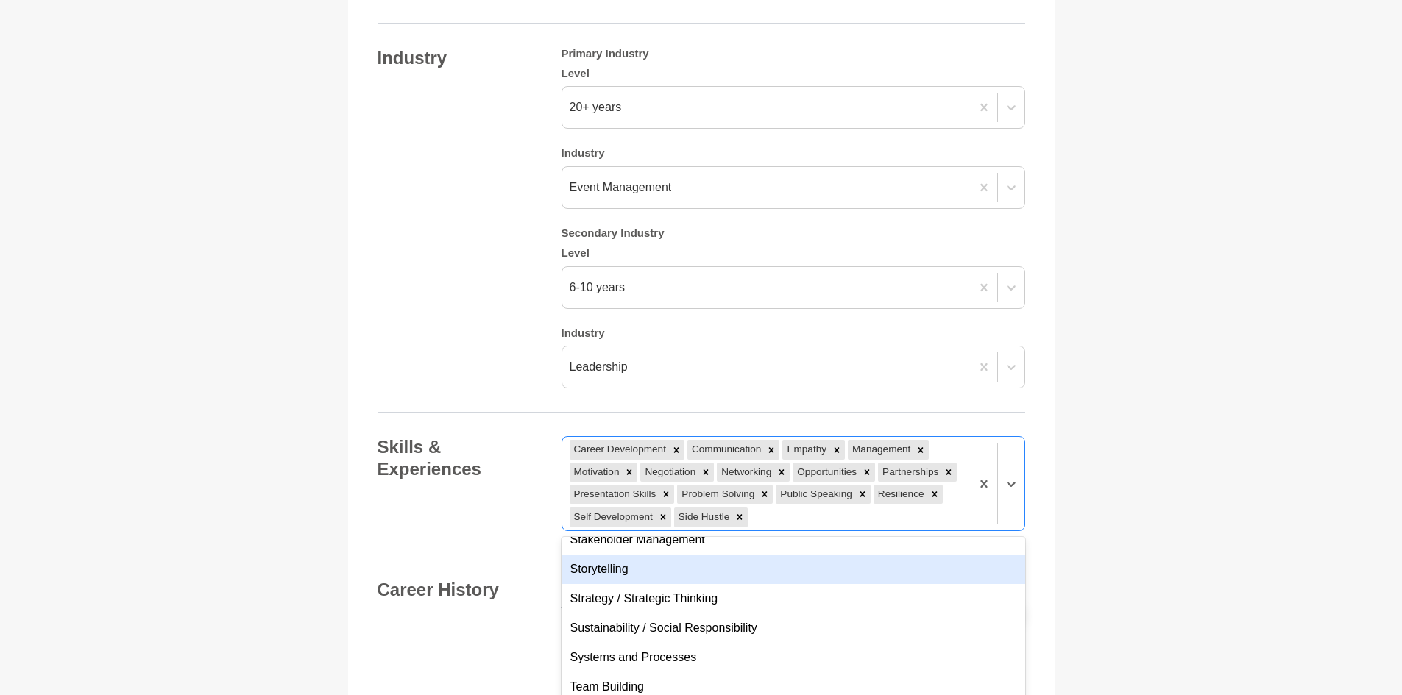
click at [716, 555] on div "Storytelling" at bounding box center [793, 569] width 464 height 29
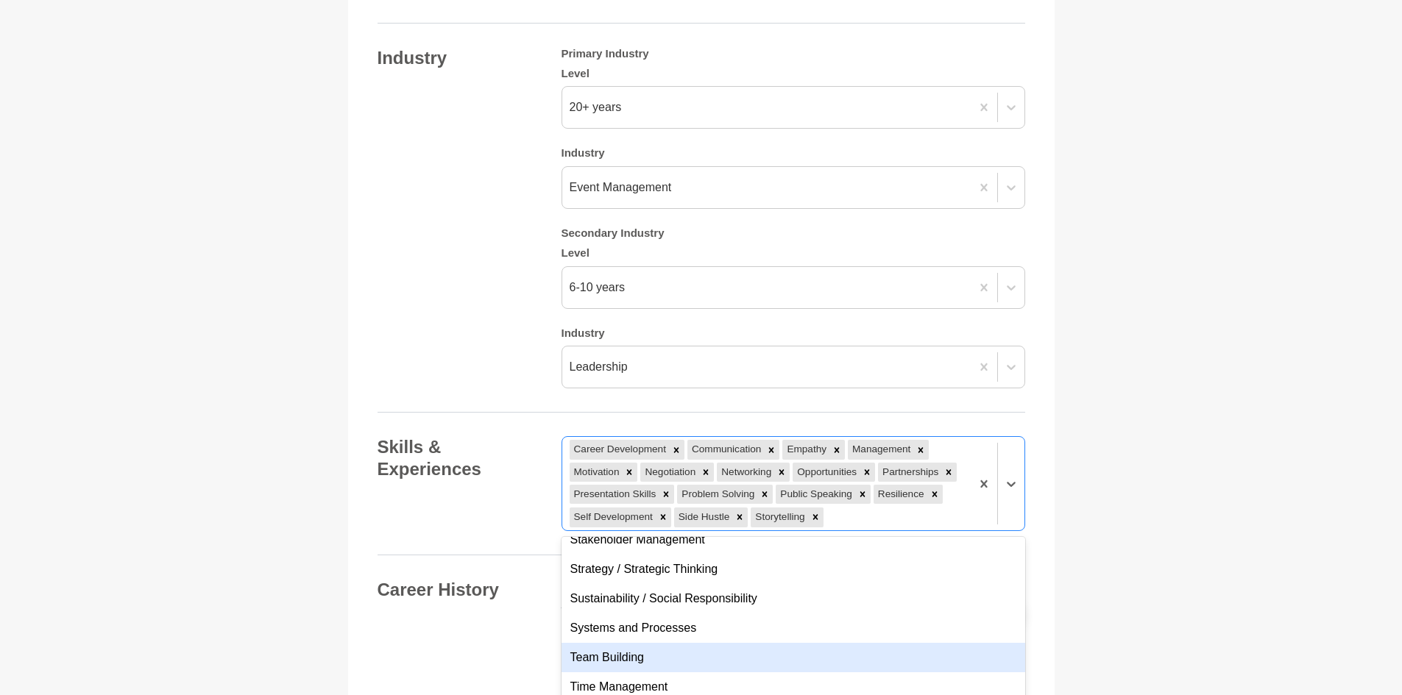
click at [700, 643] on div "Team Building" at bounding box center [793, 657] width 464 height 29
click at [710, 649] on div "Time Management" at bounding box center [793, 657] width 464 height 29
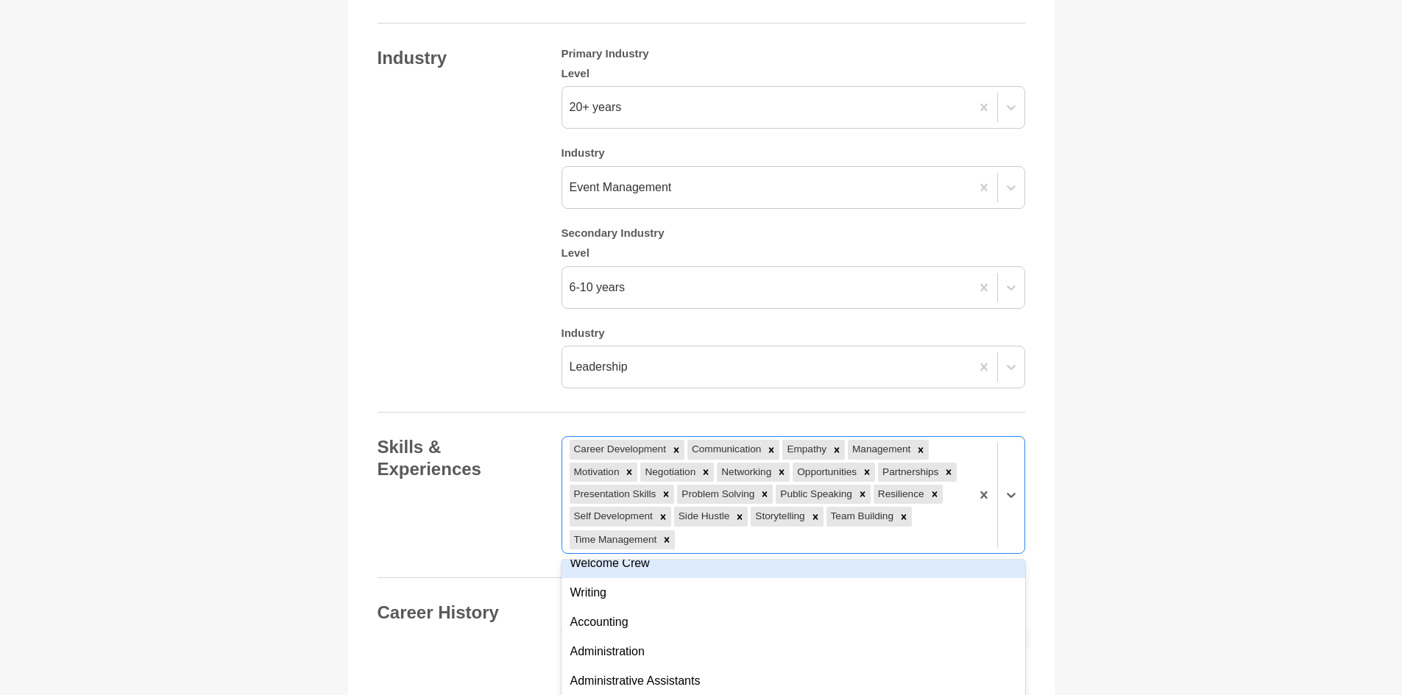
scroll to position [1104, 0]
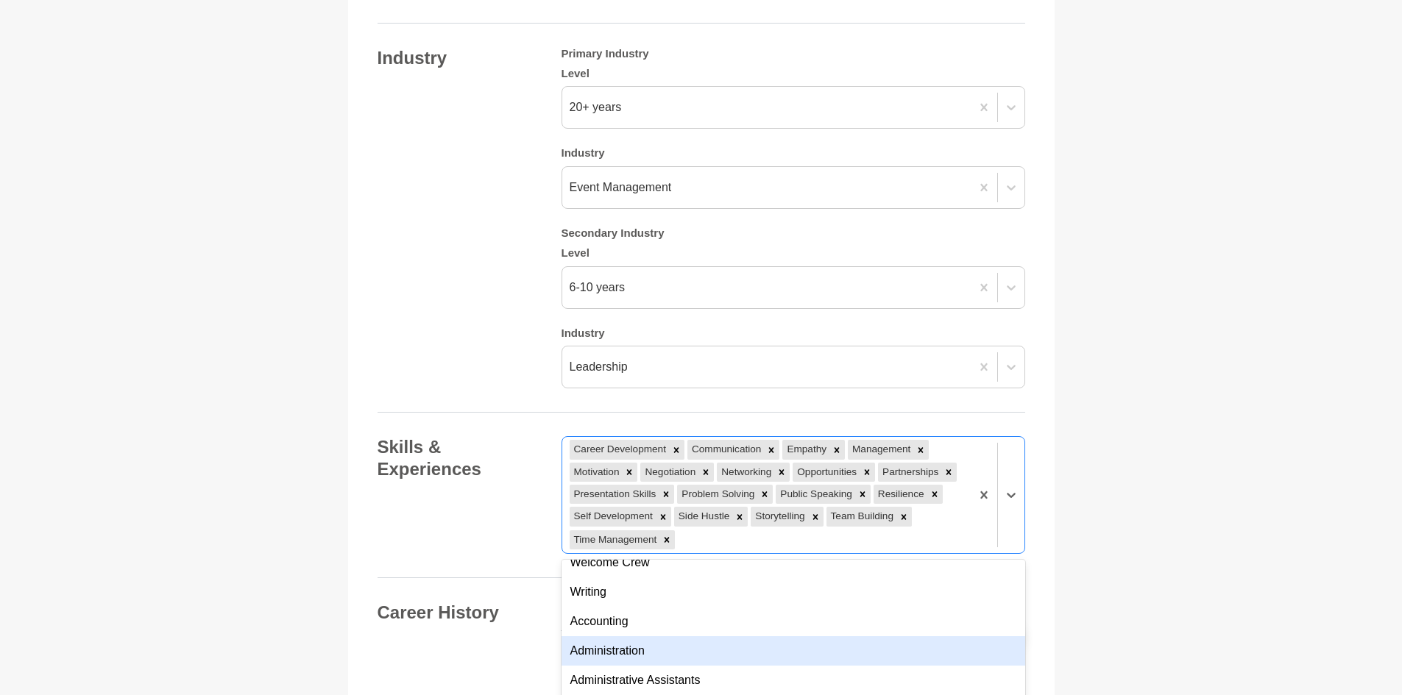
click at [713, 636] on div "Administration" at bounding box center [793, 650] width 464 height 29
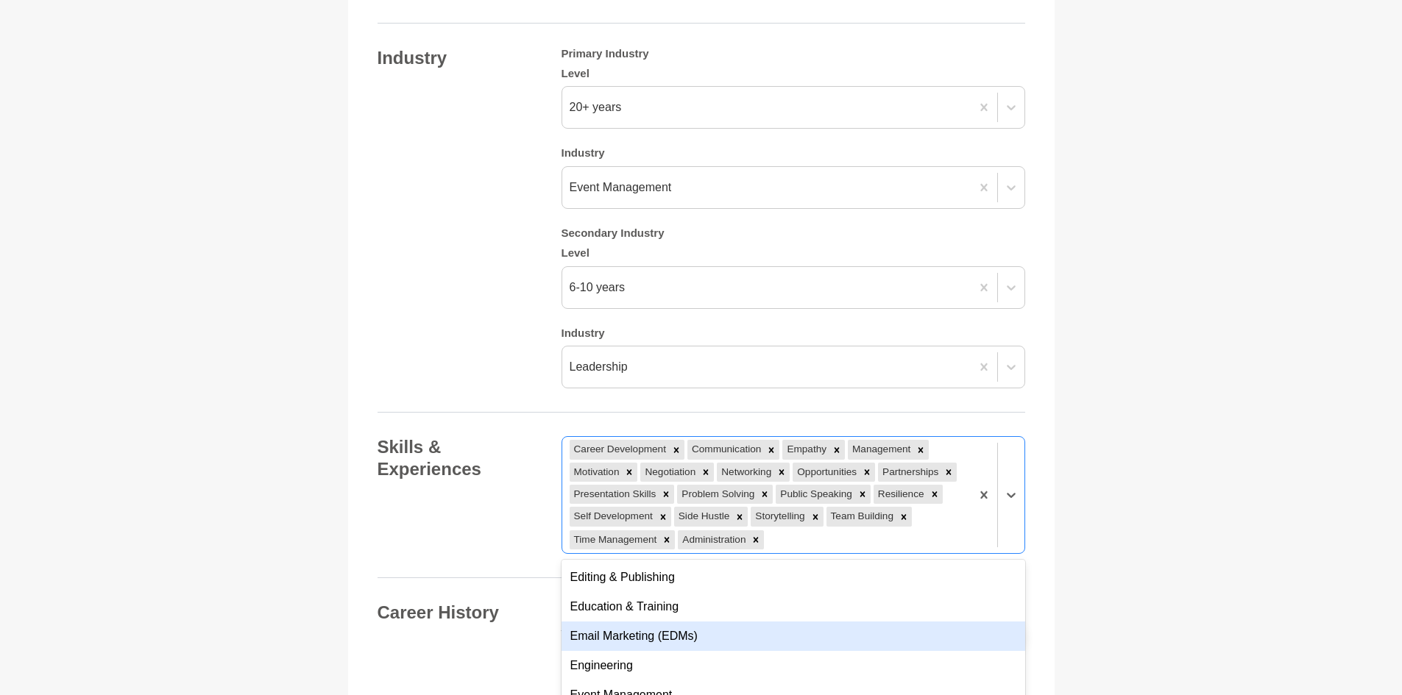
scroll to position [2281, 0]
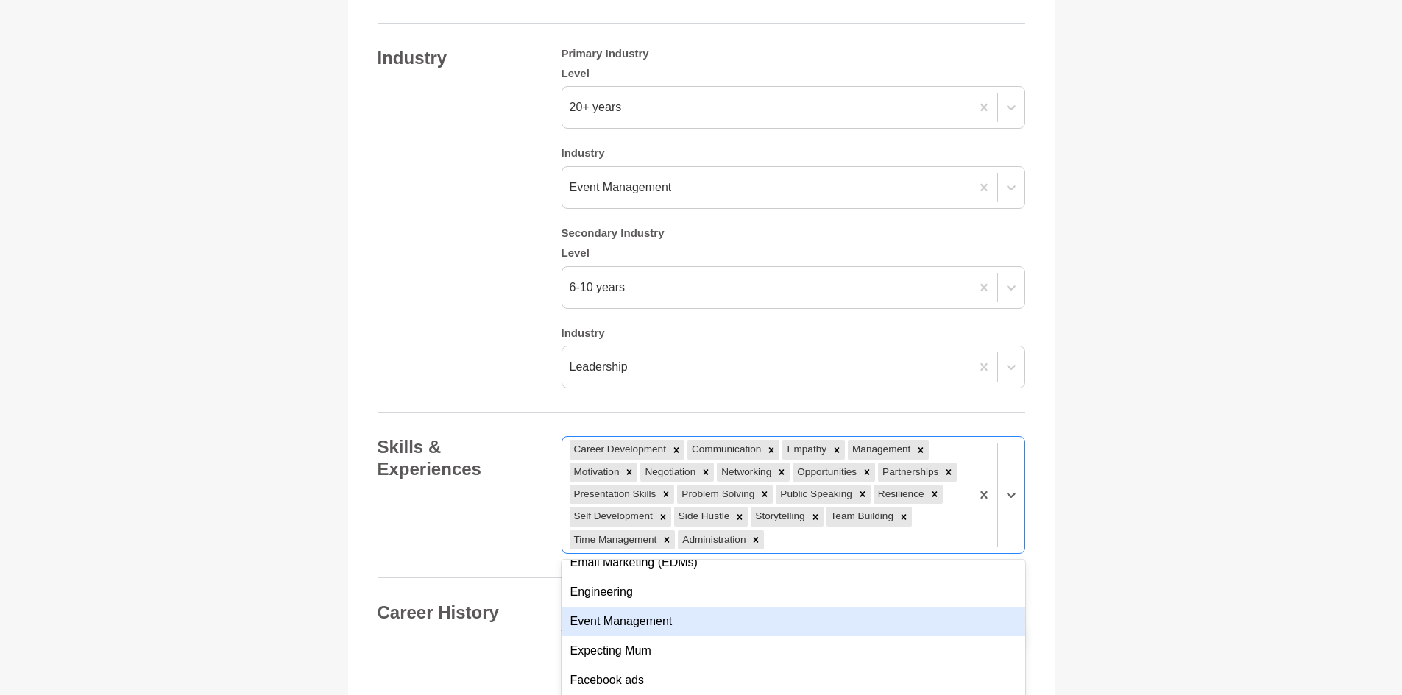
click at [700, 607] on div "Event Management" at bounding box center [793, 621] width 464 height 29
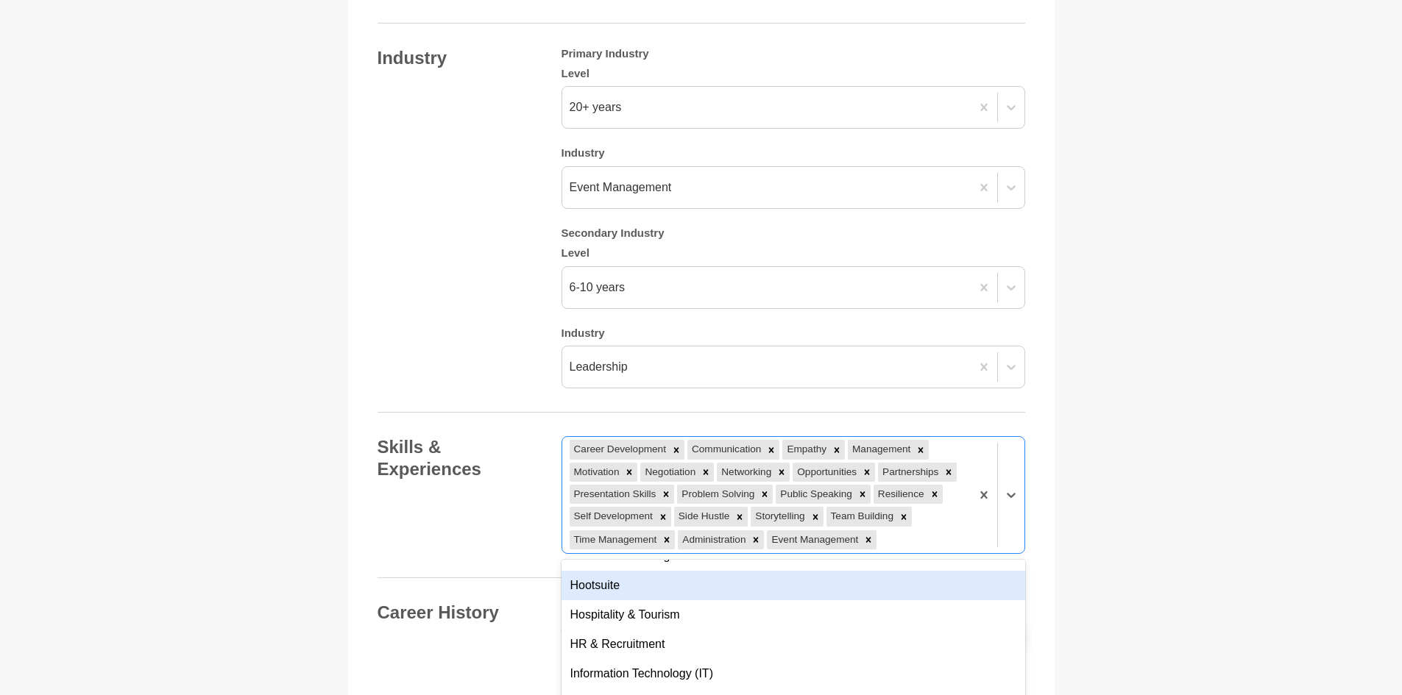
scroll to position [2722, 0]
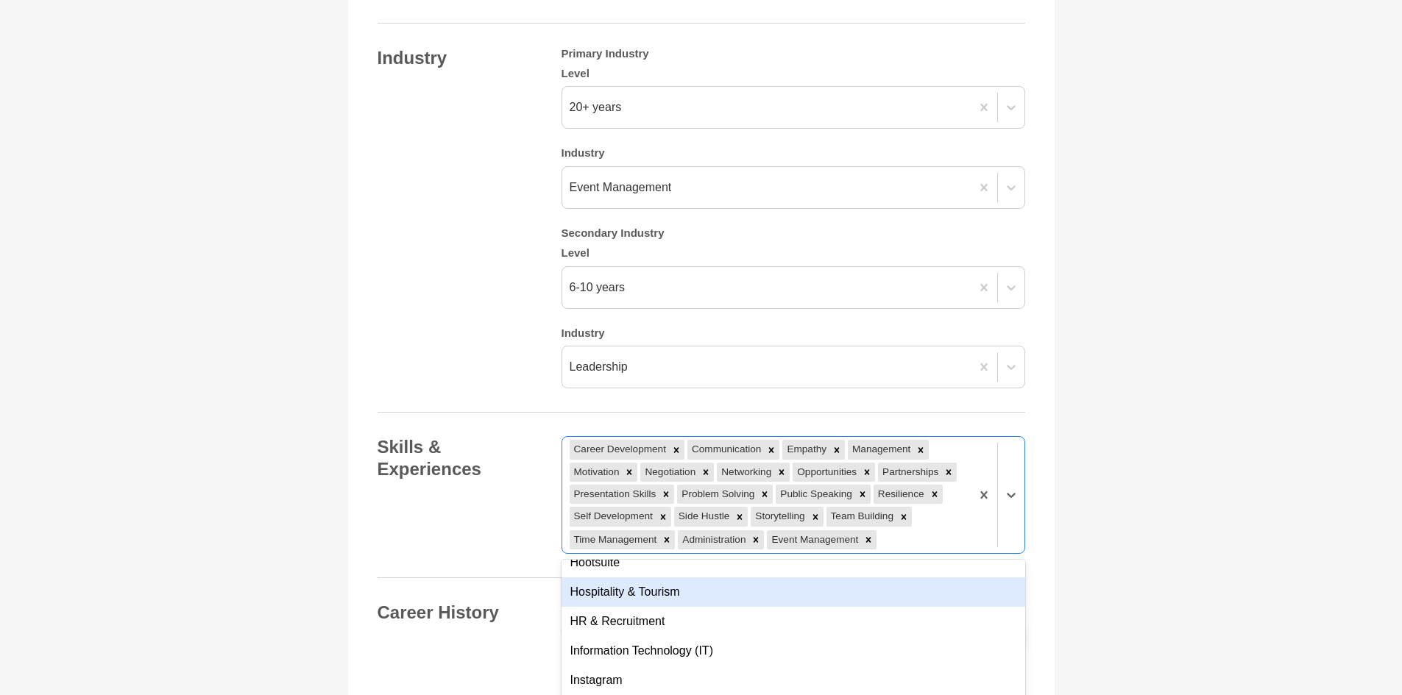
click at [692, 578] on div "Hospitality & Tourism" at bounding box center [793, 592] width 464 height 29
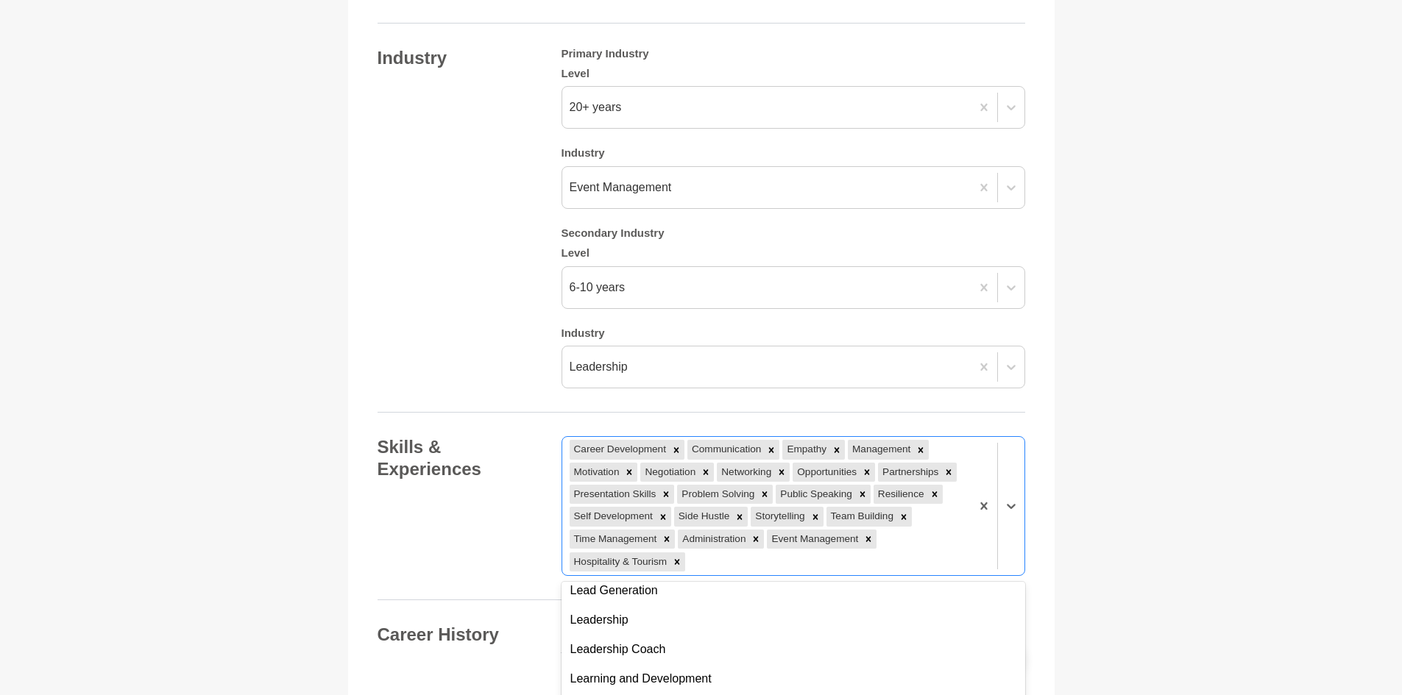
scroll to position [3090, 0]
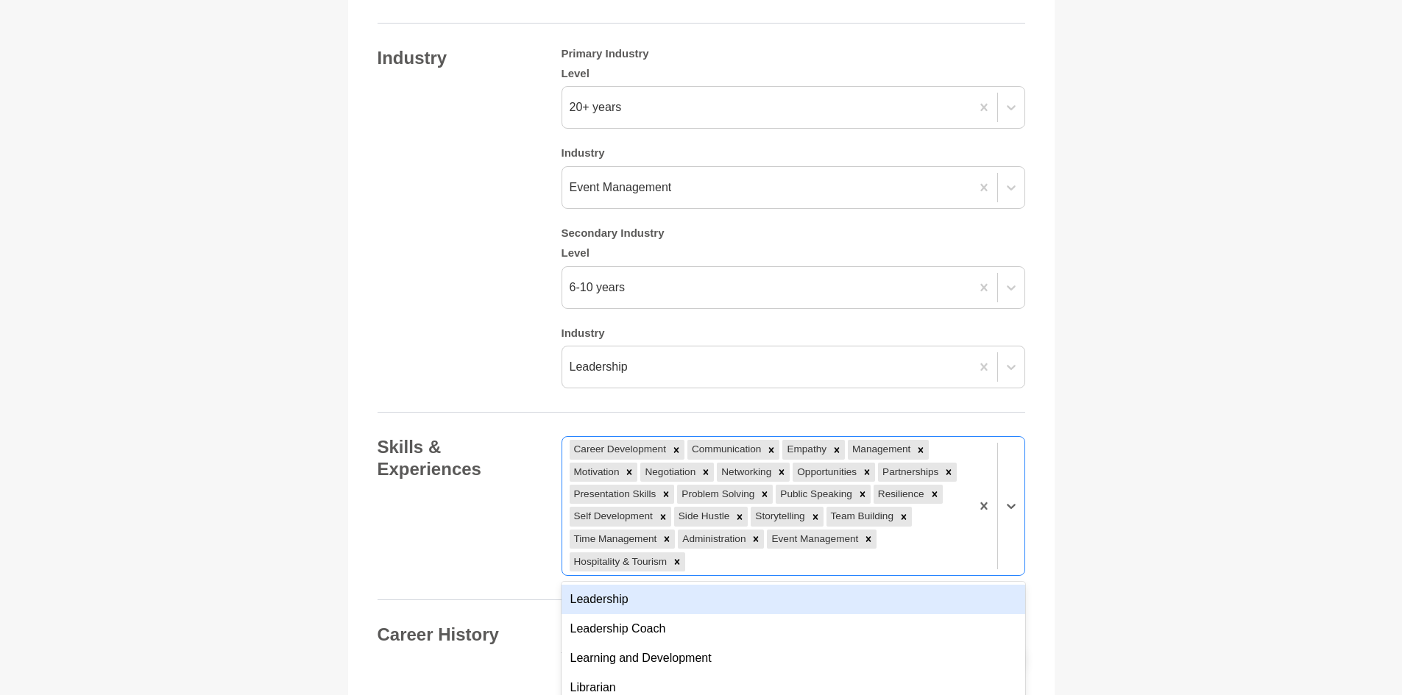
click at [692, 588] on div "Leadership" at bounding box center [793, 599] width 464 height 29
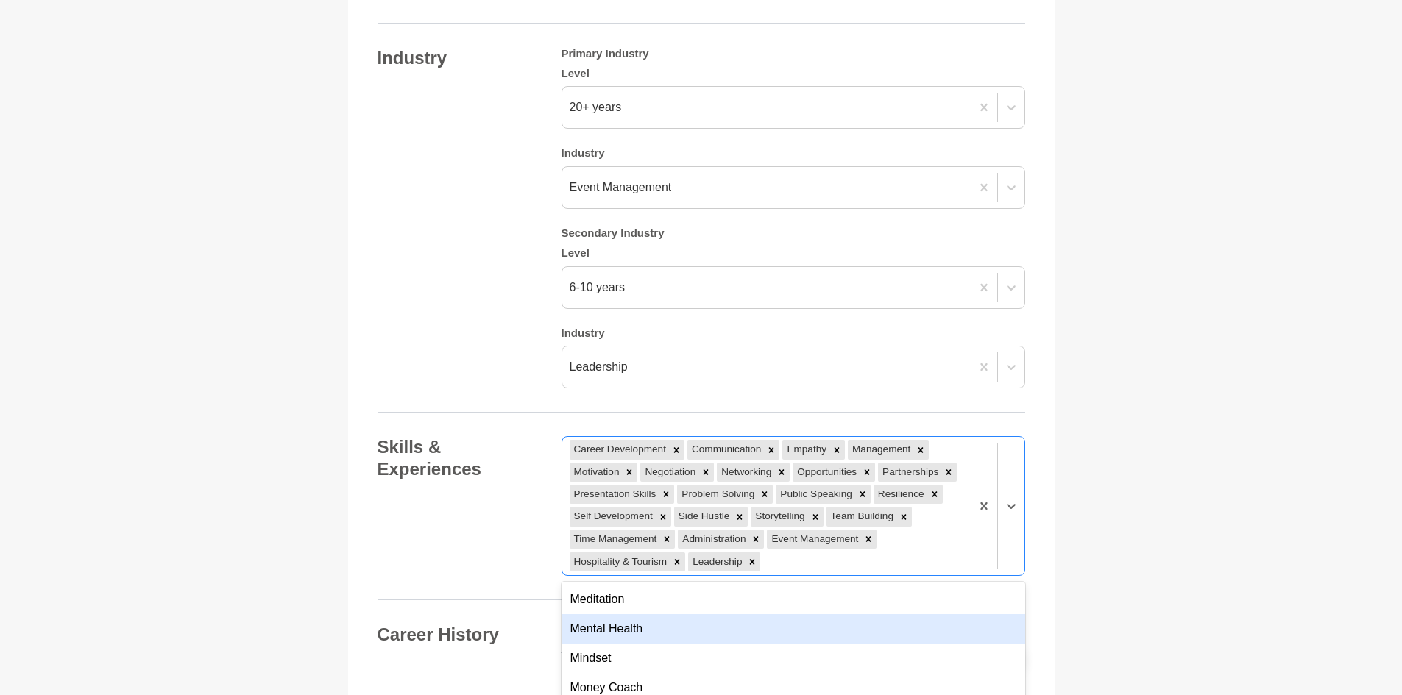
scroll to position [3458, 0]
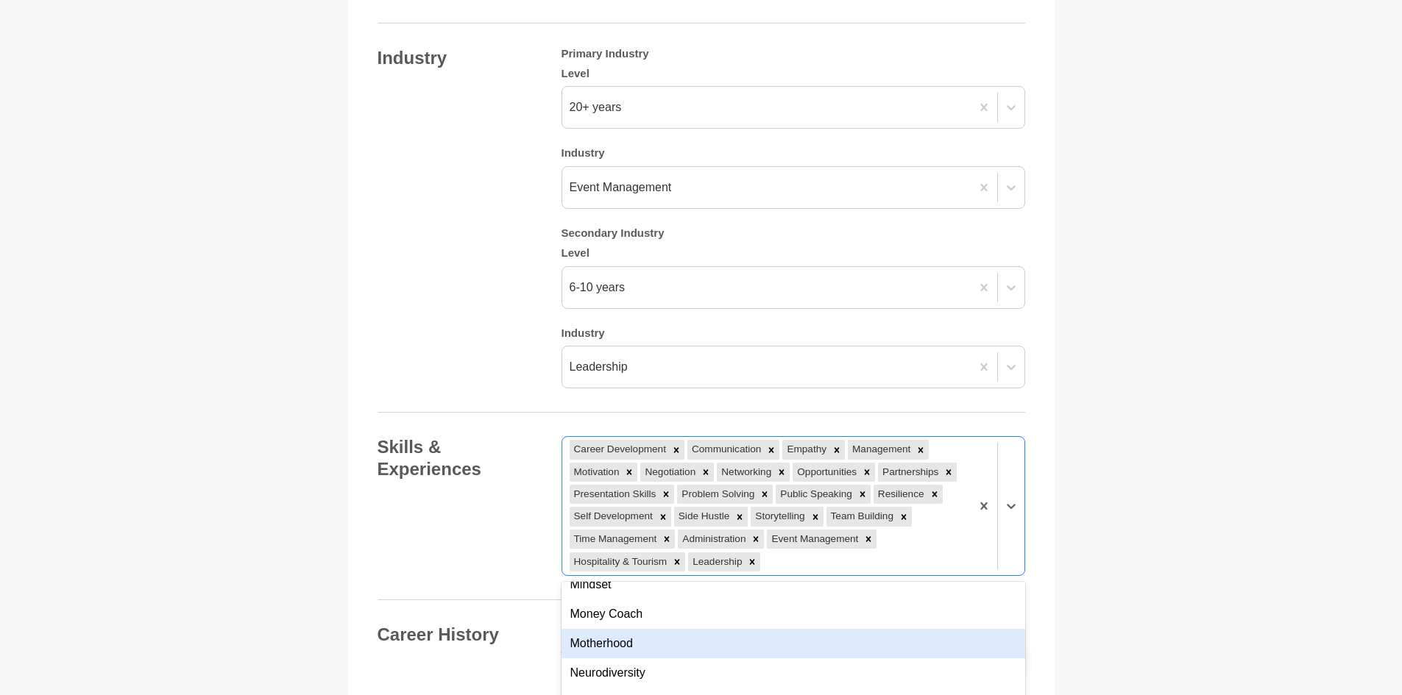
click at [700, 633] on div "Motherhood" at bounding box center [793, 643] width 464 height 29
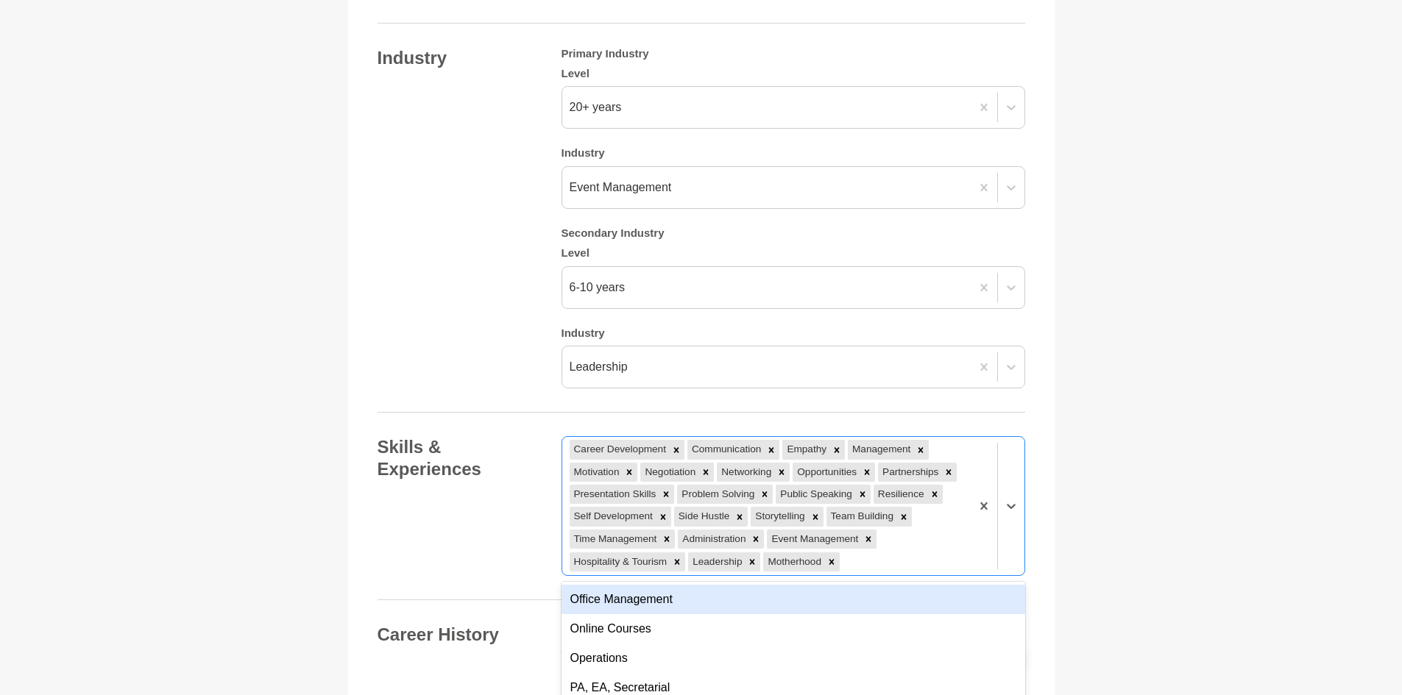
click at [688, 585] on div "Office Management" at bounding box center [793, 599] width 464 height 29
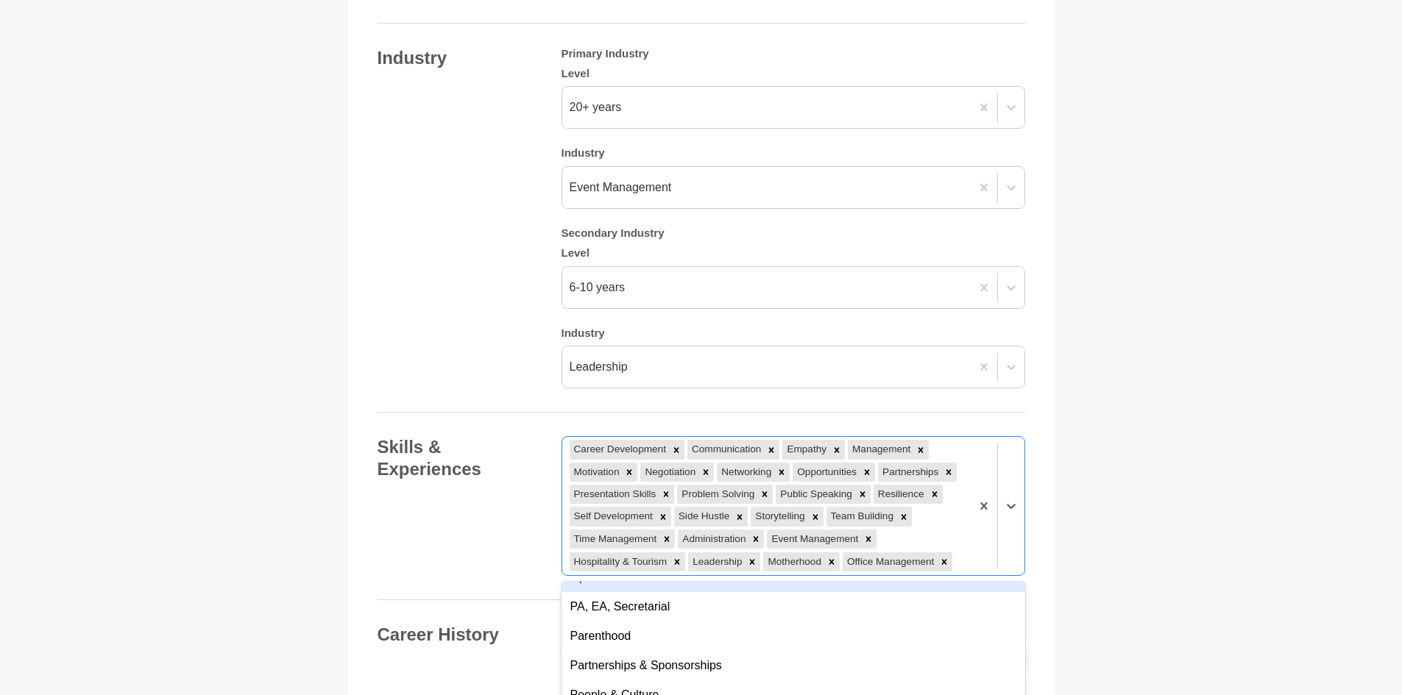
scroll to position [3752, 0]
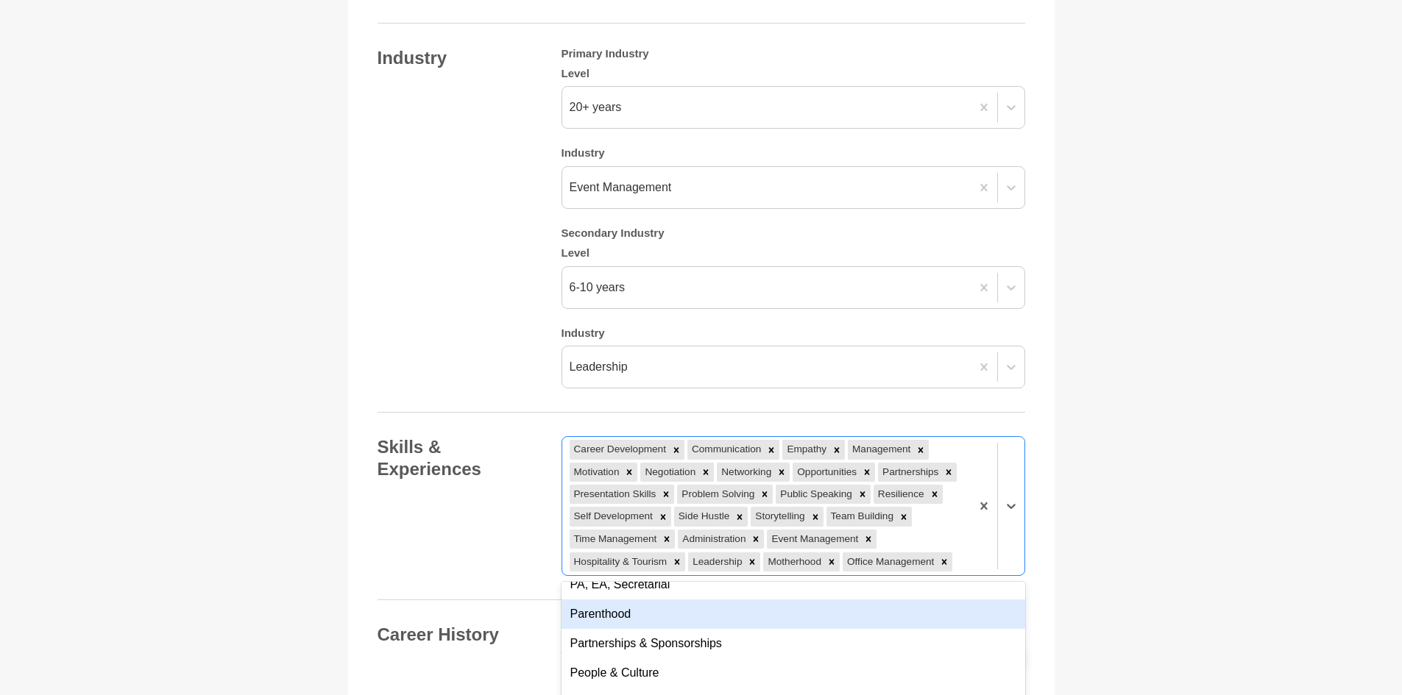
click at [693, 608] on div "Parenthood" at bounding box center [793, 614] width 464 height 29
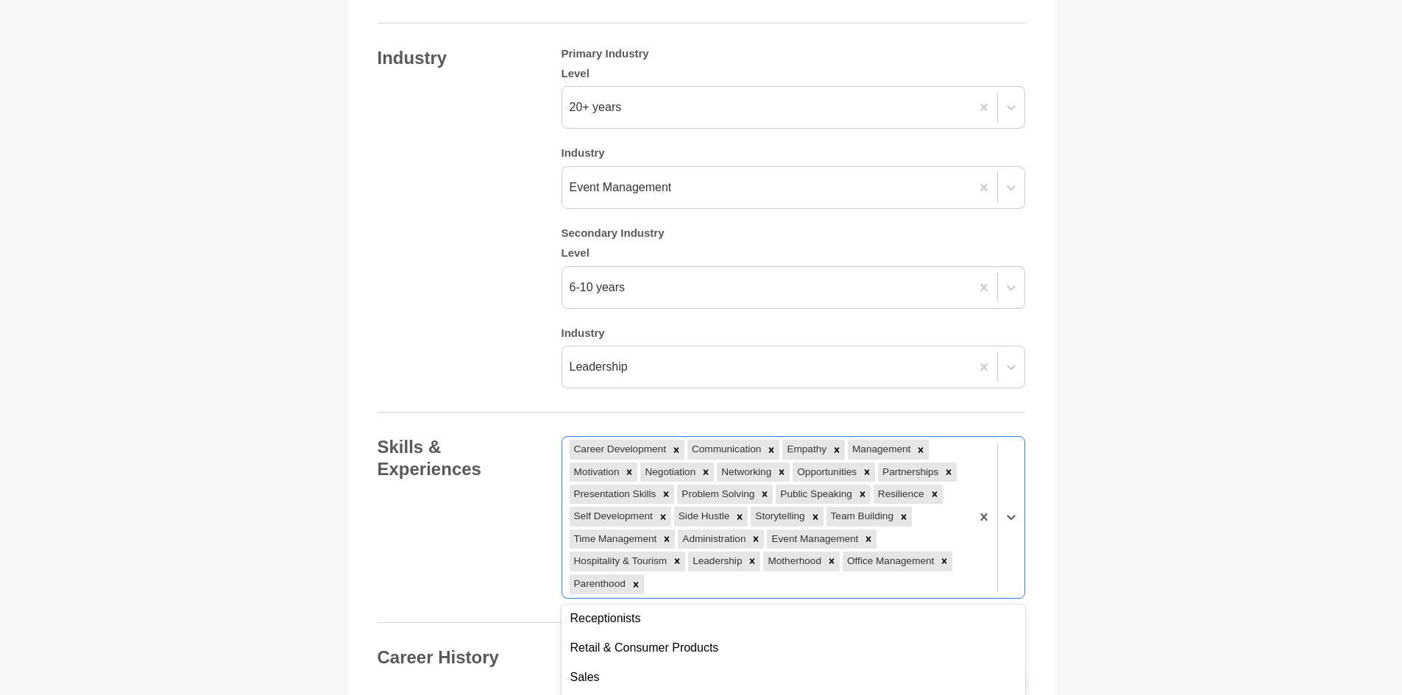
scroll to position [4267, 0]
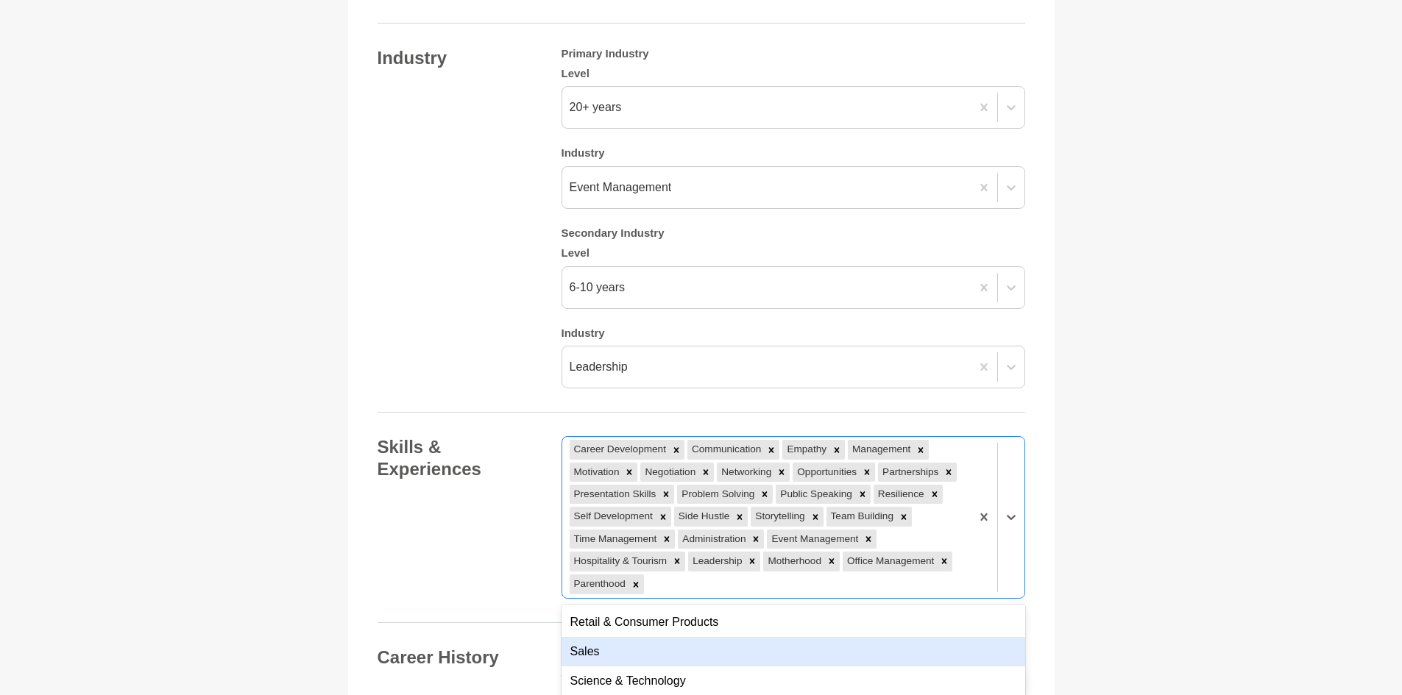
click at [699, 637] on div "Sales" at bounding box center [793, 651] width 464 height 29
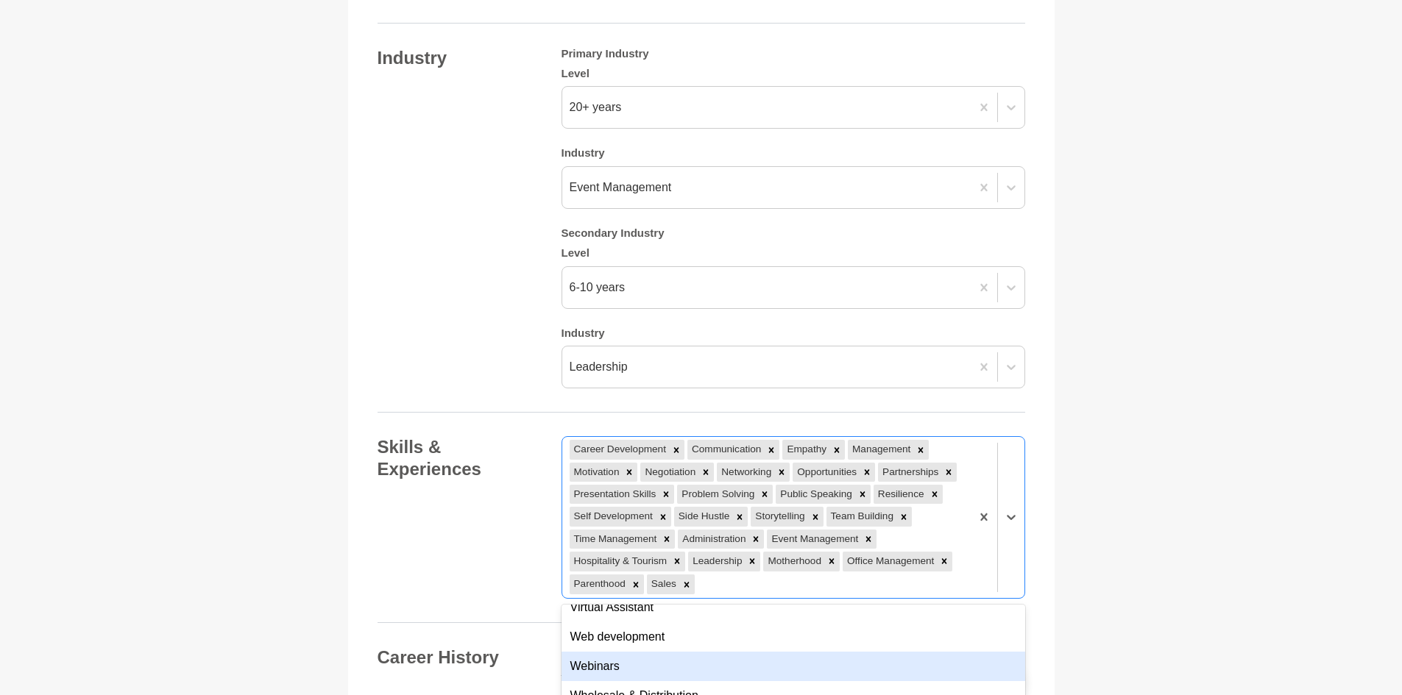
scroll to position [4935, 0]
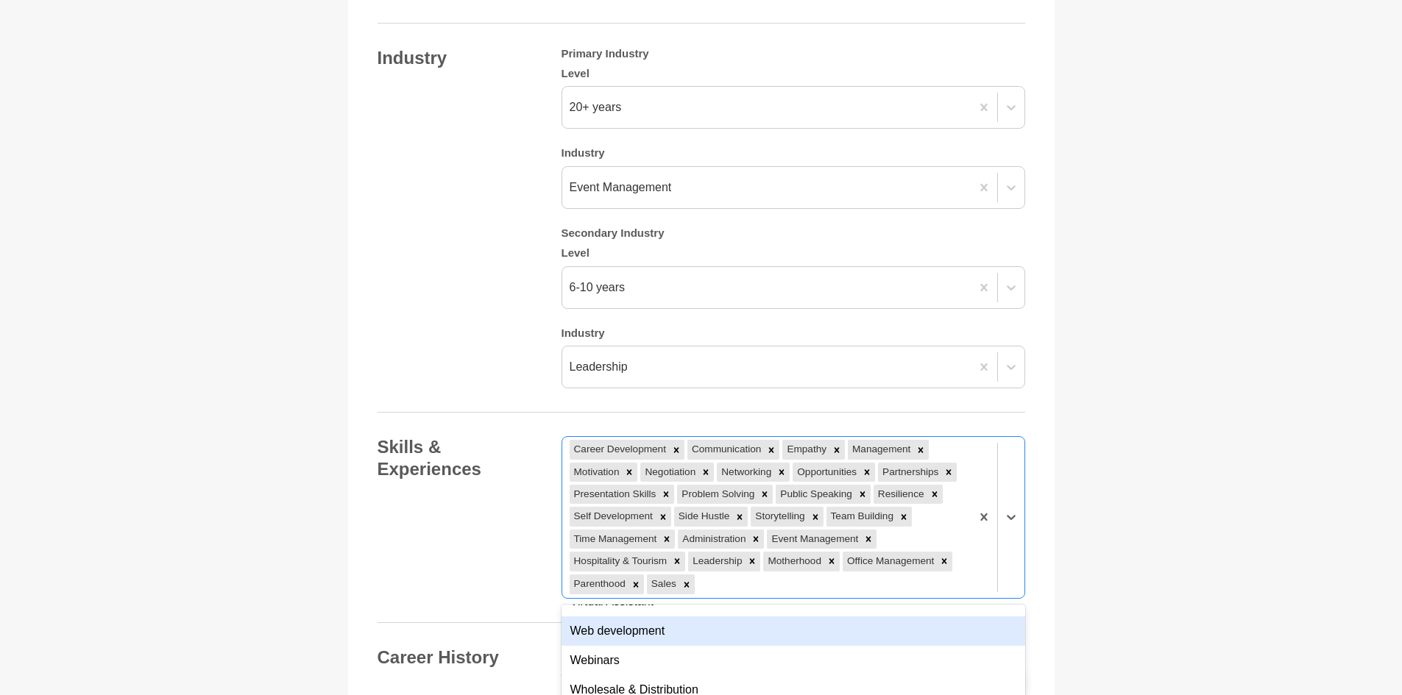
click at [530, 579] on div "Skills & Experiences option Sales, selected. option Web development focused, 19…" at bounding box center [700, 517] width 647 height 162
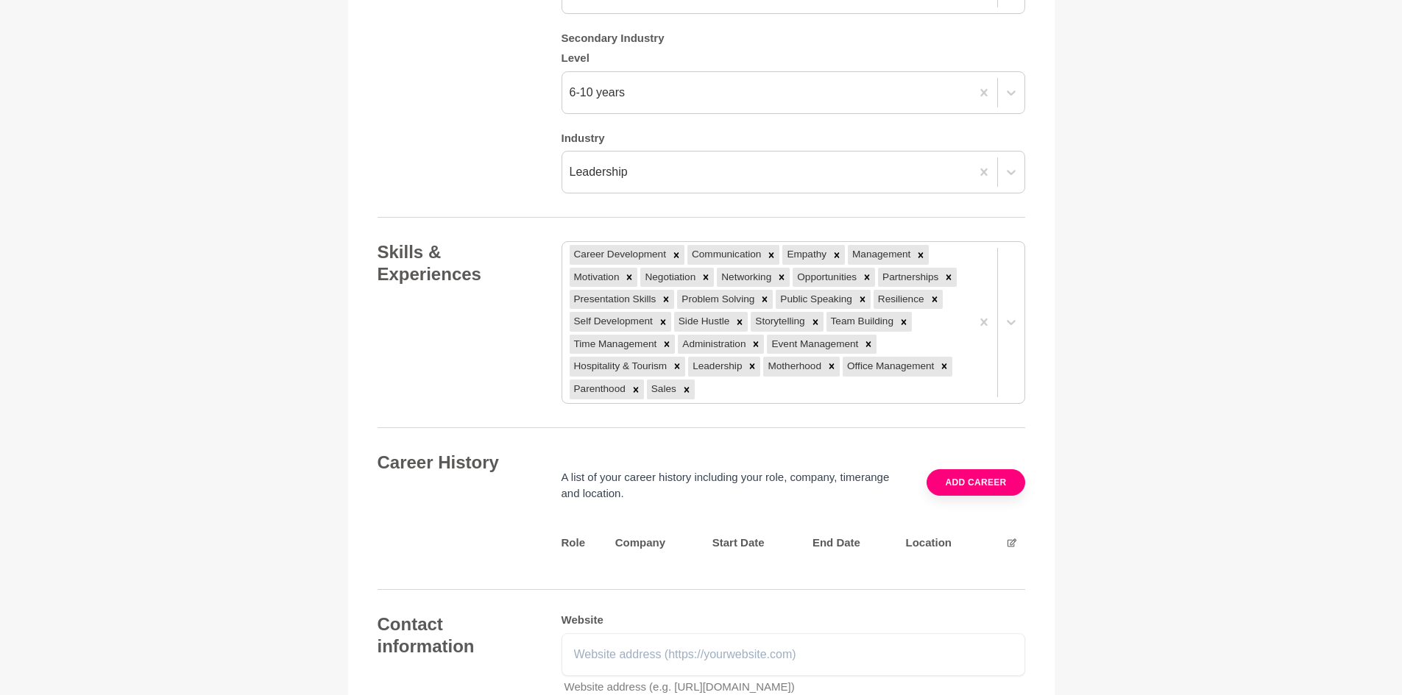
scroll to position [1725, 0]
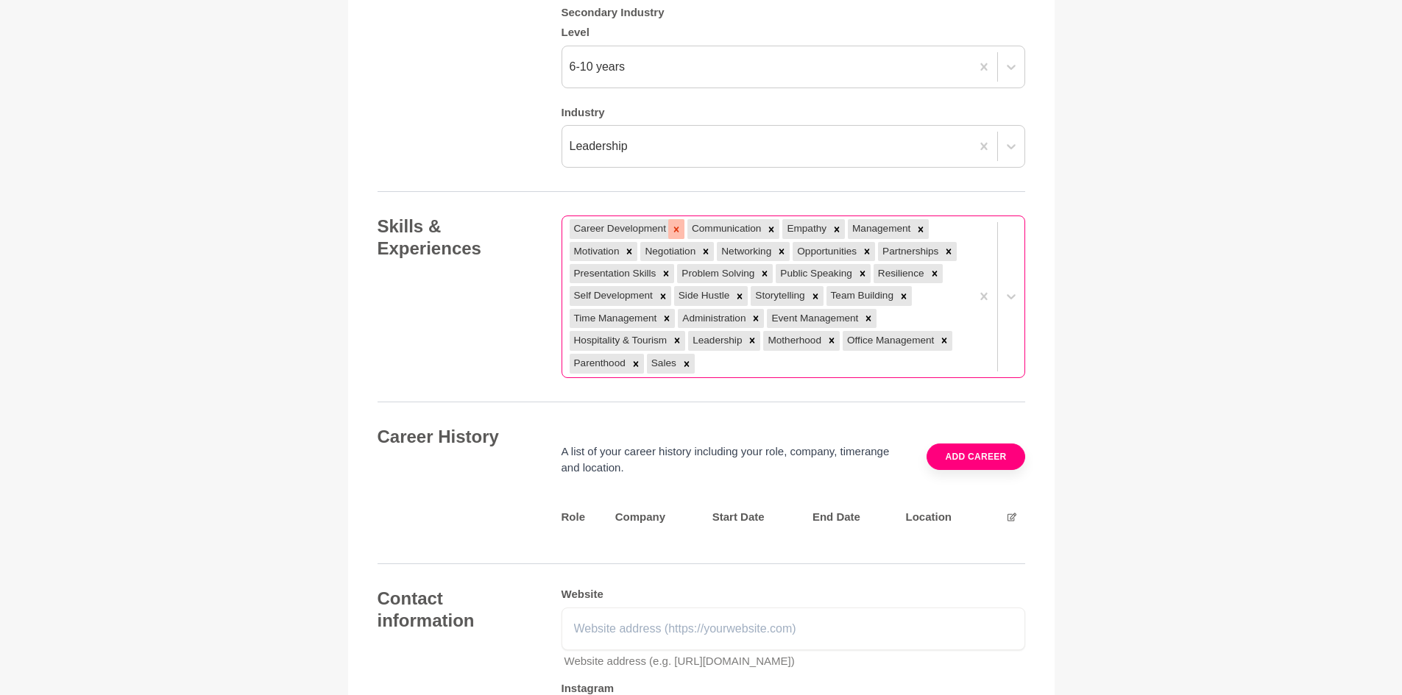
click at [678, 224] on icon at bounding box center [676, 229] width 10 height 10
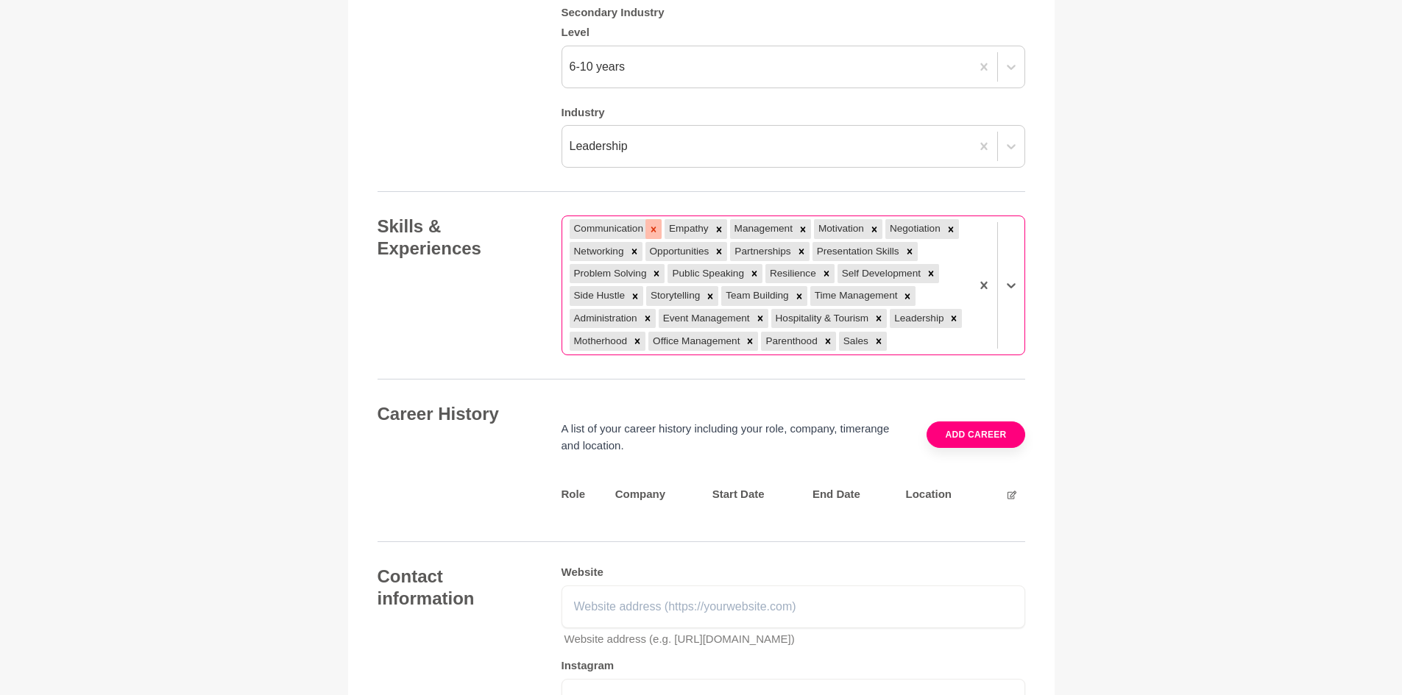
click at [657, 224] on icon at bounding box center [653, 229] width 10 height 10
click at [782, 224] on icon at bounding box center [778, 229] width 10 height 10
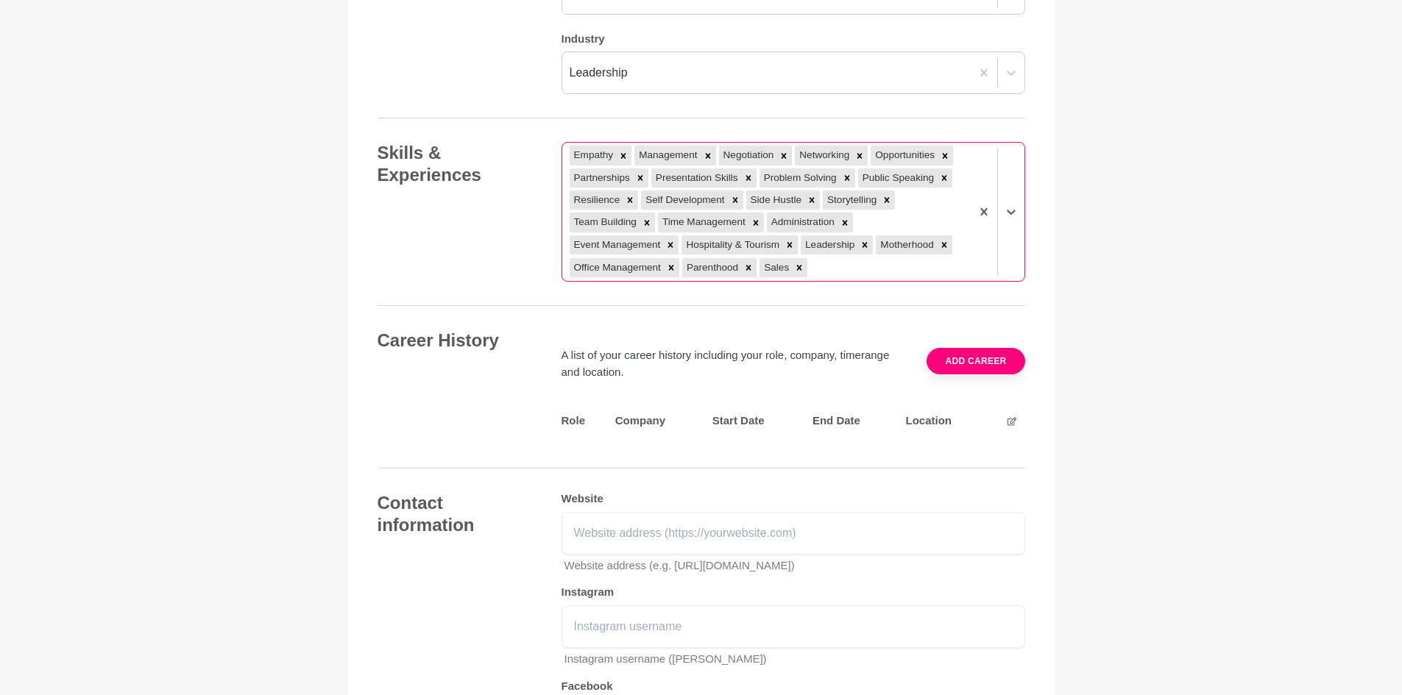
scroll to position [1872, 0]
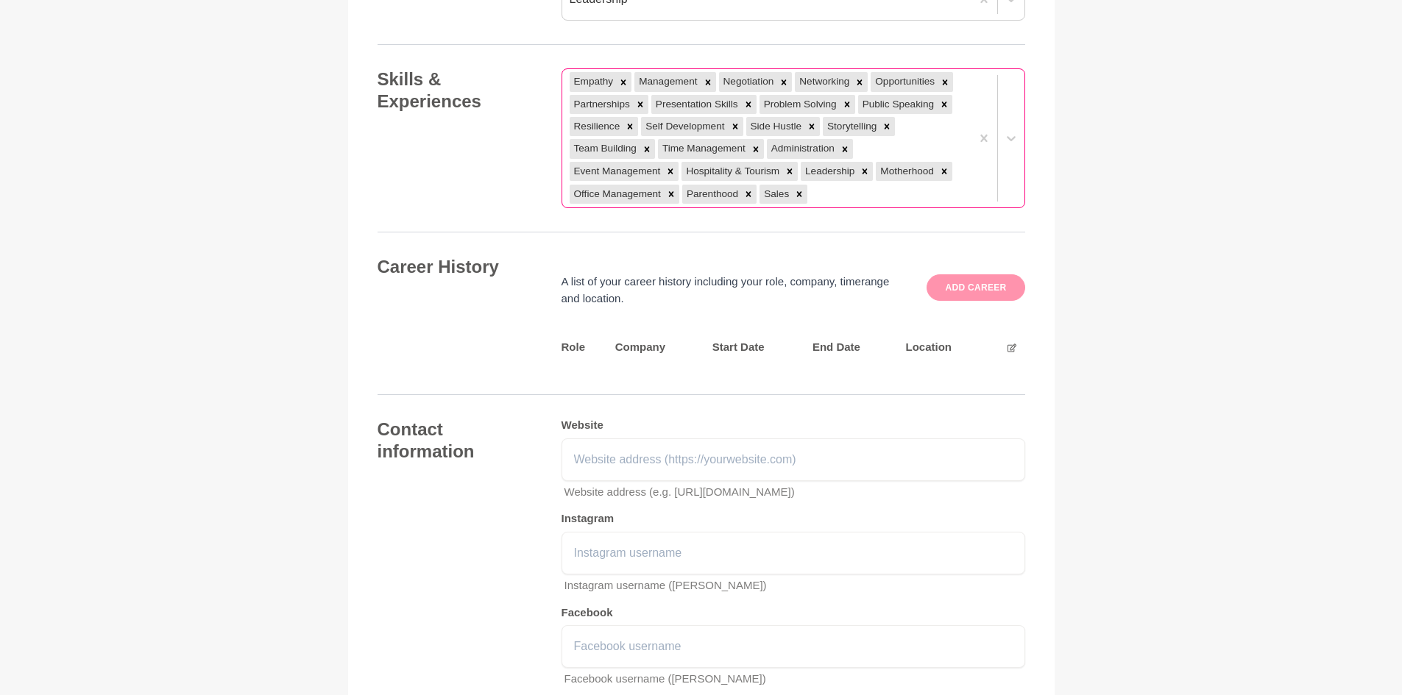
click at [954, 278] on button "Add career" at bounding box center [975, 287] width 98 height 26
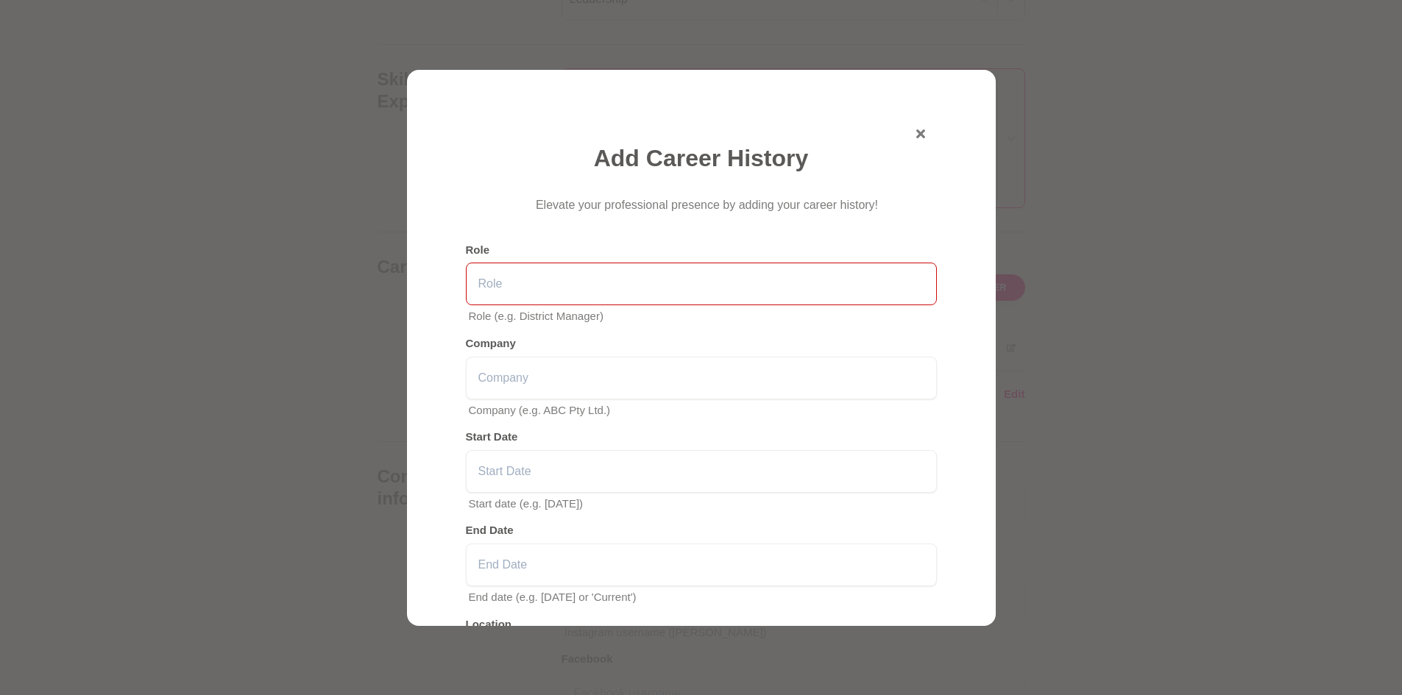
click at [656, 294] on input "text" at bounding box center [701, 284] width 471 height 43
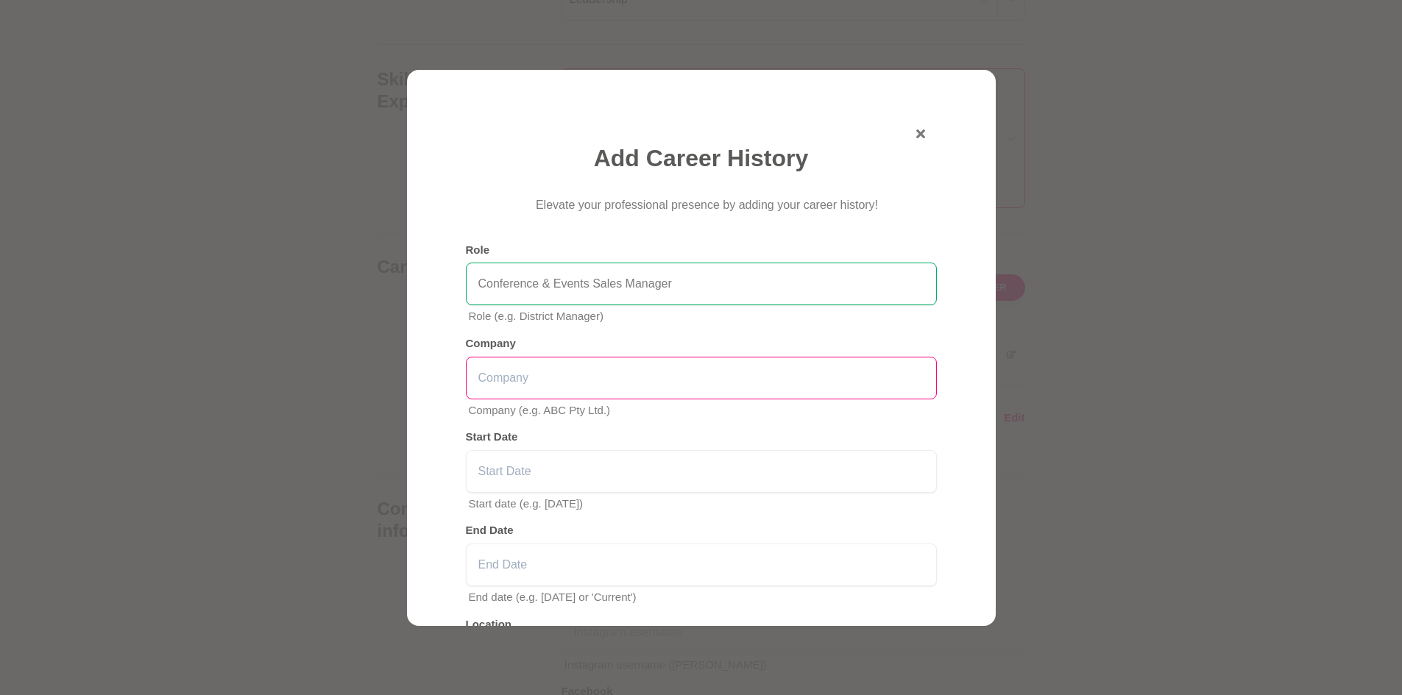
type input "Conference & Events Sales Manager"
click at [542, 383] on input "text" at bounding box center [701, 378] width 471 height 43
type input "TFE Hotels"
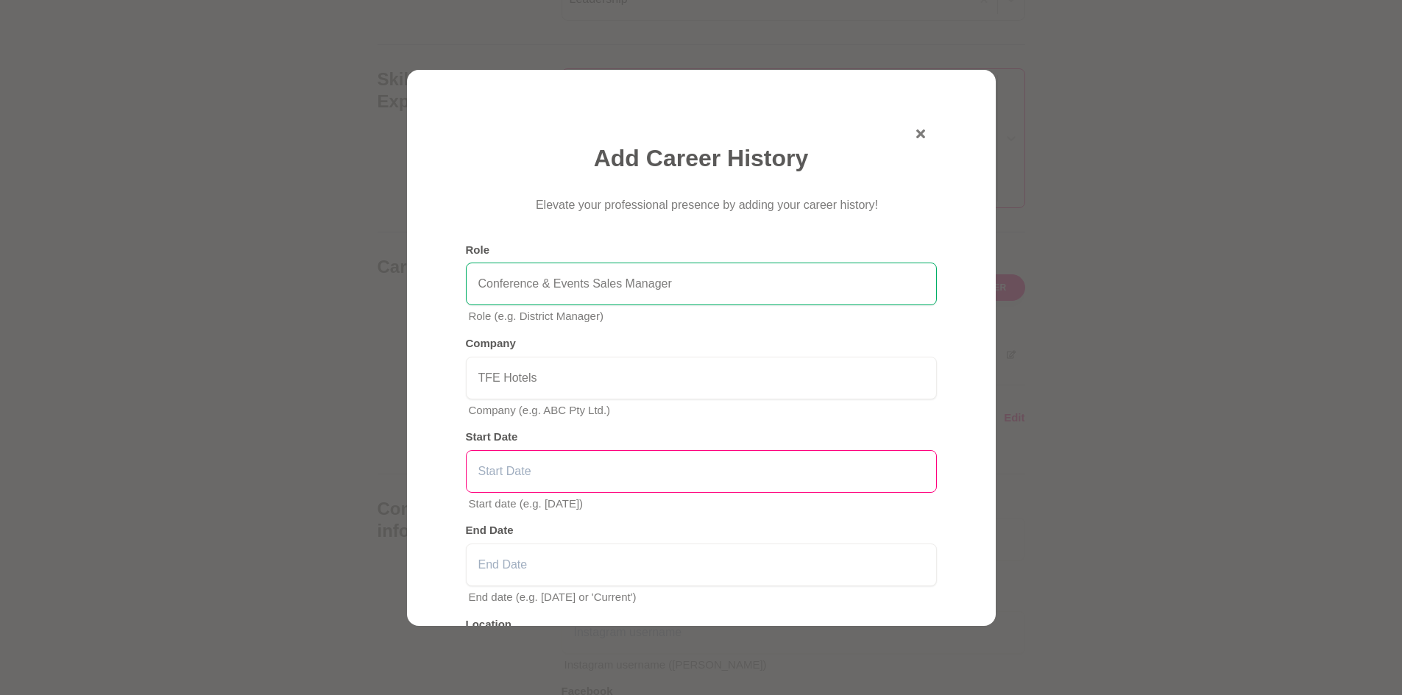
click at [623, 480] on input "text" at bounding box center [701, 471] width 471 height 43
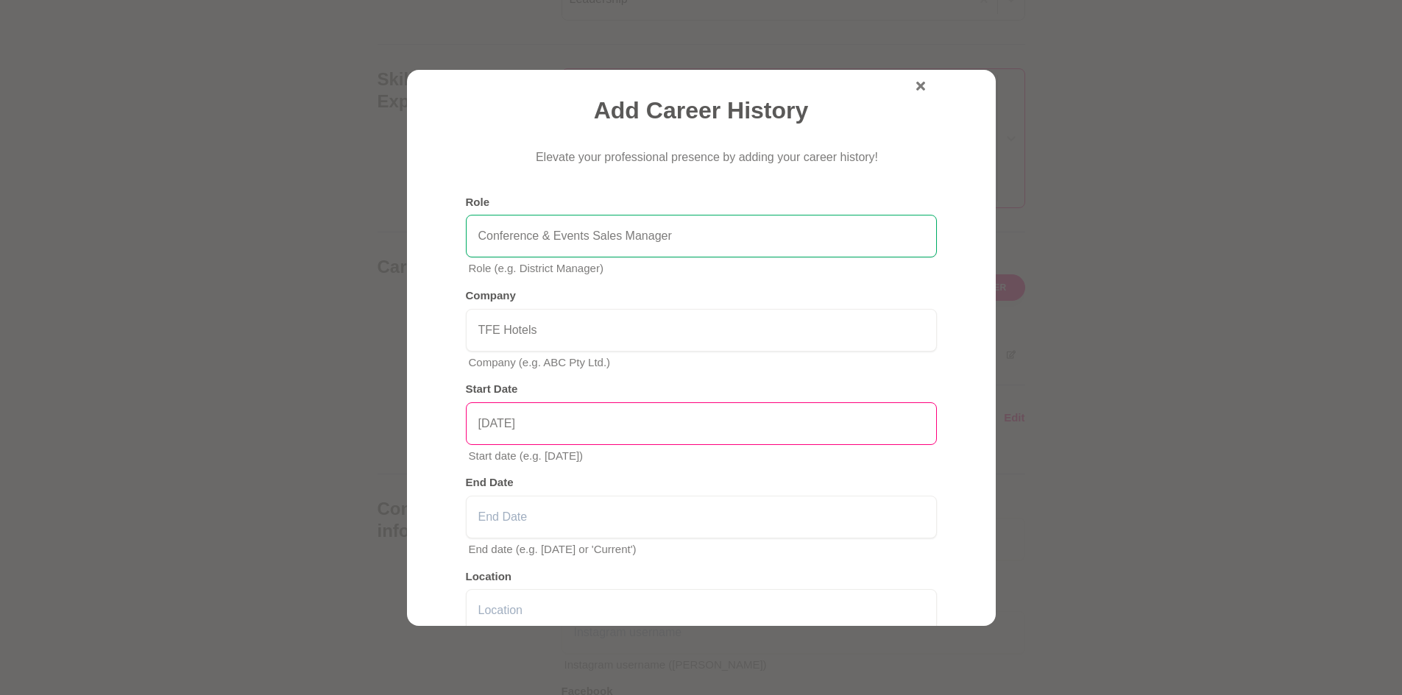
scroll to position [74, 0]
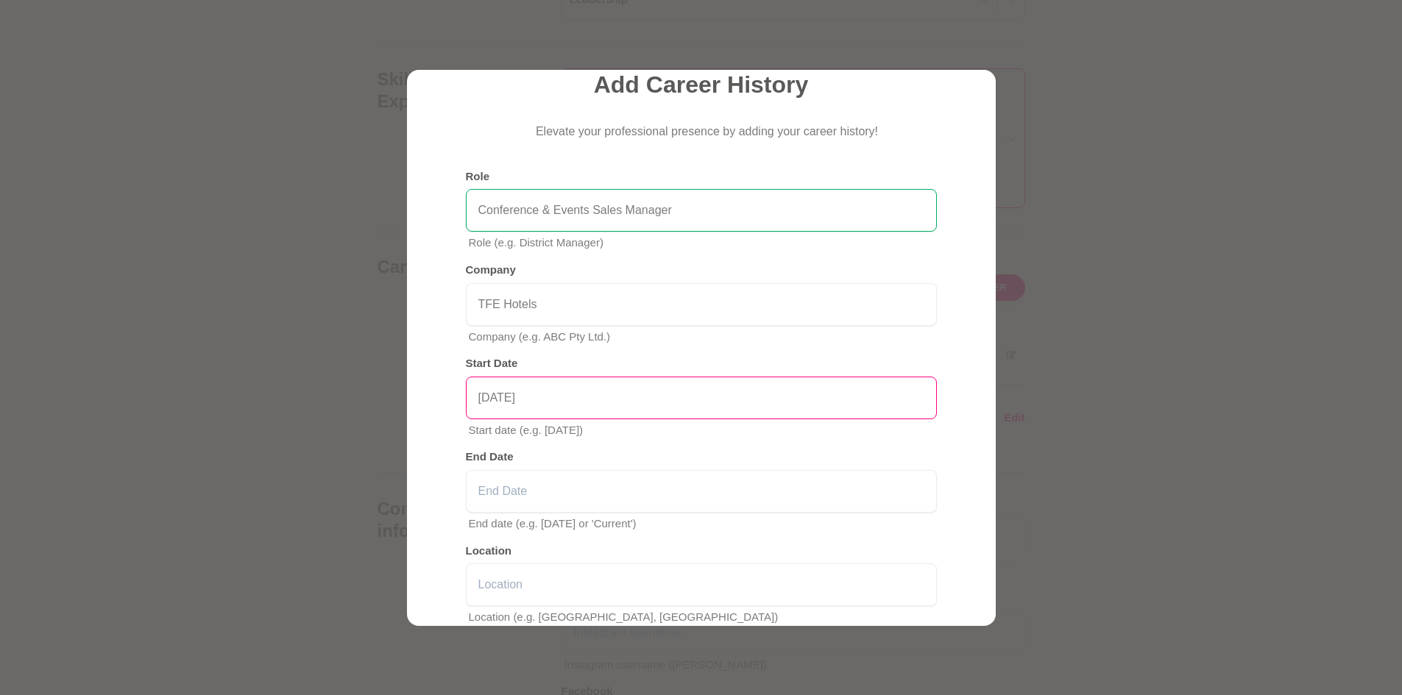
type input "[DATE]"
click at [623, 488] on input "text" at bounding box center [701, 491] width 471 height 43
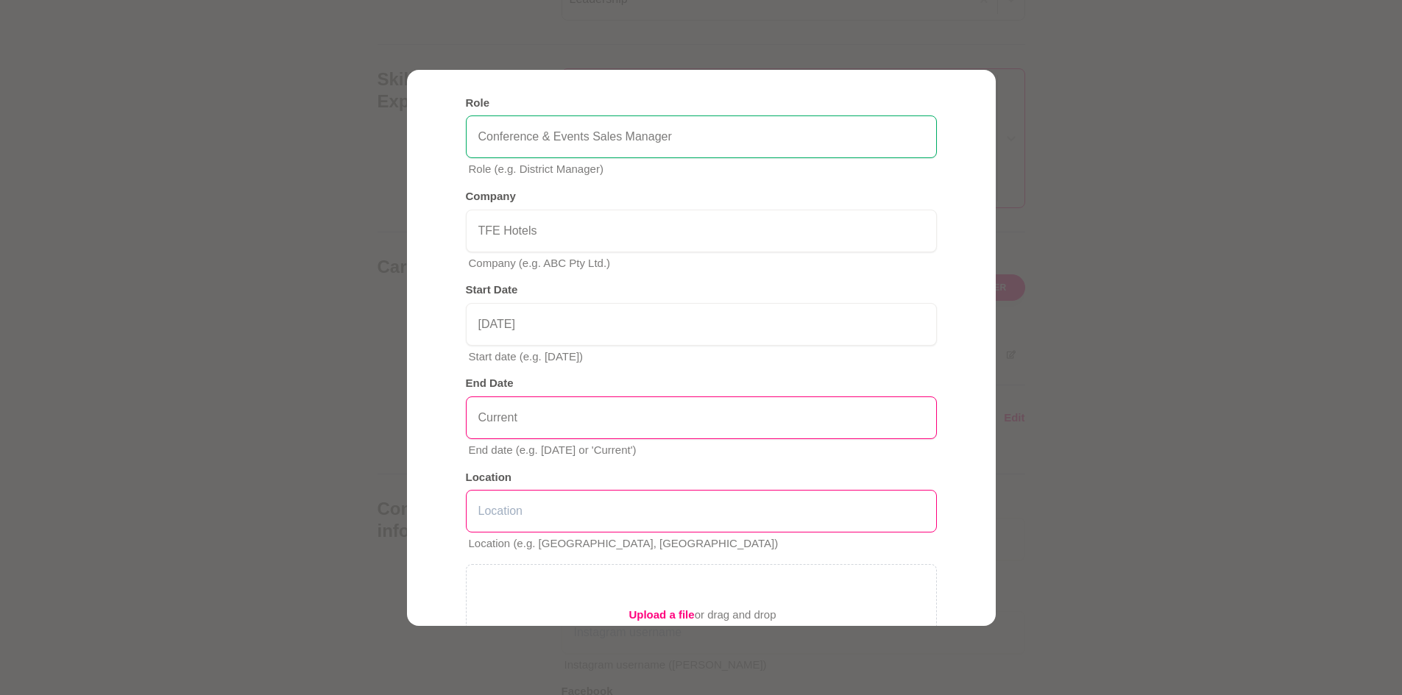
type input "Current"
click at [617, 499] on input "text" at bounding box center [701, 511] width 471 height 43
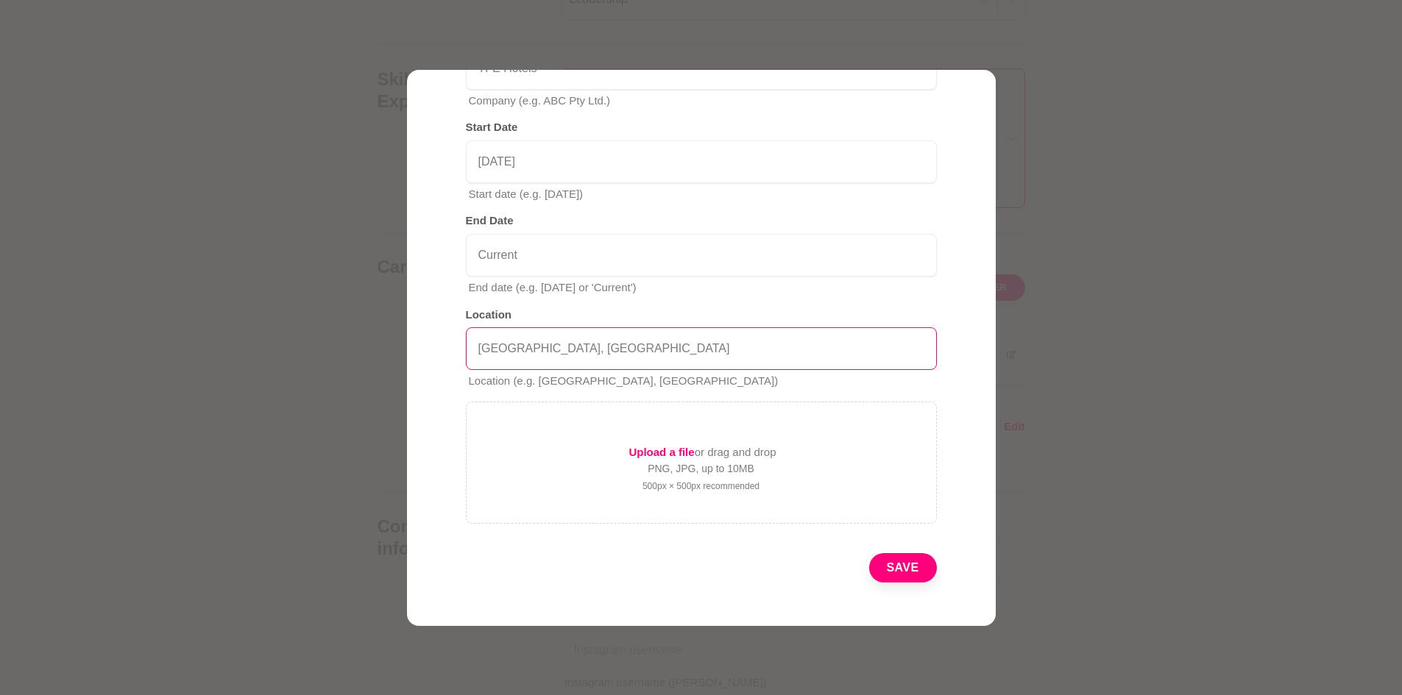
scroll to position [319, 0]
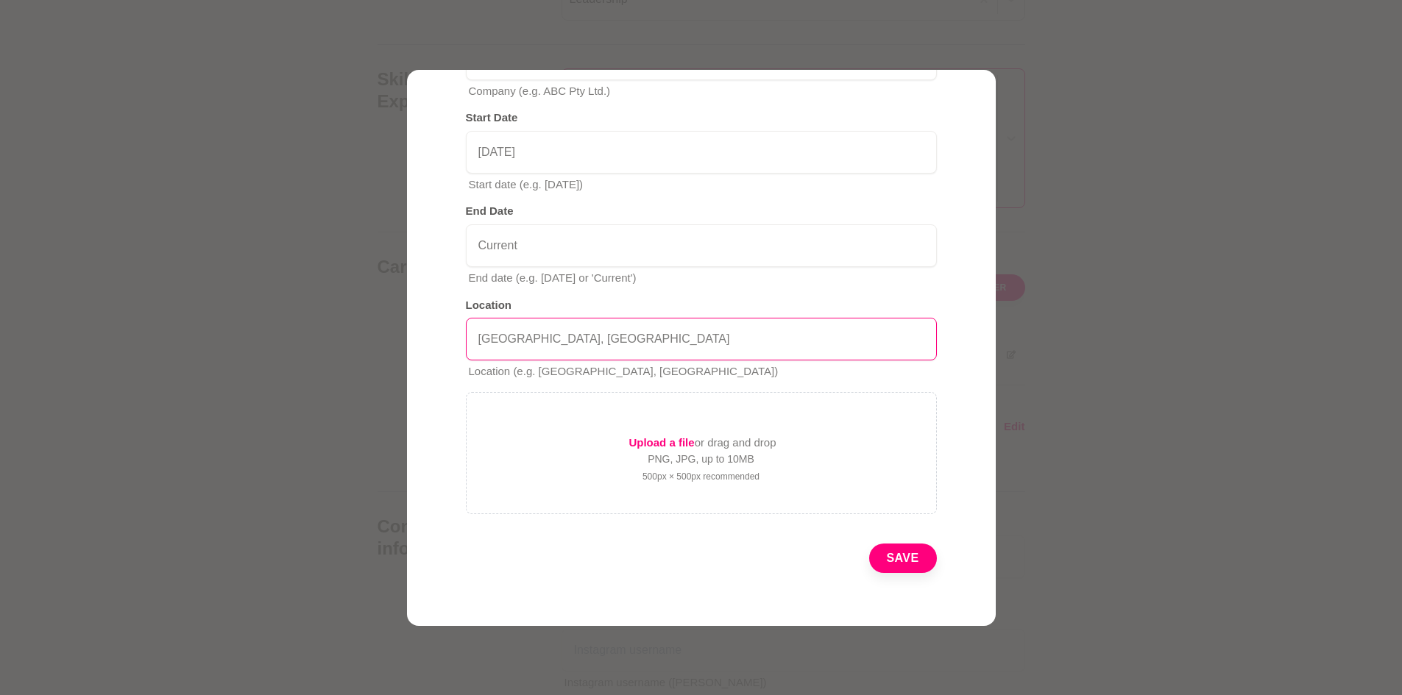
type input "[GEOGRAPHIC_DATA], [GEOGRAPHIC_DATA]"
click at [889, 558] on button "Save" at bounding box center [903, 558] width 68 height 29
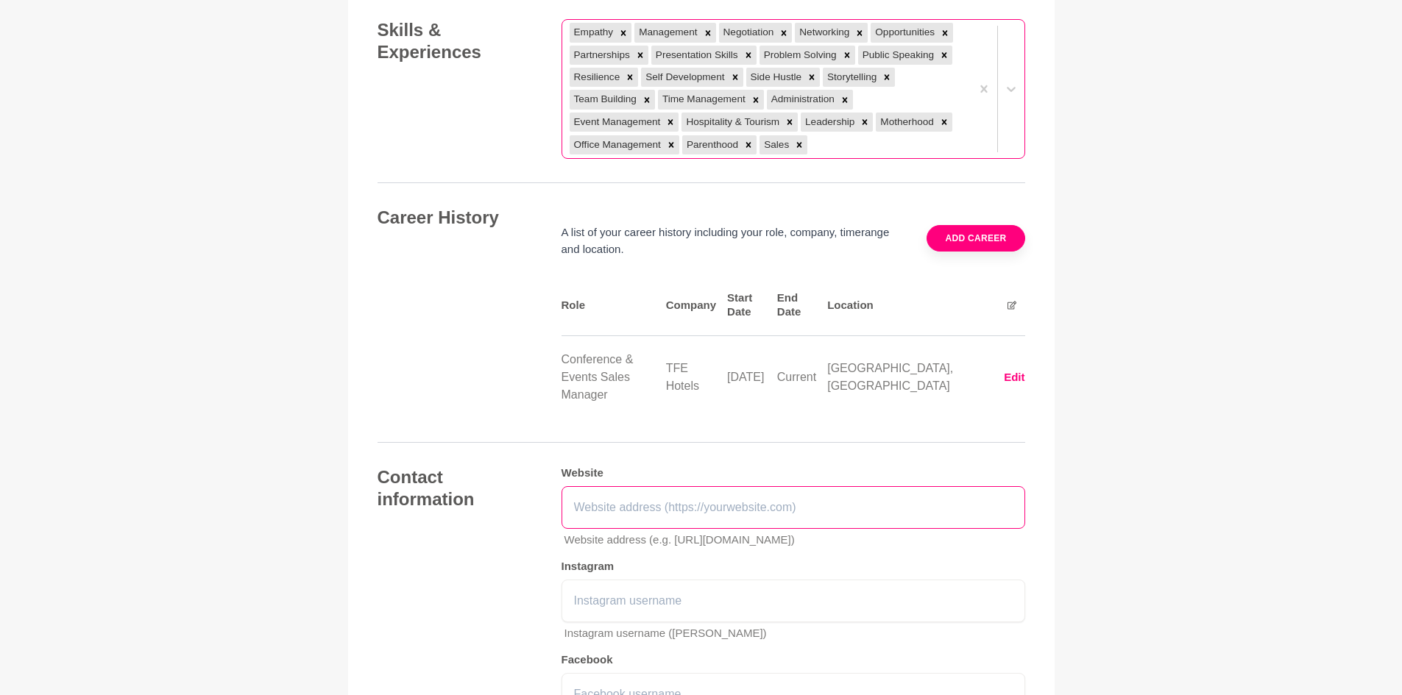
scroll to position [1945, 0]
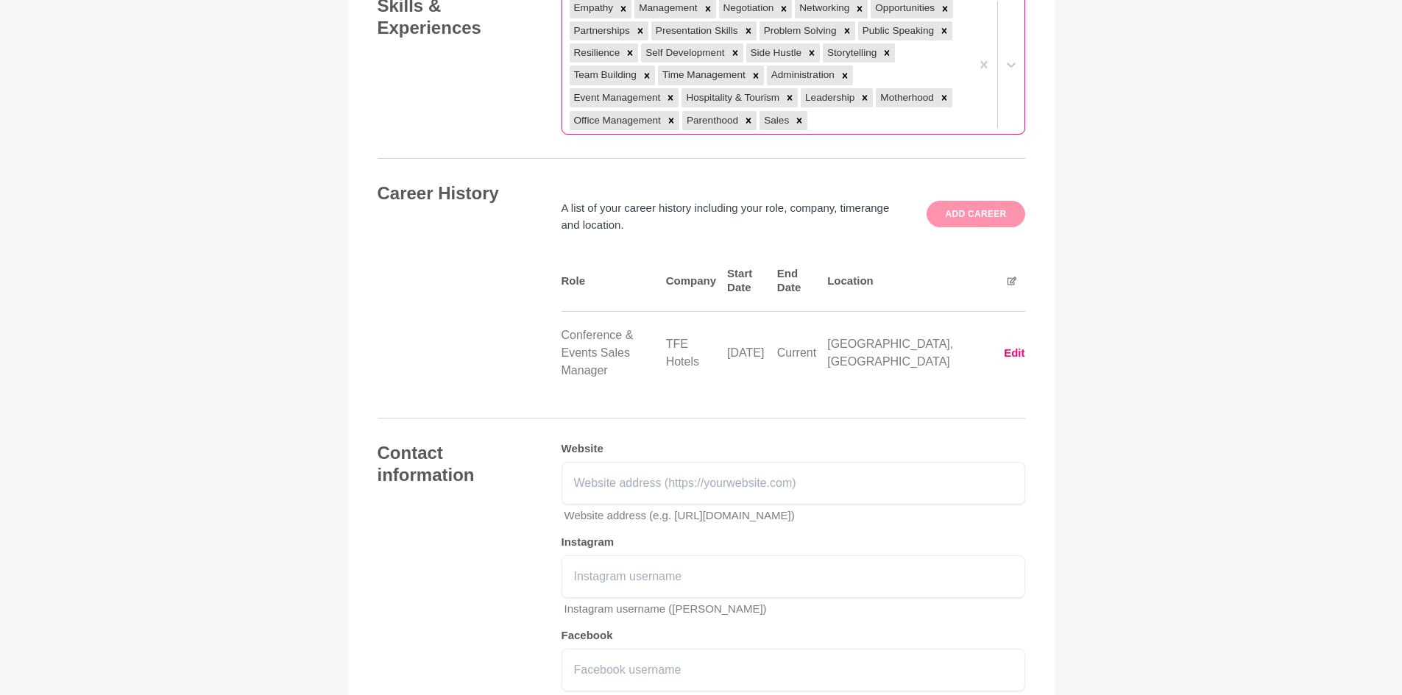
click at [969, 201] on button "Add career" at bounding box center [975, 214] width 98 height 26
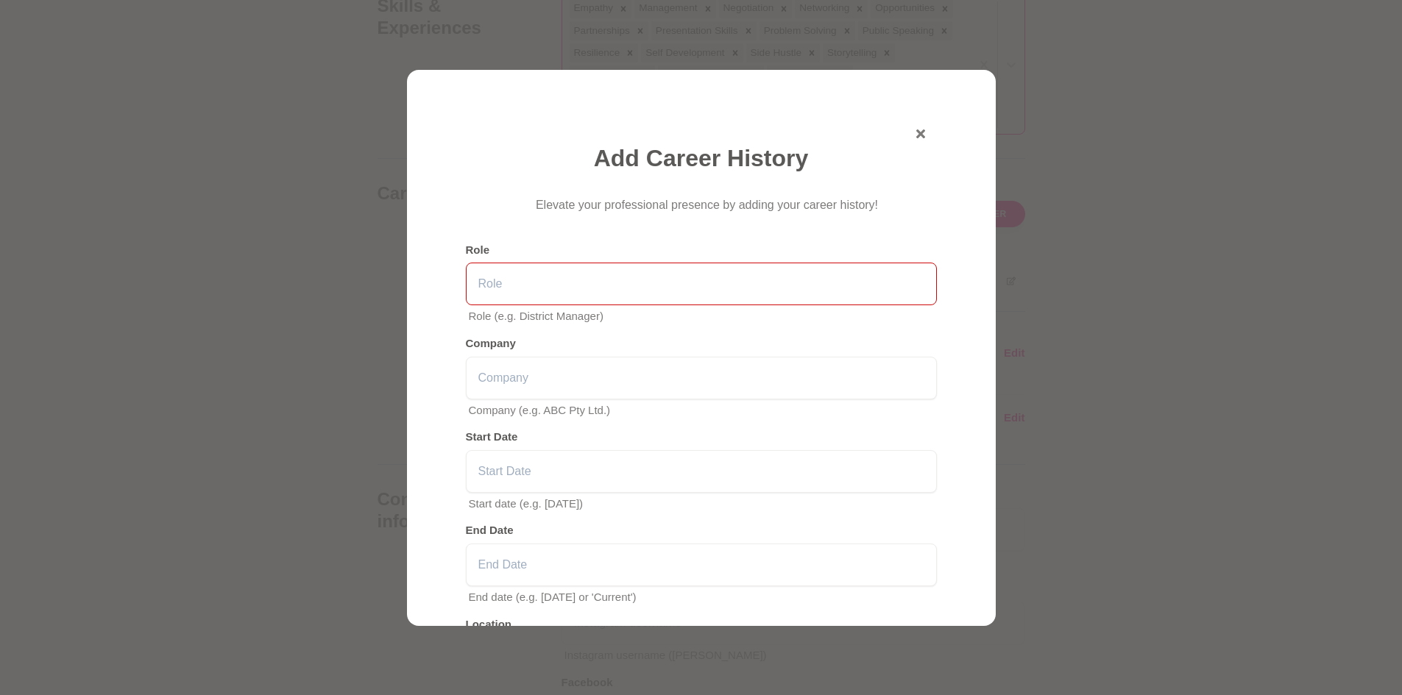
click at [620, 302] on input "text" at bounding box center [701, 284] width 471 height 43
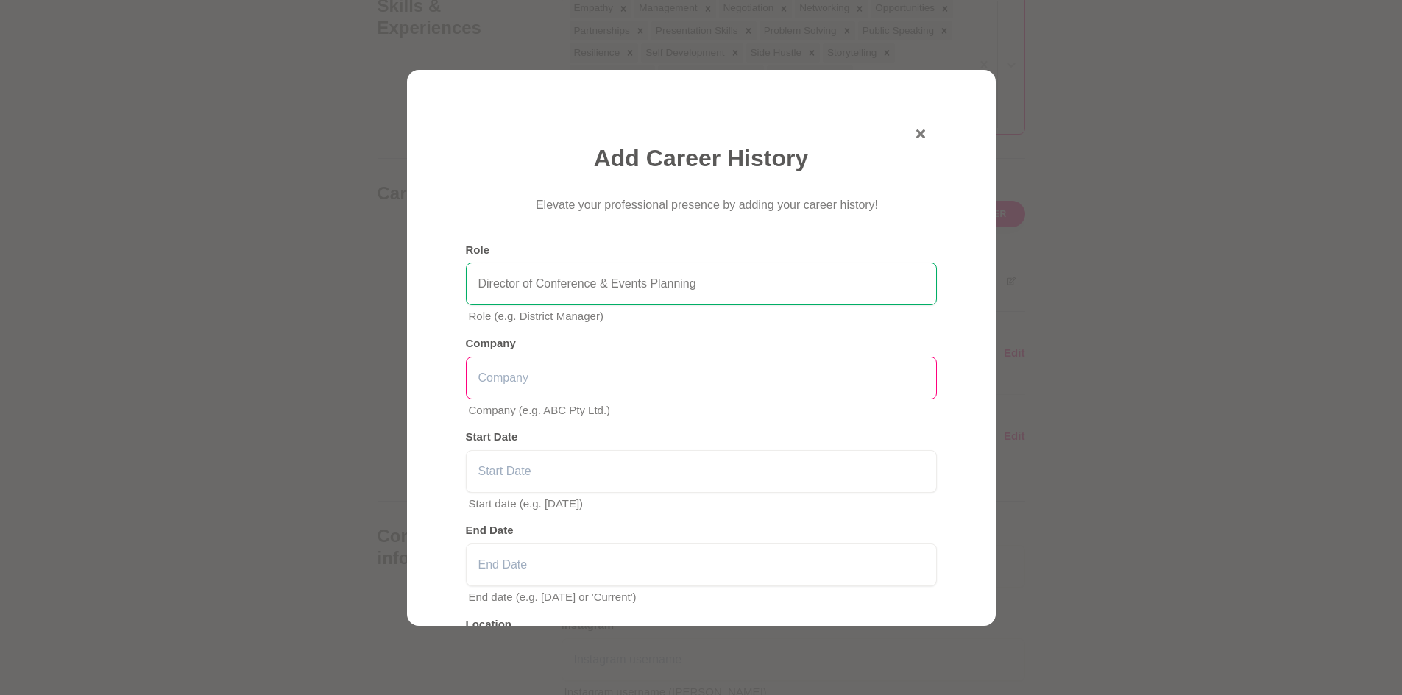
type input "Director of Conference & Events Planning"
click at [622, 383] on input "text" at bounding box center [701, 378] width 471 height 43
type input "Sofitel Melbourne on [PERSON_NAME]"
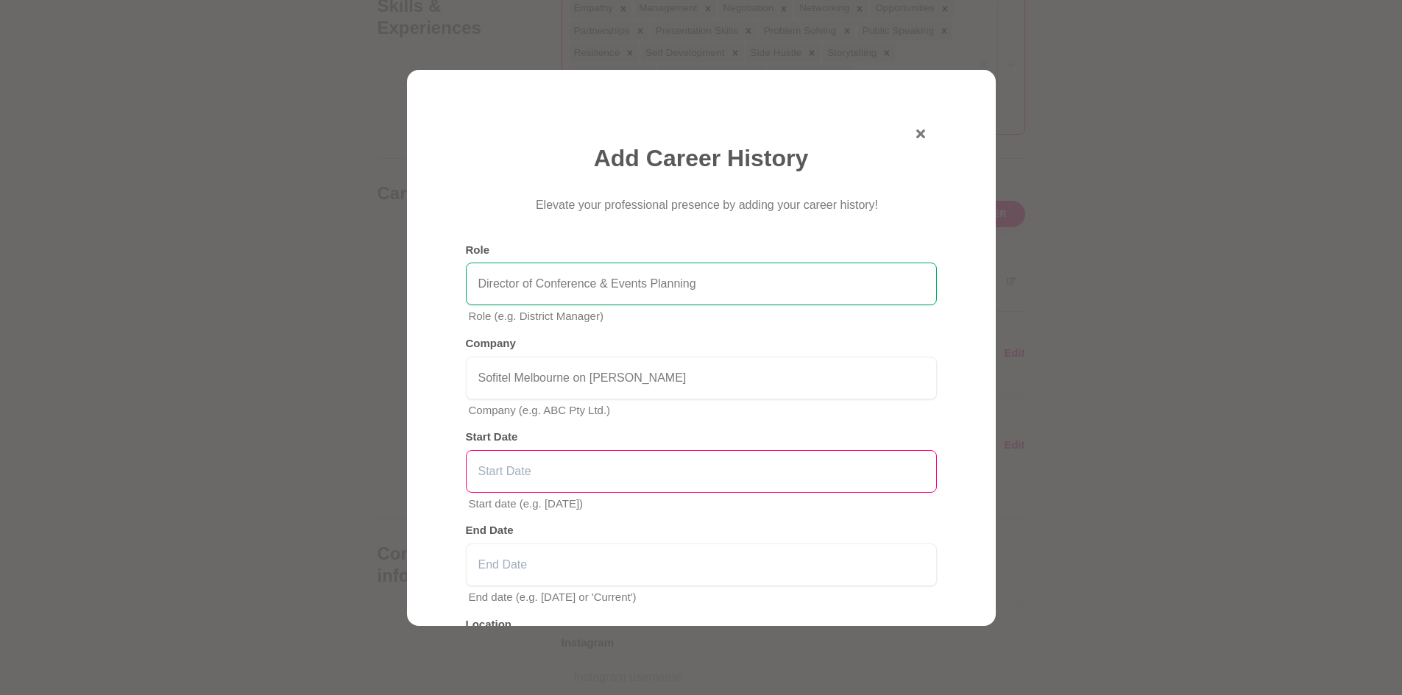
click at [608, 456] on input "text" at bounding box center [701, 471] width 471 height 43
type input "2021"
click at [661, 514] on div "Add Career History Elevate your professional presence by adding your career his…" at bounding box center [701, 517] width 471 height 749
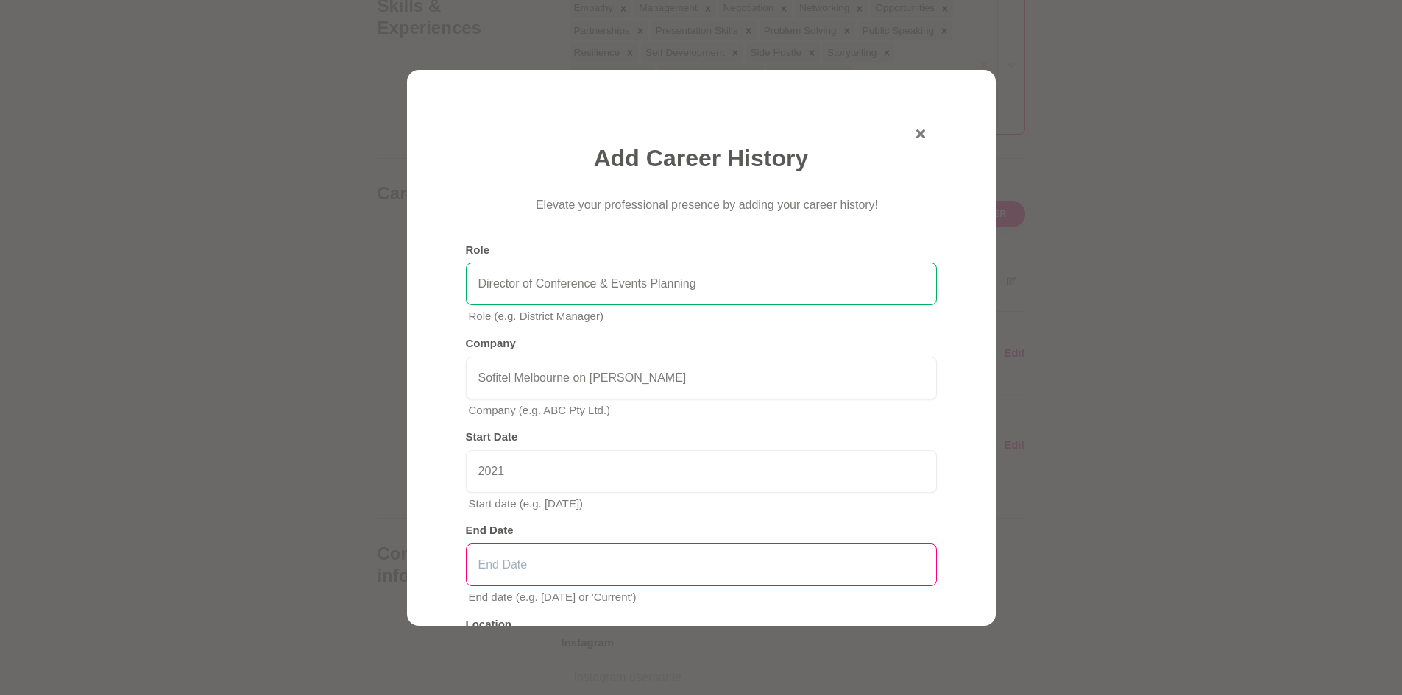
click at [646, 549] on input "text" at bounding box center [701, 565] width 471 height 43
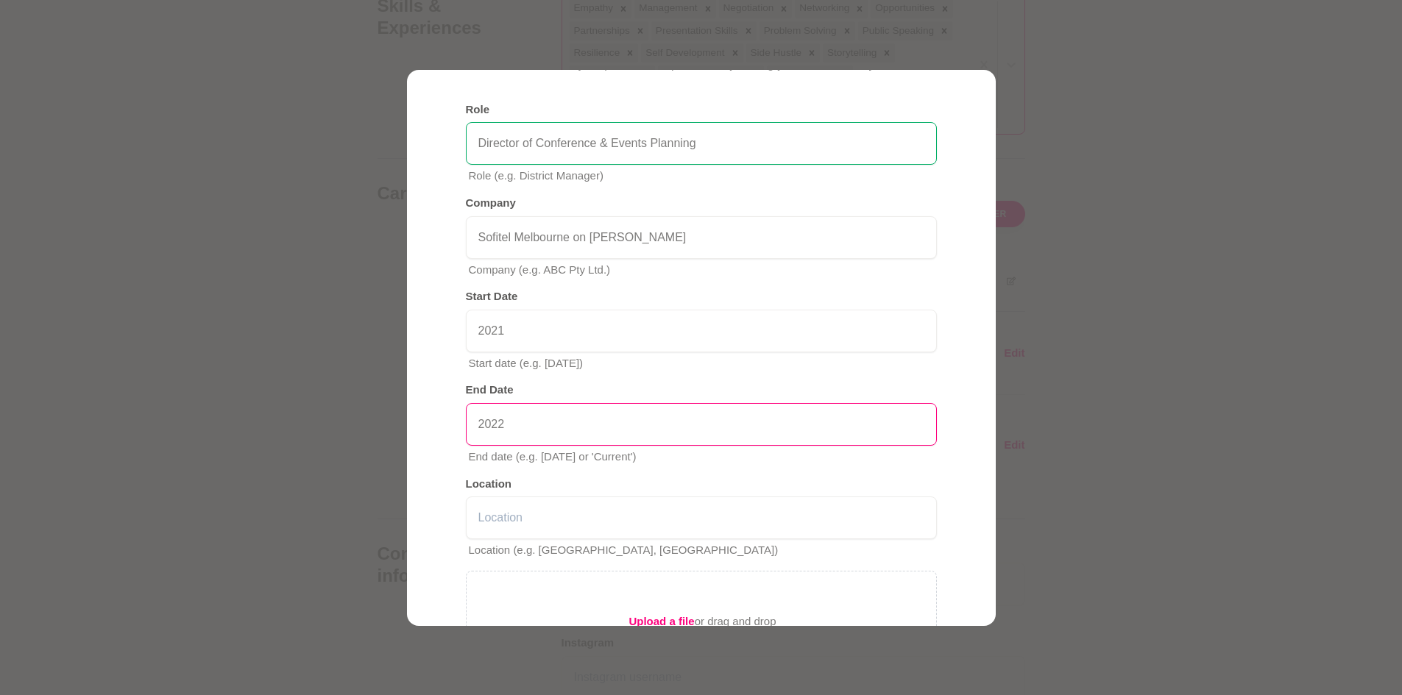
scroll to position [221, 0]
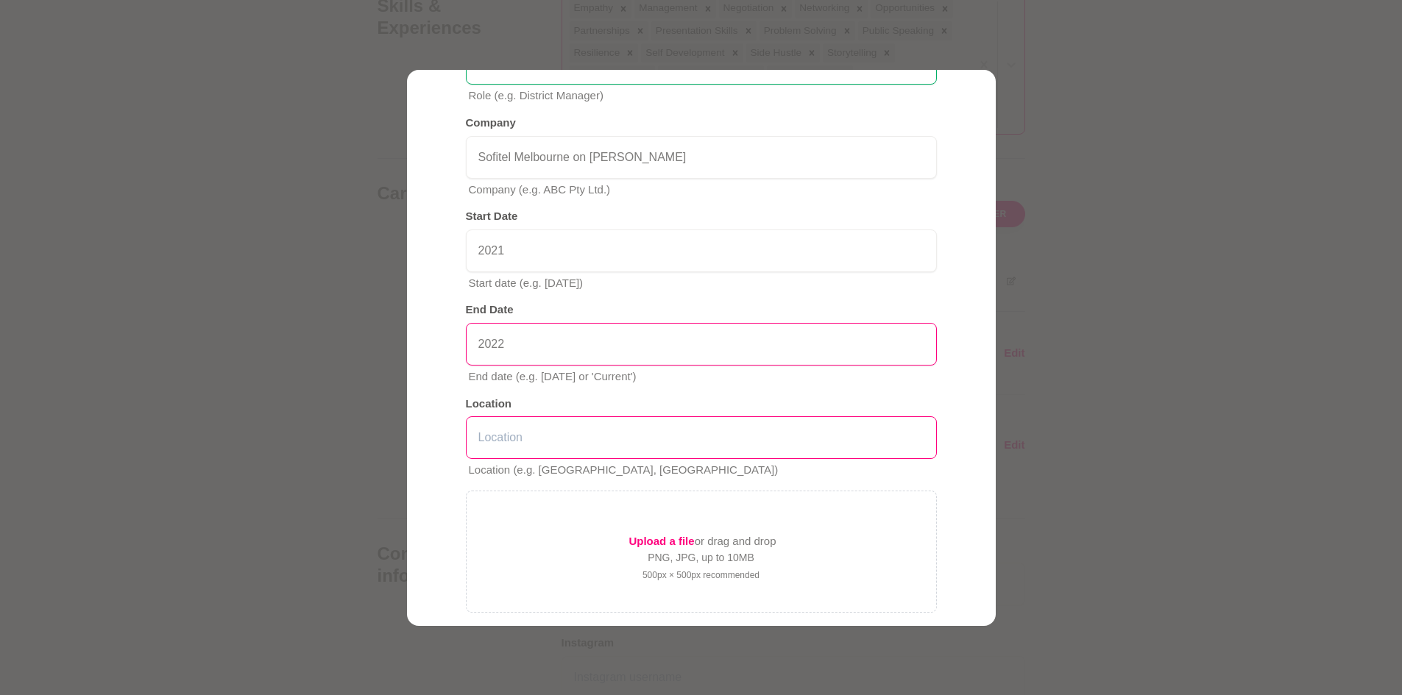
type input "2022"
click at [609, 436] on input "text" at bounding box center [701, 437] width 471 height 43
type input "[GEOGRAPHIC_DATA], [GEOGRAPHIC_DATA]"
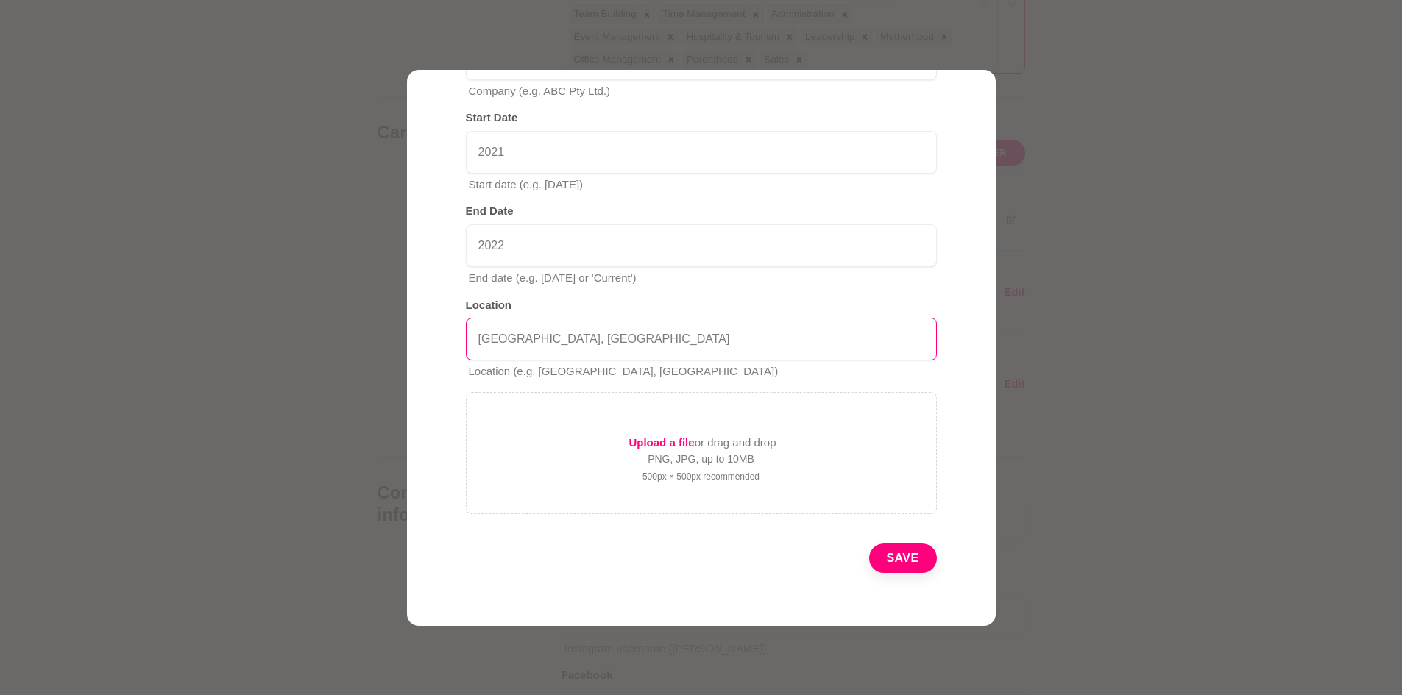
scroll to position [2092, 0]
click at [898, 558] on button "Save" at bounding box center [903, 558] width 68 height 29
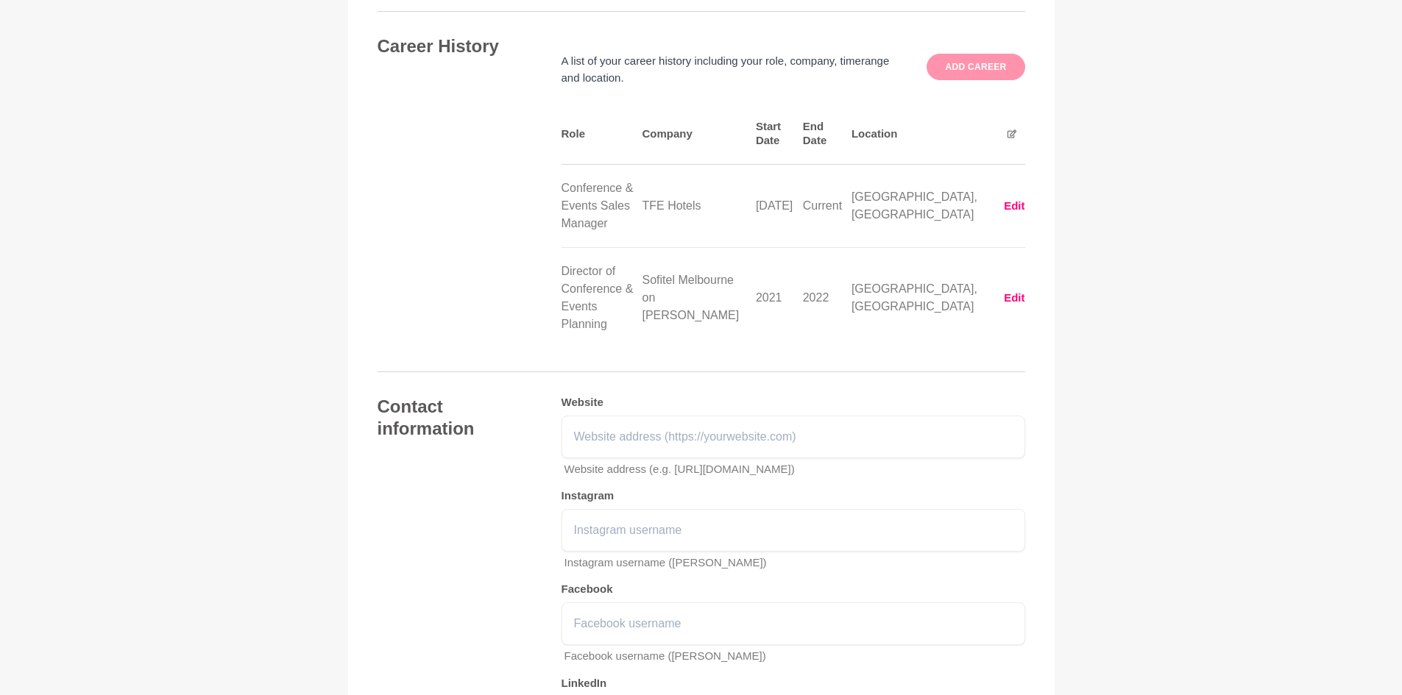
click at [972, 55] on button "Add career" at bounding box center [975, 67] width 98 height 26
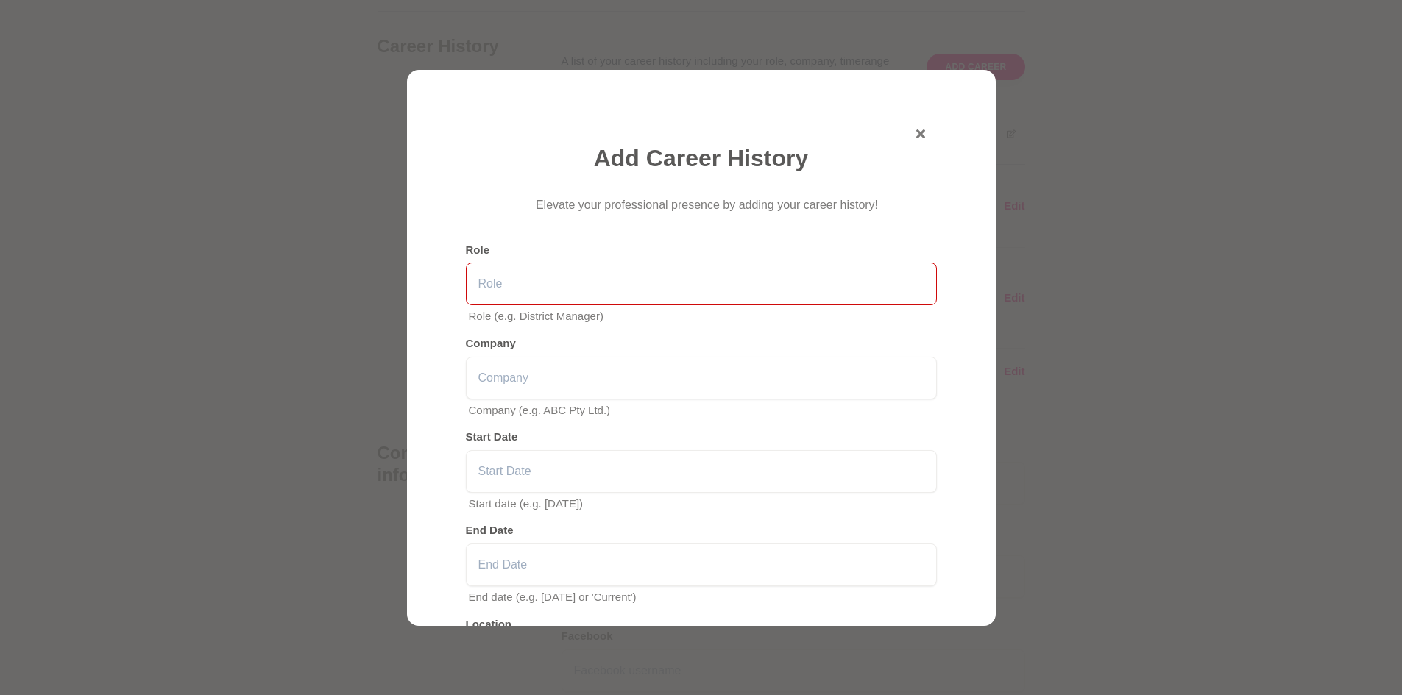
click at [581, 291] on input "text" at bounding box center [701, 284] width 471 height 43
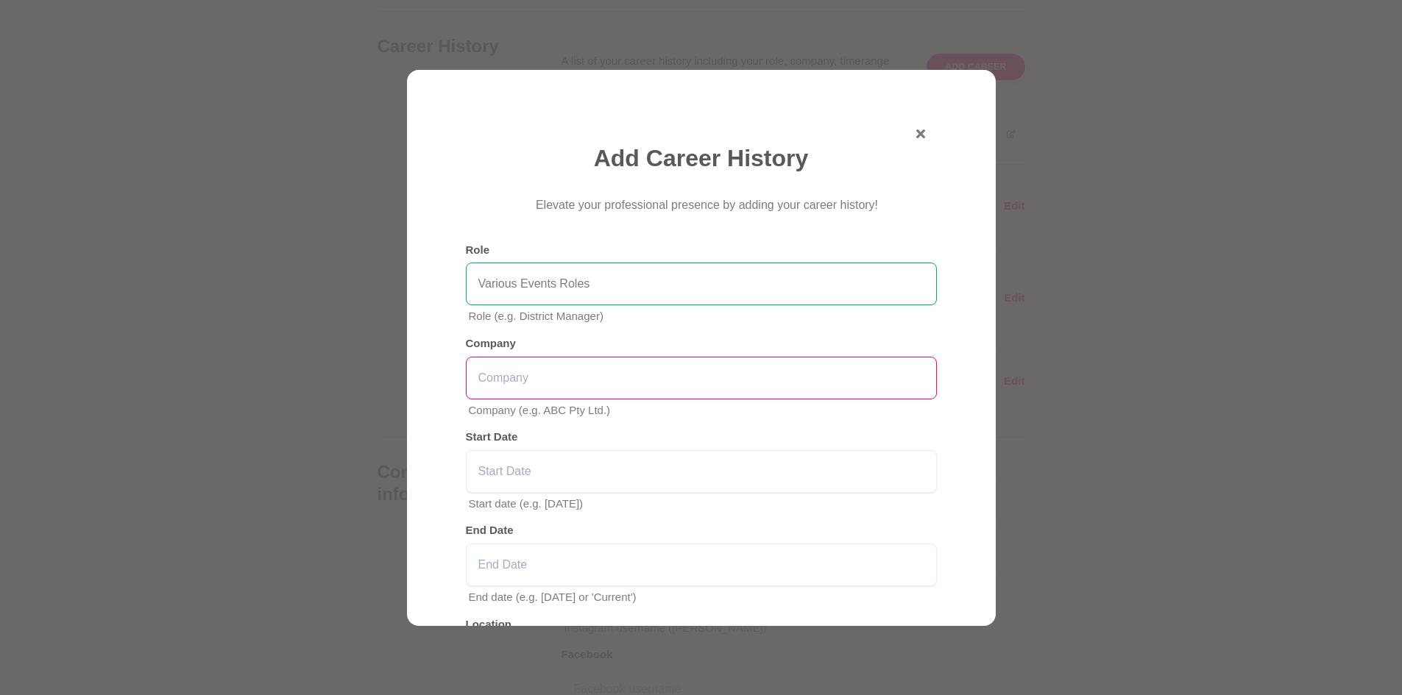
type input "Various Events Roles"
click at [555, 376] on input "text" at bounding box center [701, 378] width 471 height 43
type input "Hilton Hotels"
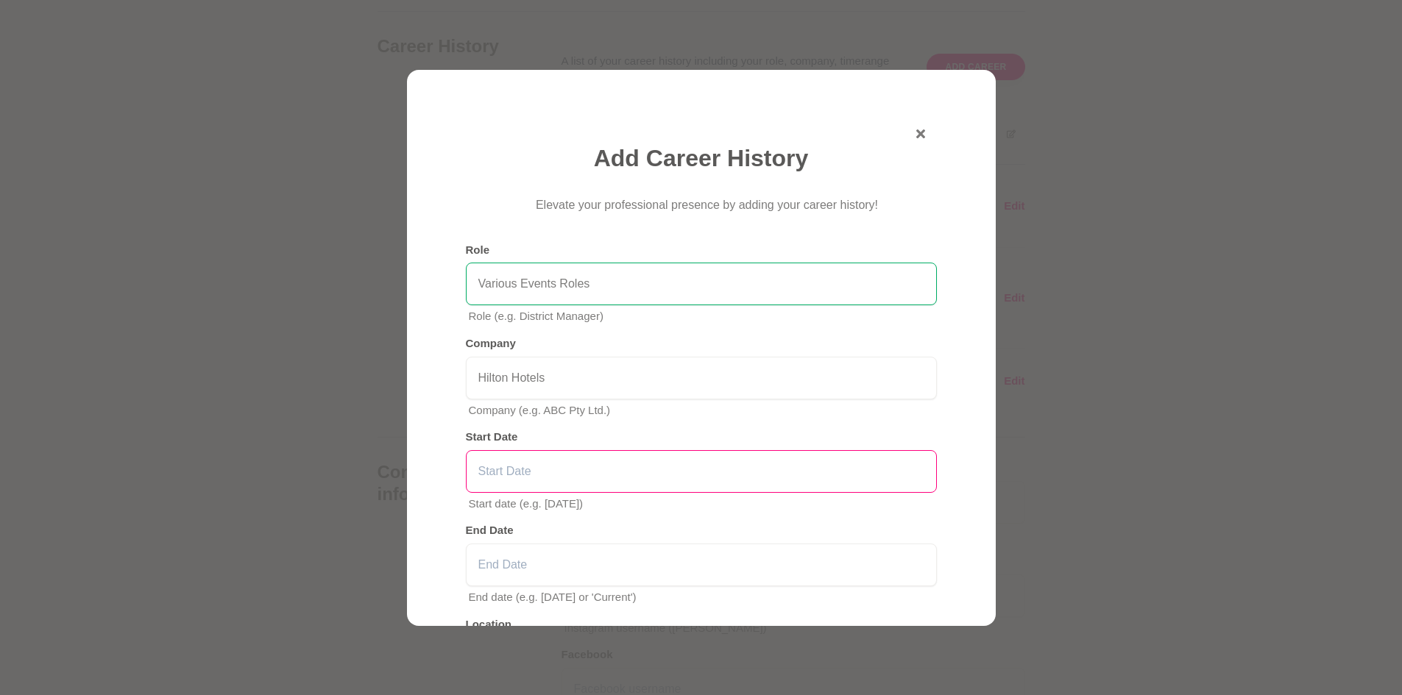
click at [564, 473] on input "text" at bounding box center [701, 471] width 471 height 43
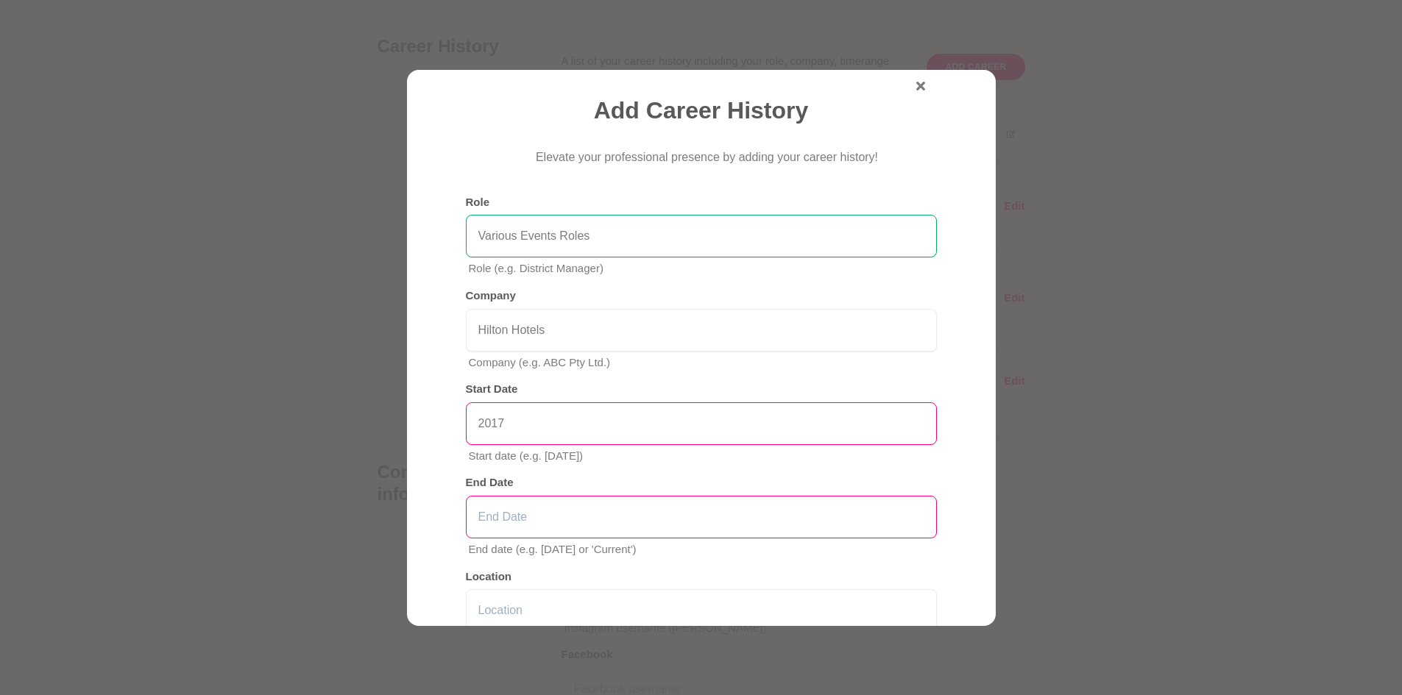
scroll to position [74, 0]
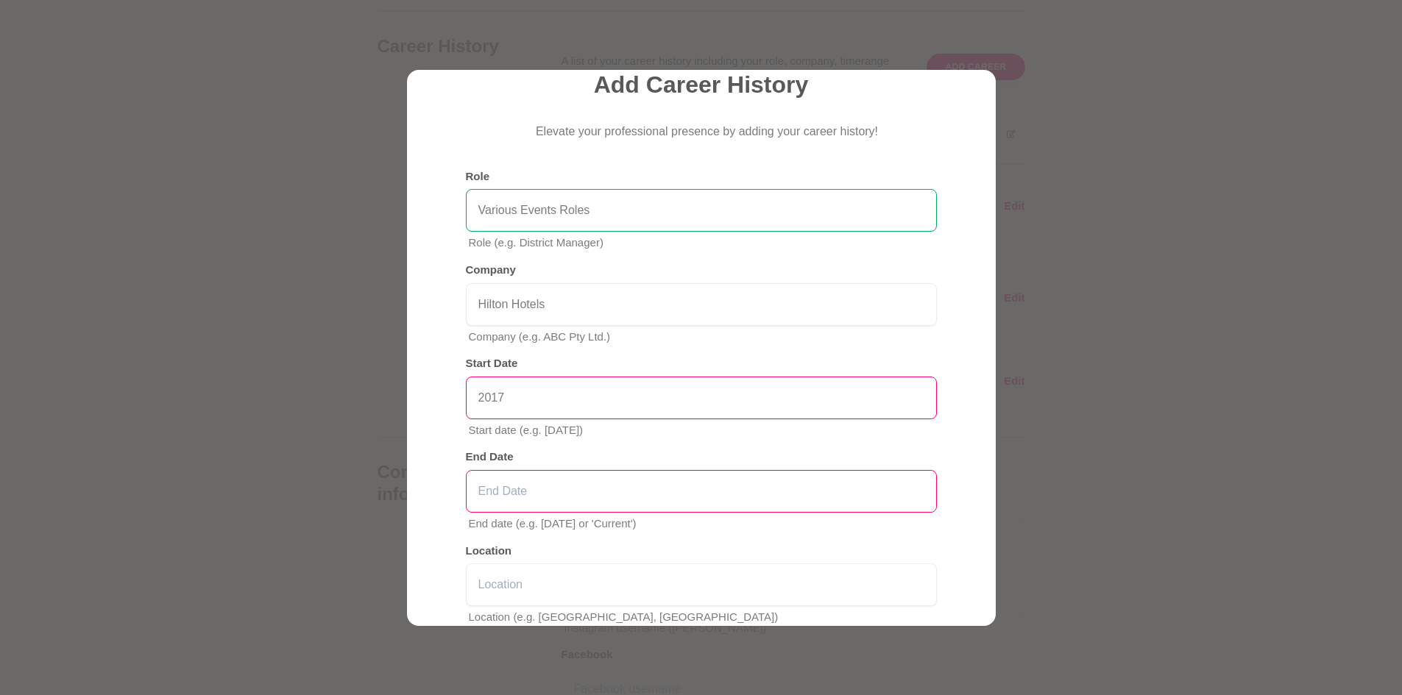
type input "2017"
click at [565, 484] on input "text" at bounding box center [701, 491] width 471 height 43
click at [565, 484] on input "2020" at bounding box center [701, 491] width 471 height 43
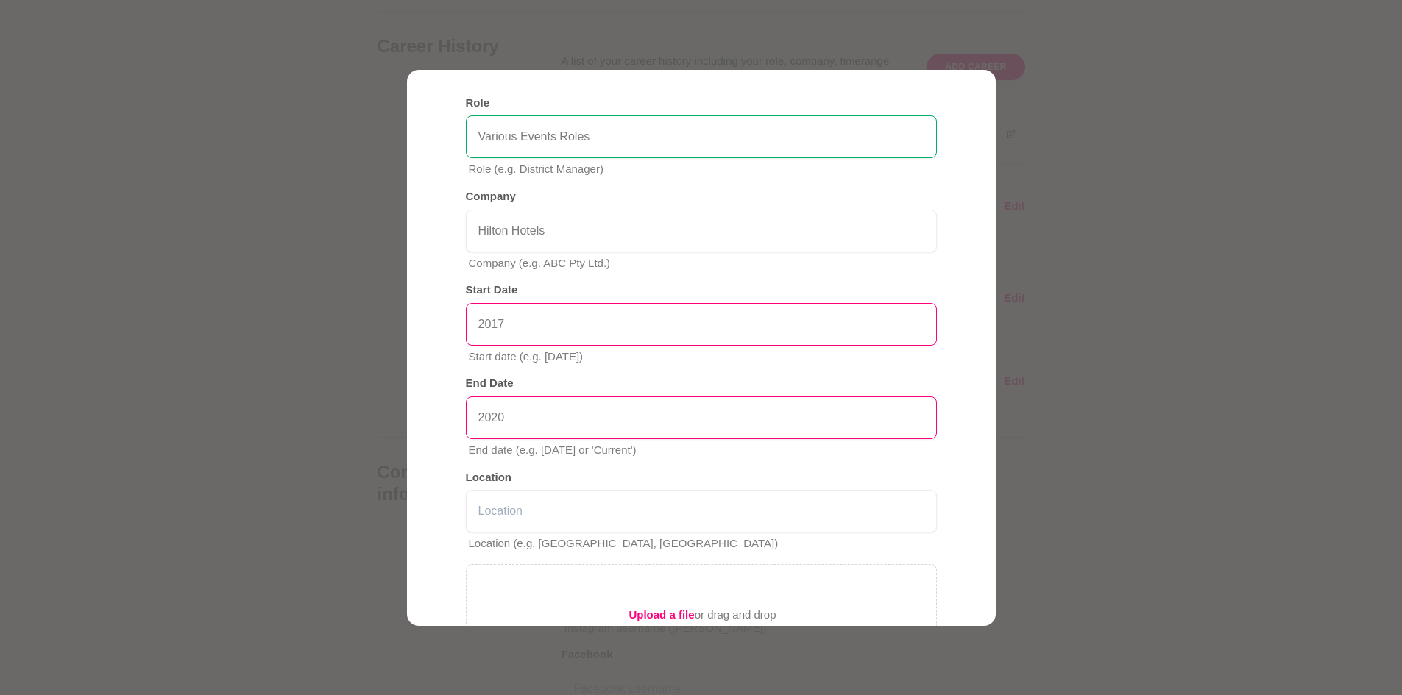
type input "2020"
click at [529, 318] on input "2017" at bounding box center [701, 324] width 471 height 43
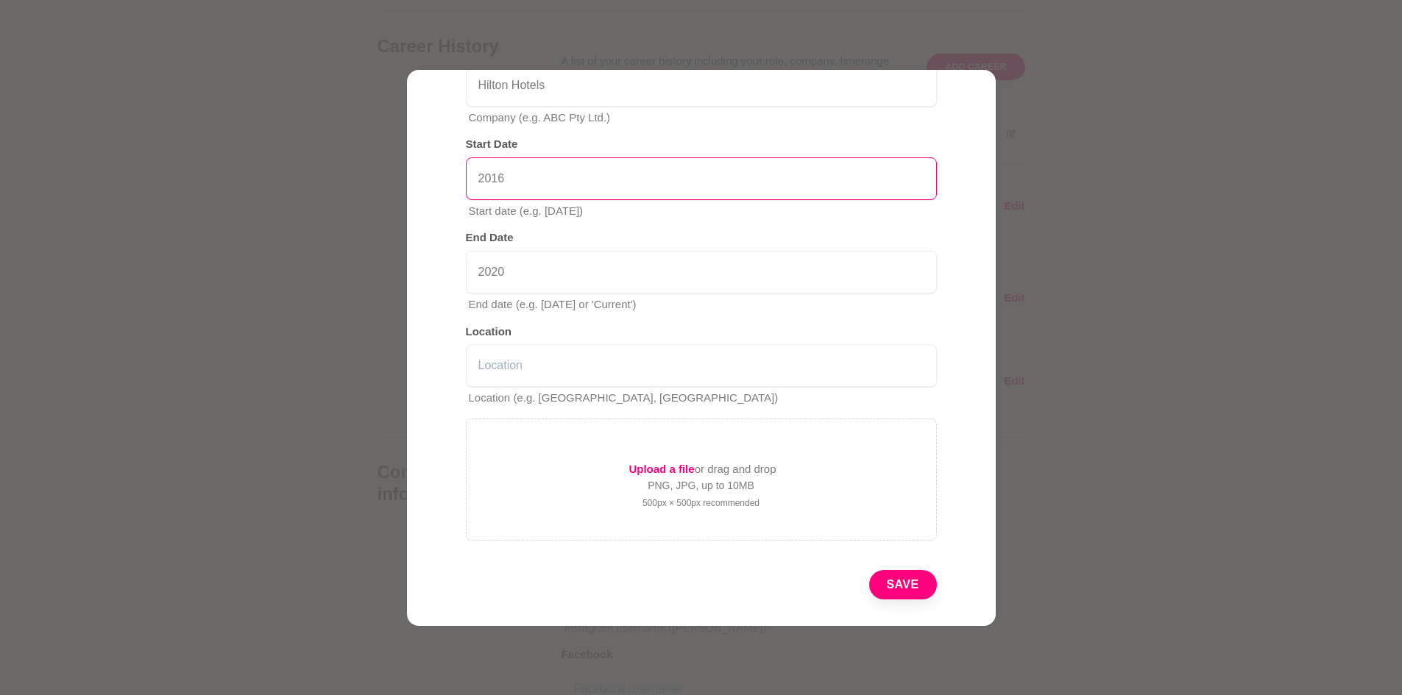
scroll to position [294, 0]
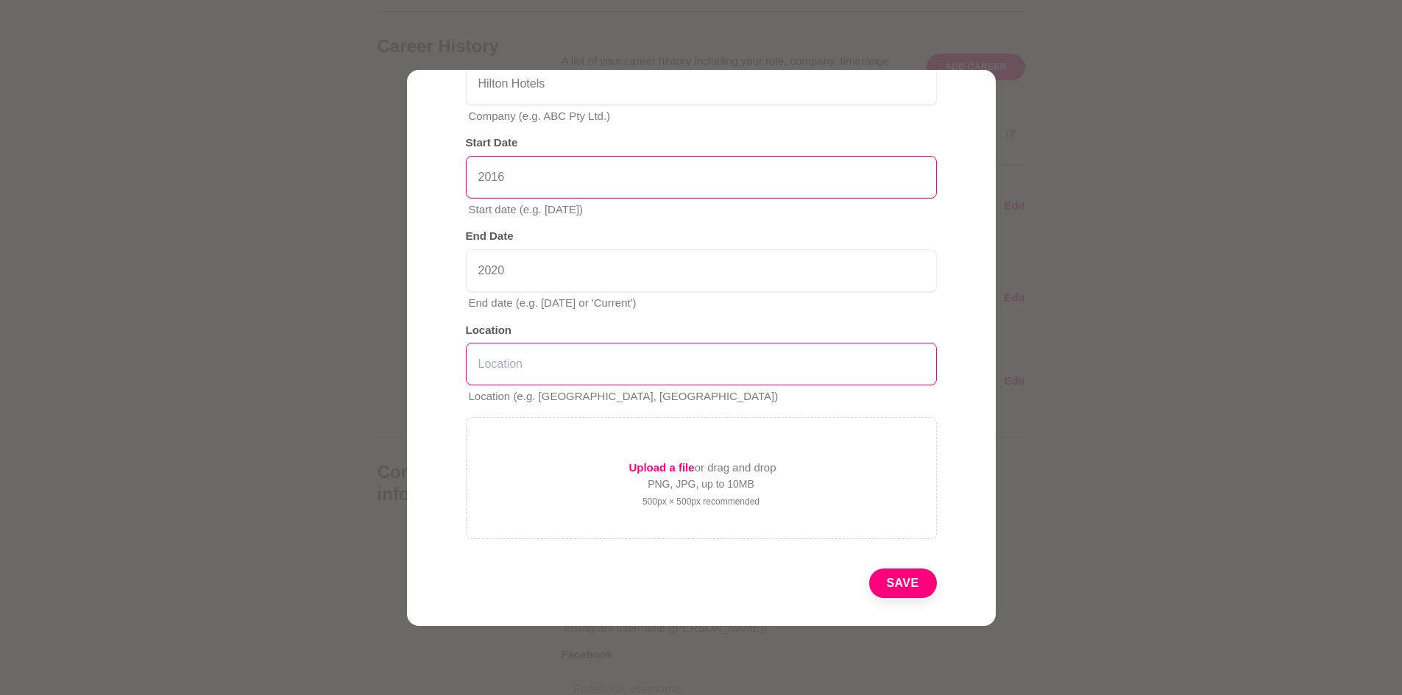
type input "2016"
click at [544, 363] on input "text" at bounding box center [701, 364] width 471 height 43
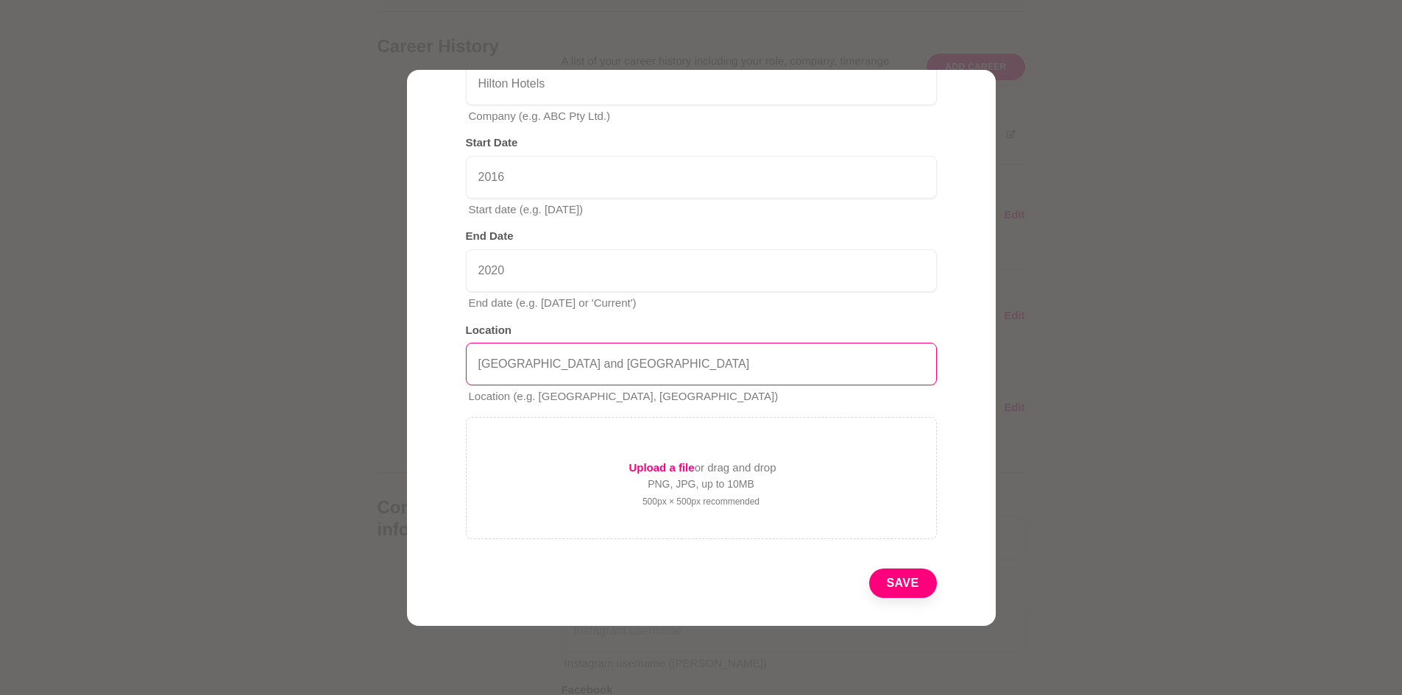
type input "[GEOGRAPHIC_DATA] and [GEOGRAPHIC_DATA]"
click at [897, 595] on button "Save" at bounding box center [903, 583] width 68 height 29
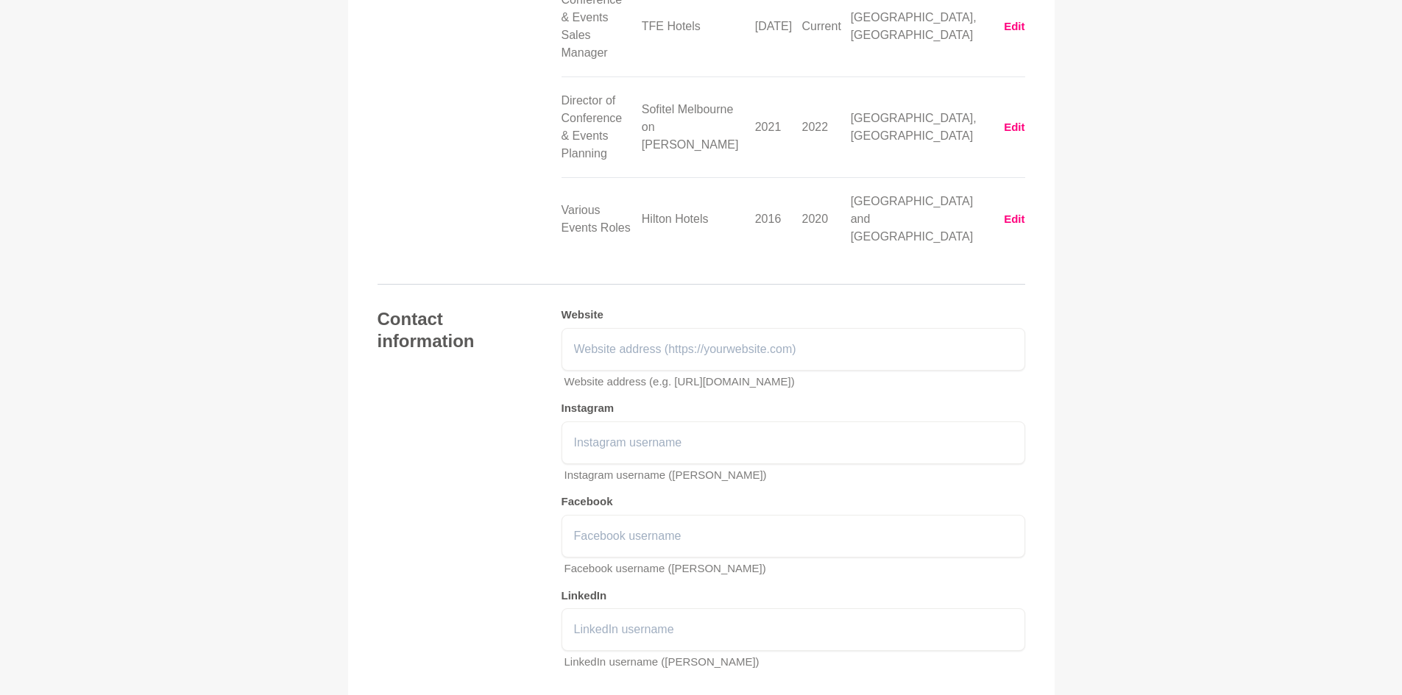
scroll to position [2313, 0]
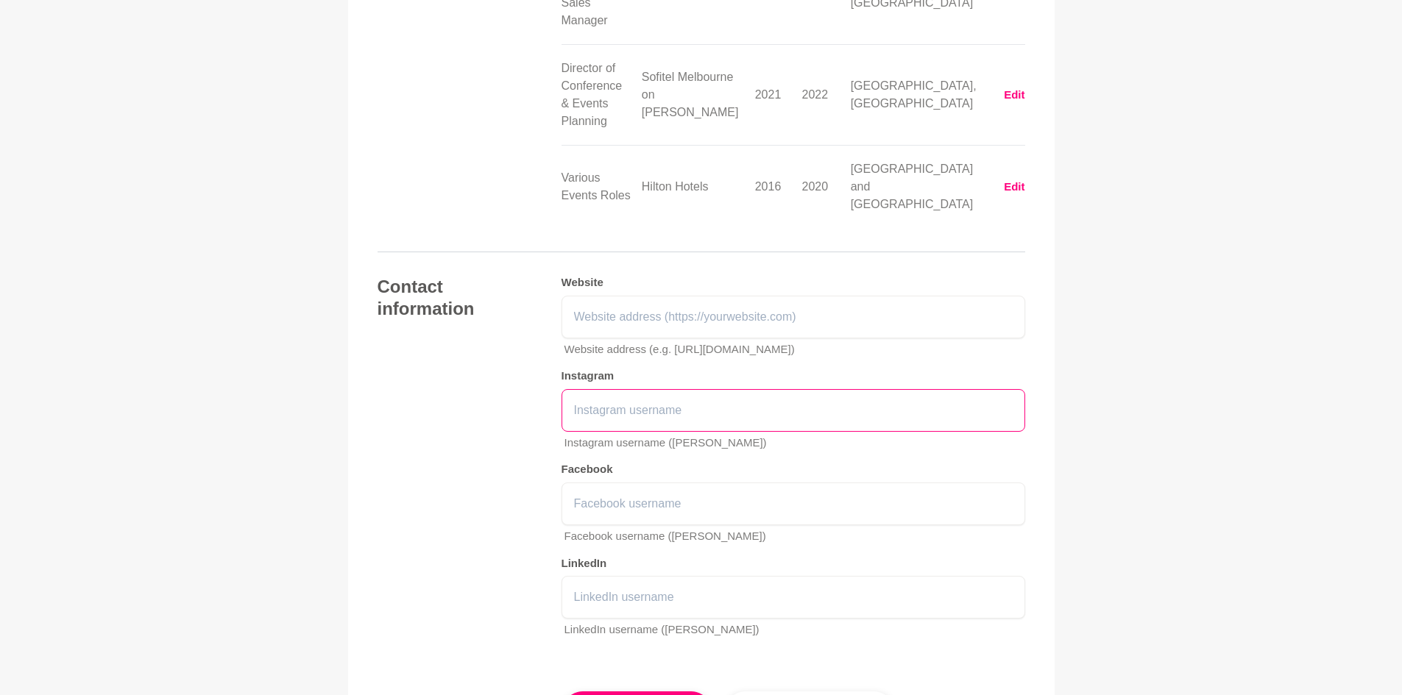
drag, startPoint x: 814, startPoint y: 335, endPoint x: 789, endPoint y: 351, distance: 29.8
click at [814, 389] on input "text" at bounding box center [793, 410] width 464 height 43
click at [612, 389] on input "@[DOMAIN_NAME]" at bounding box center [793, 410] width 464 height 43
click at [614, 389] on input "@[DOMAIN_NAME]" at bounding box center [793, 410] width 464 height 43
type input "@[DOMAIN_NAME]"
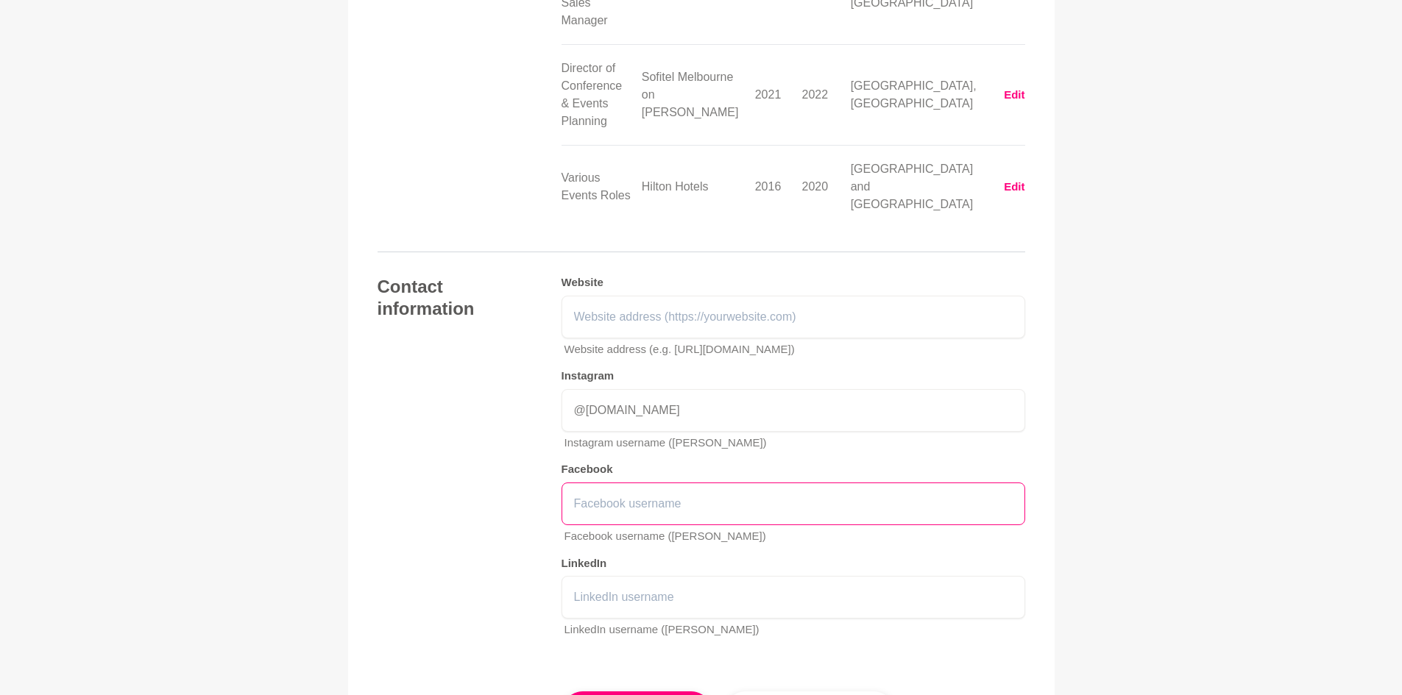
click at [635, 483] on input "text" at bounding box center [793, 504] width 464 height 43
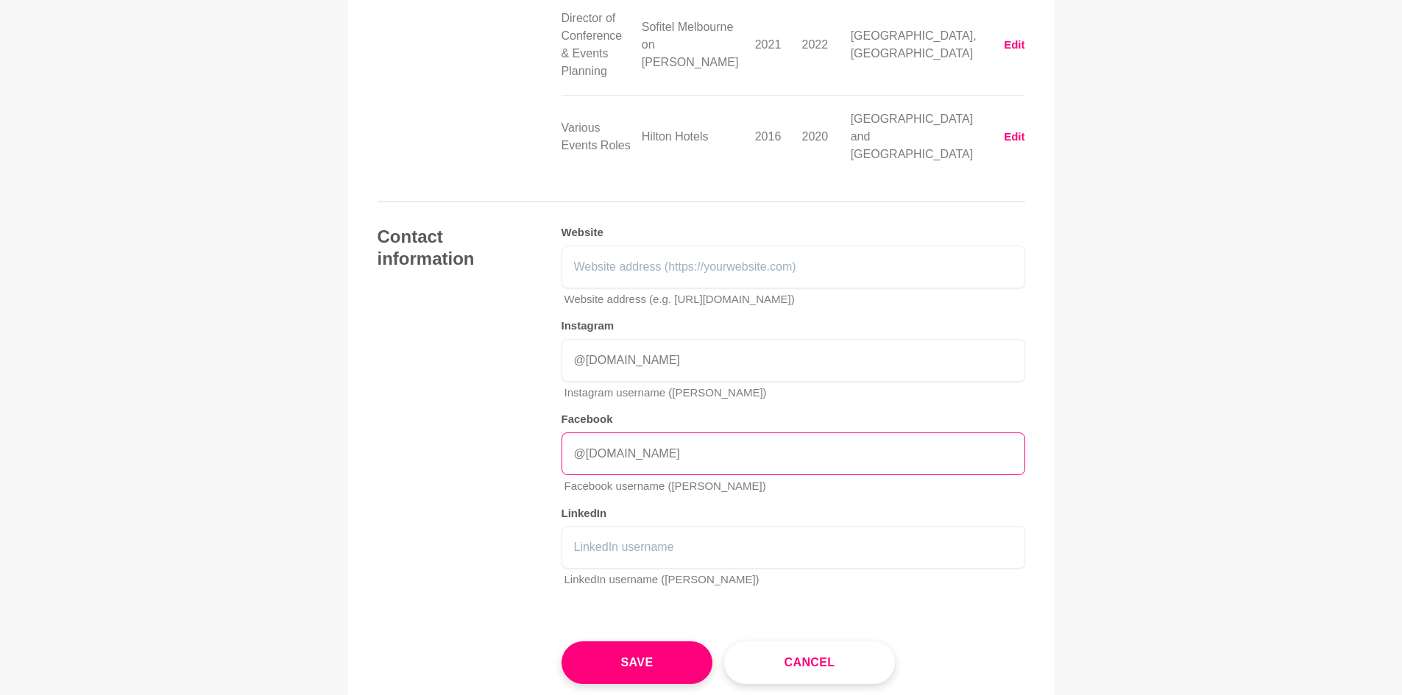
scroll to position [2387, 0]
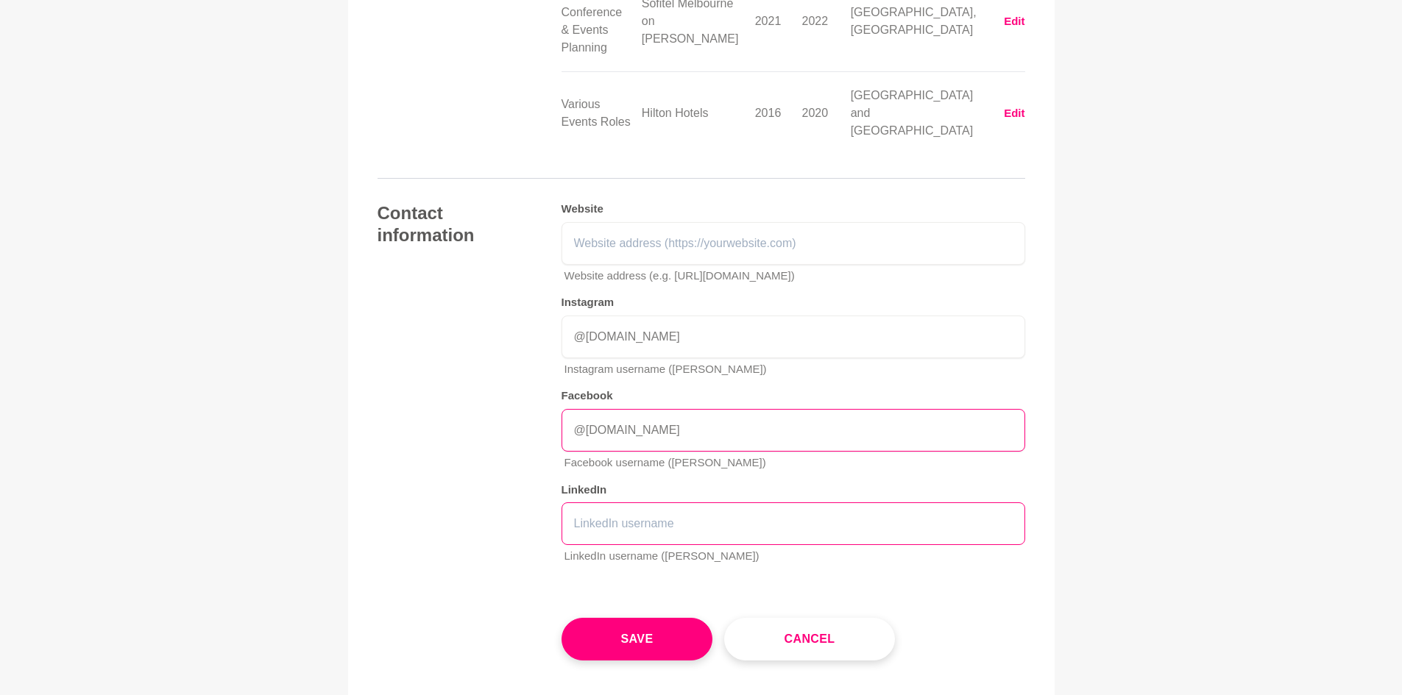
type input "@[DOMAIN_NAME]"
click at [672, 503] on input "text" at bounding box center [793, 524] width 464 height 43
click at [636, 503] on input "text" at bounding box center [793, 524] width 464 height 43
paste input "[PERSON_NAME]"
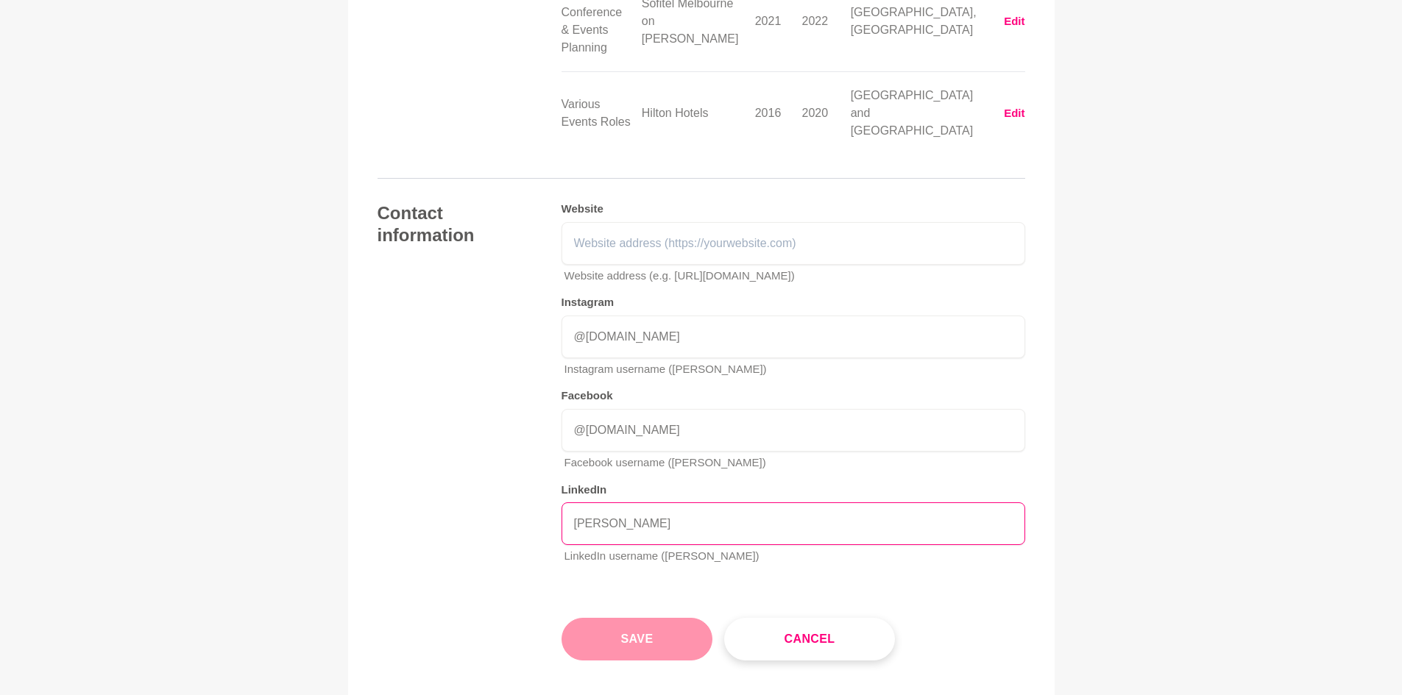
type input "[PERSON_NAME]"
click at [610, 618] on button "Save" at bounding box center [637, 639] width 152 height 43
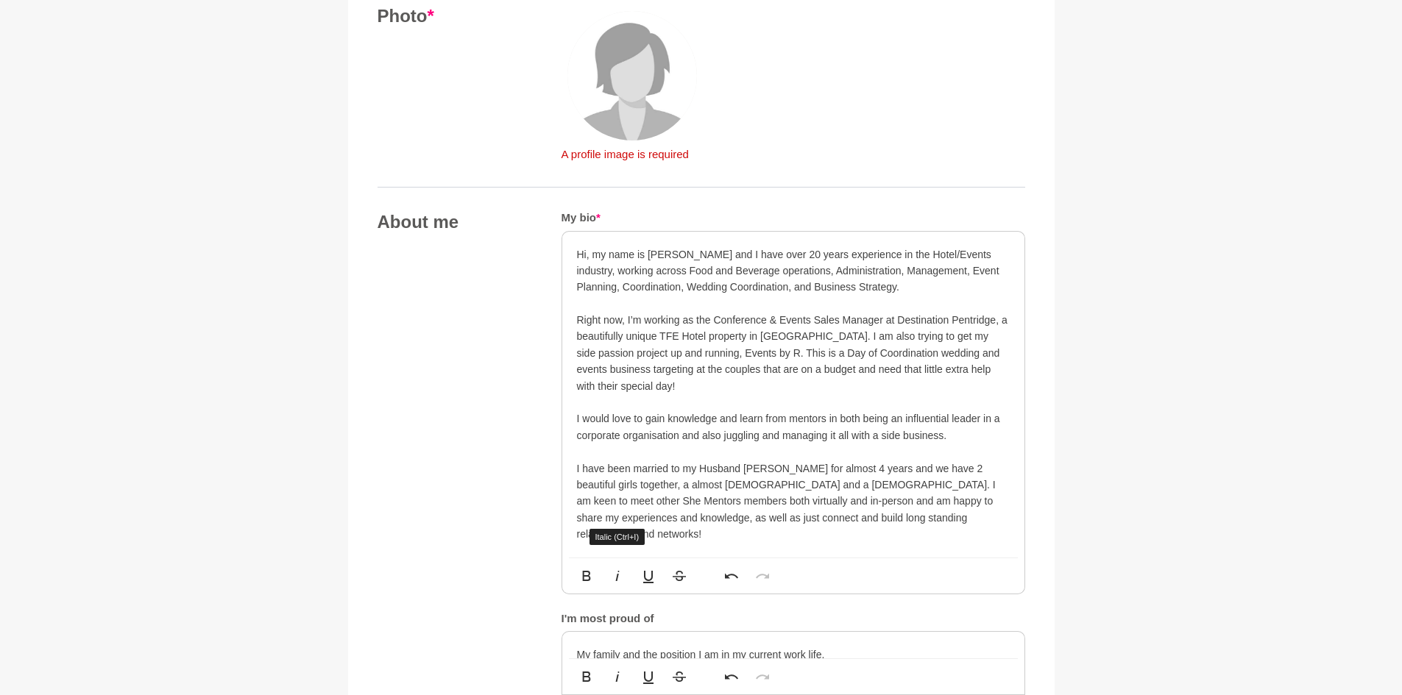
scroll to position [635, 0]
click at [617, 86] on img at bounding box center [631, 76] width 129 height 129
click at [714, 383] on p "Right now, I’m working as the Conference & Events Sales Manager at Destination …" at bounding box center [793, 354] width 433 height 82
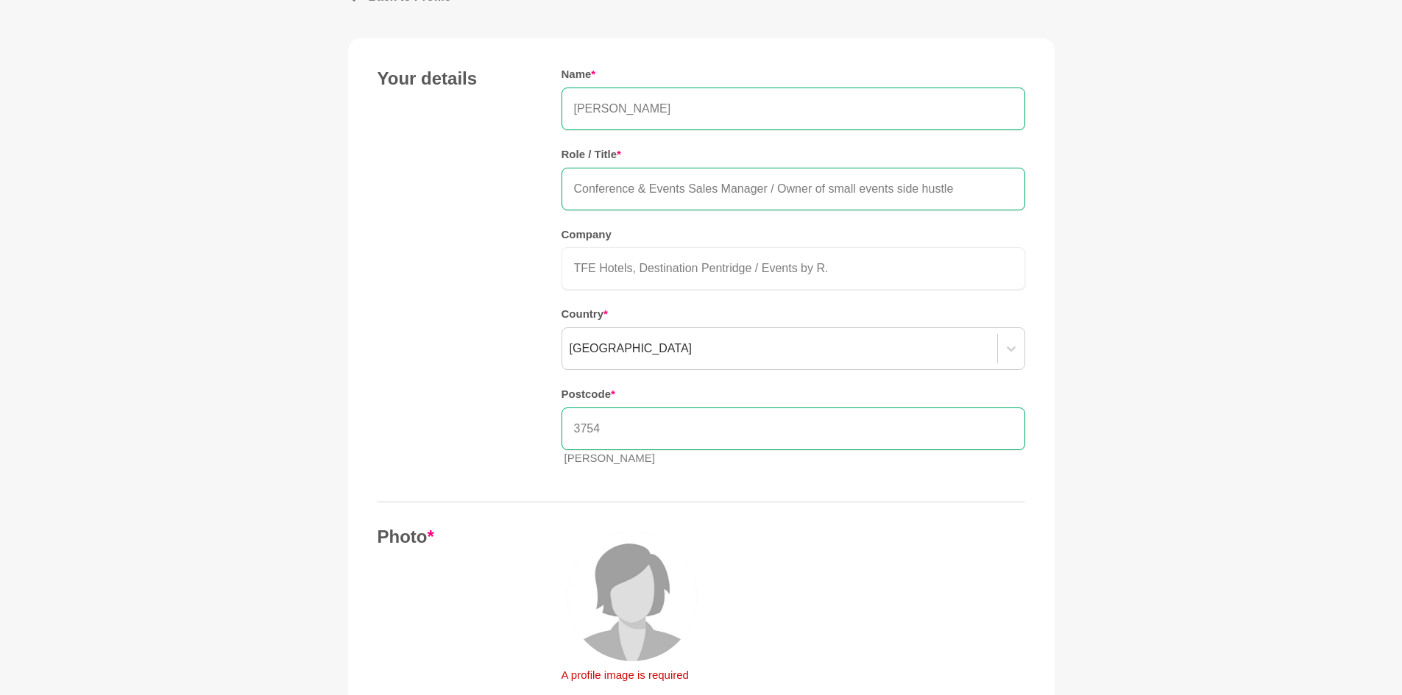
scroll to position [221, 0]
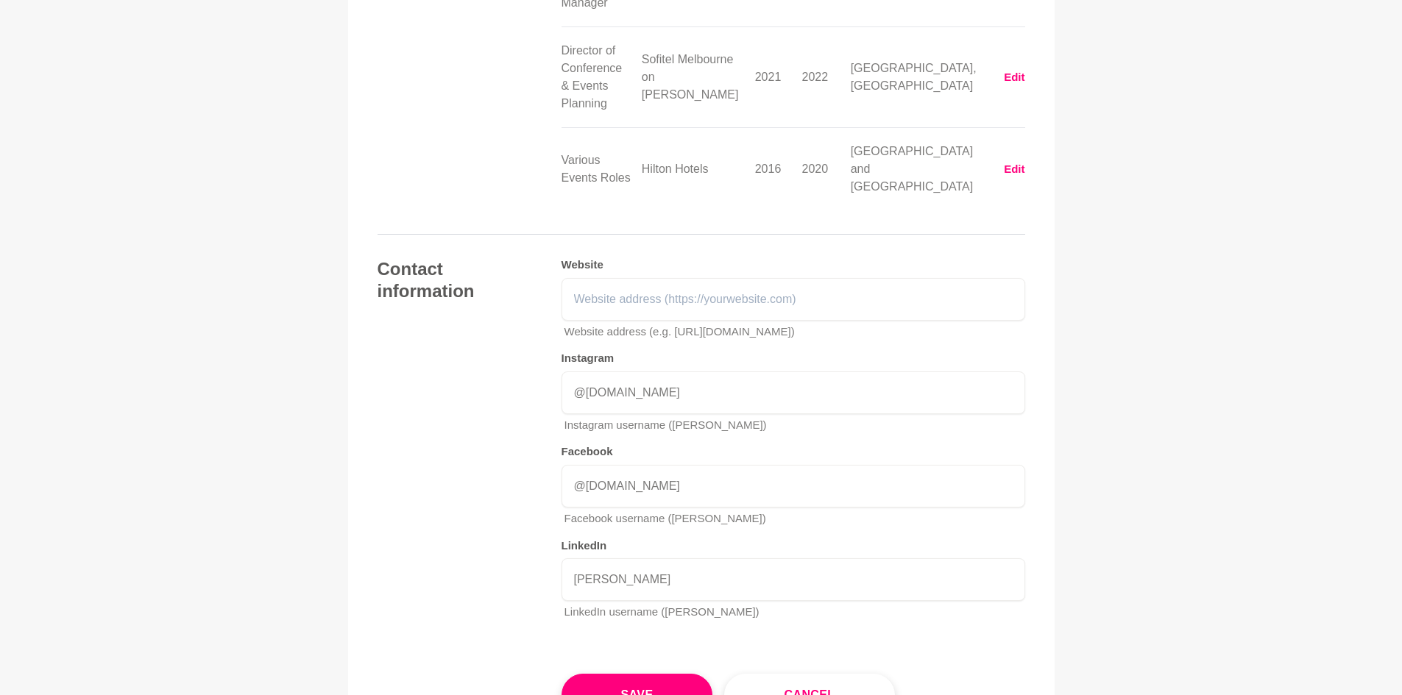
scroll to position [2428, 0]
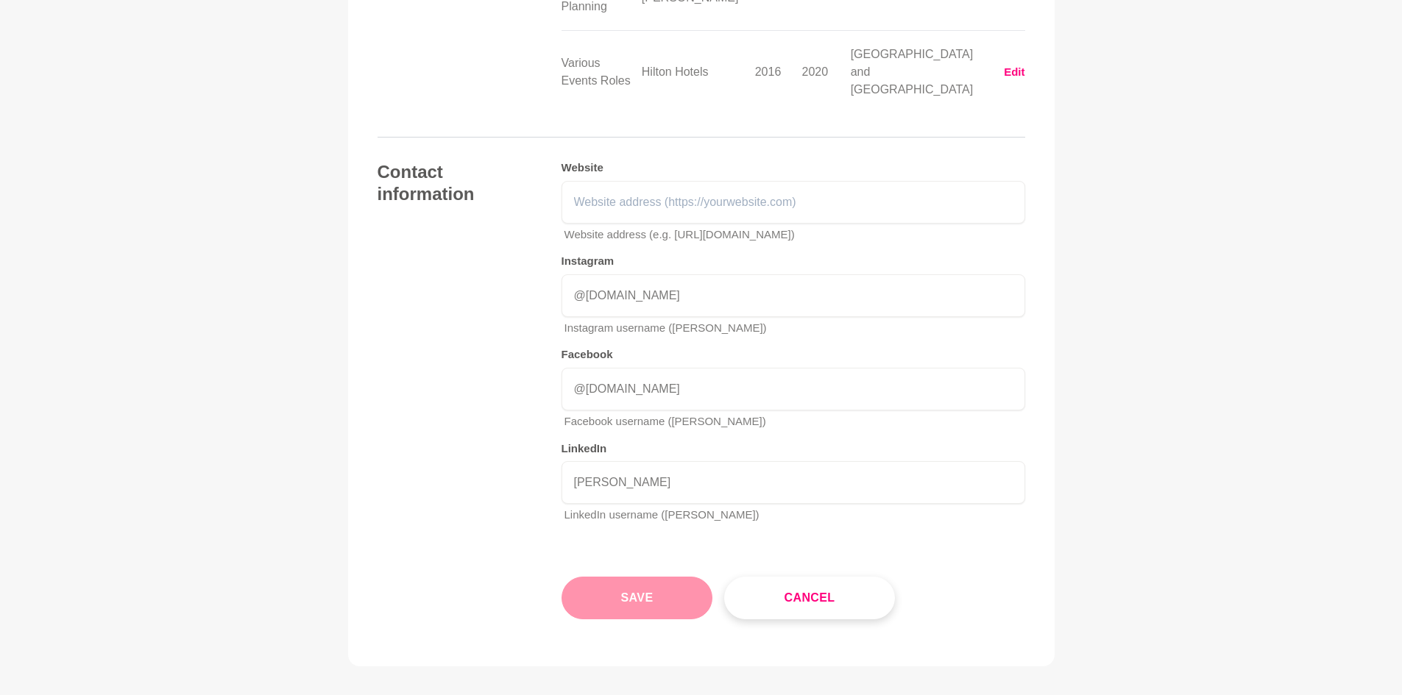
click at [664, 577] on button "Save" at bounding box center [637, 598] width 152 height 43
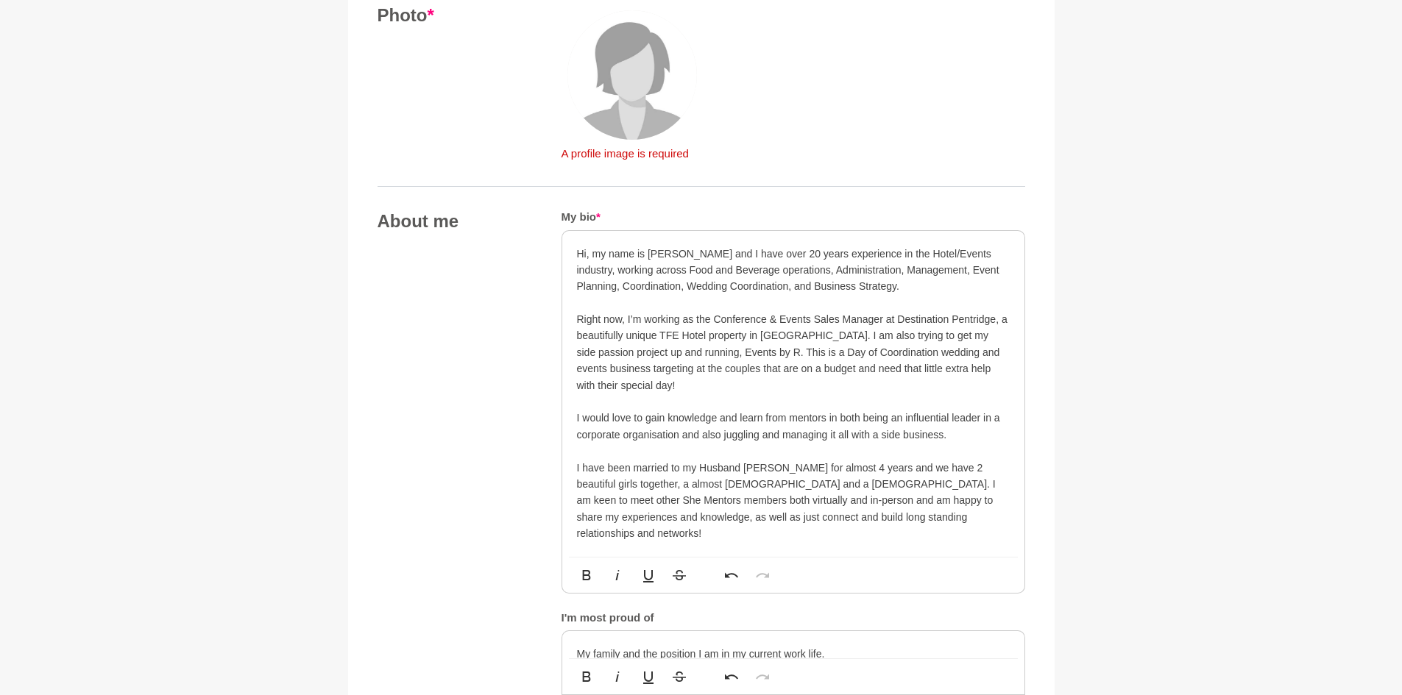
scroll to position [635, 0]
click at [624, 122] on img at bounding box center [631, 76] width 129 height 129
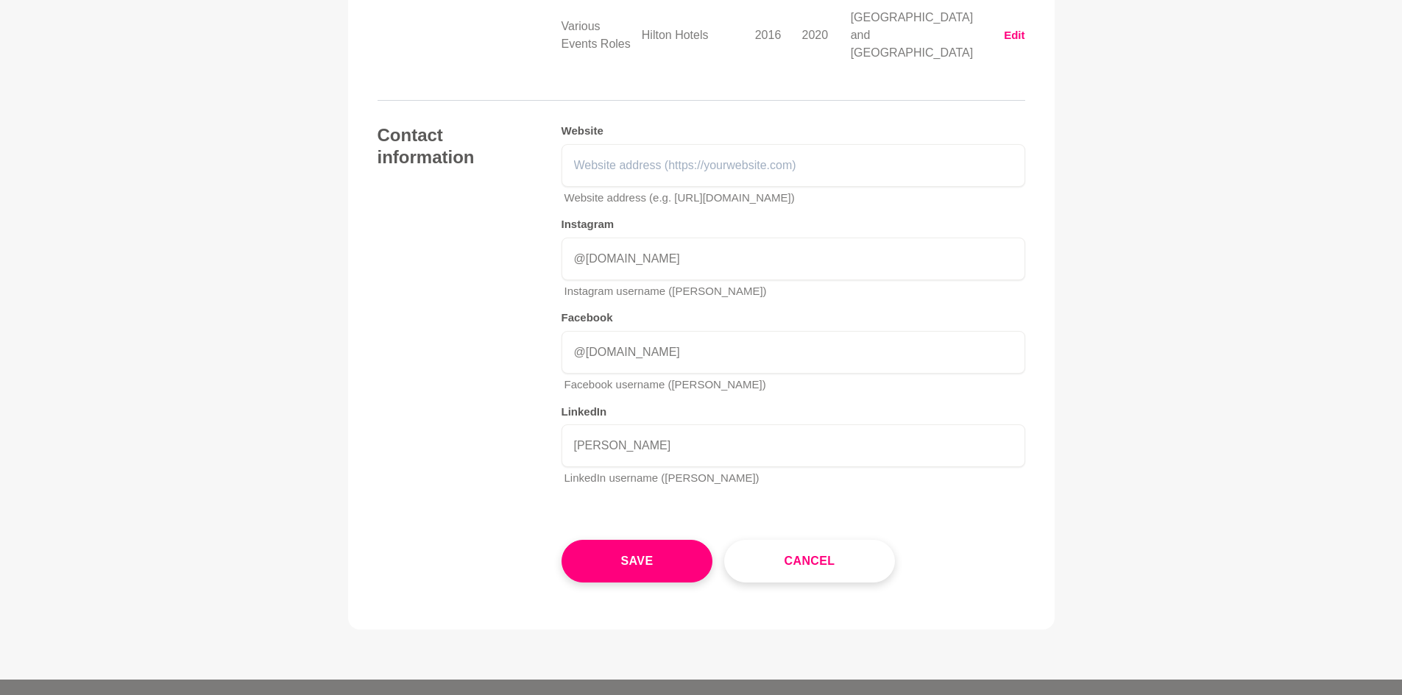
scroll to position [2538, 0]
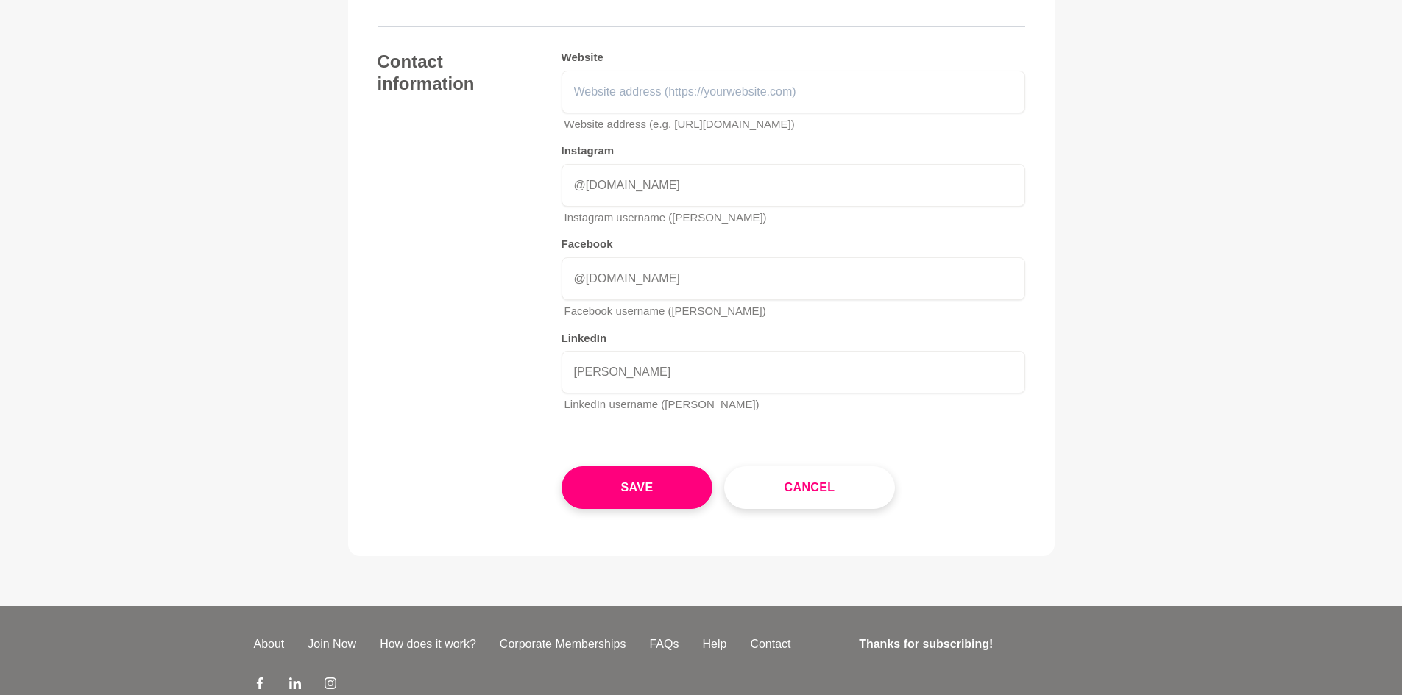
click at [654, 466] on button "Save" at bounding box center [637, 487] width 152 height 43
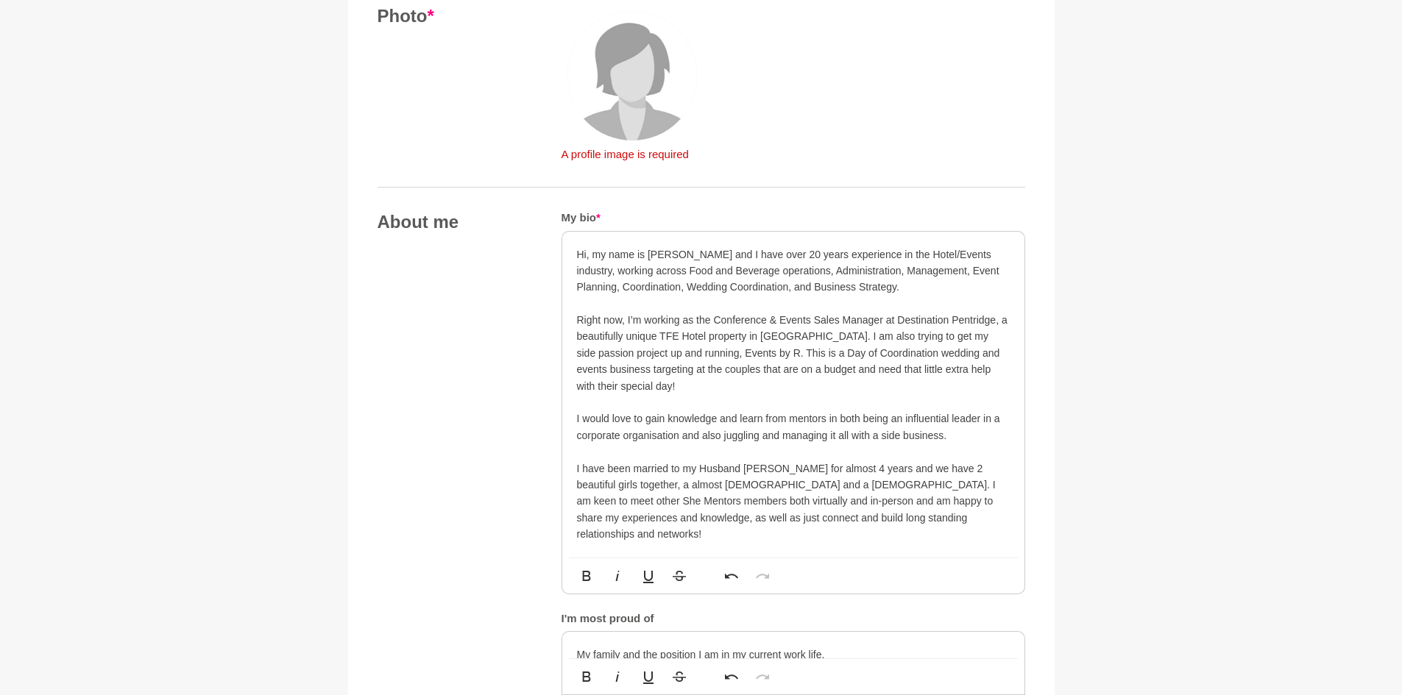
scroll to position [635, 0]
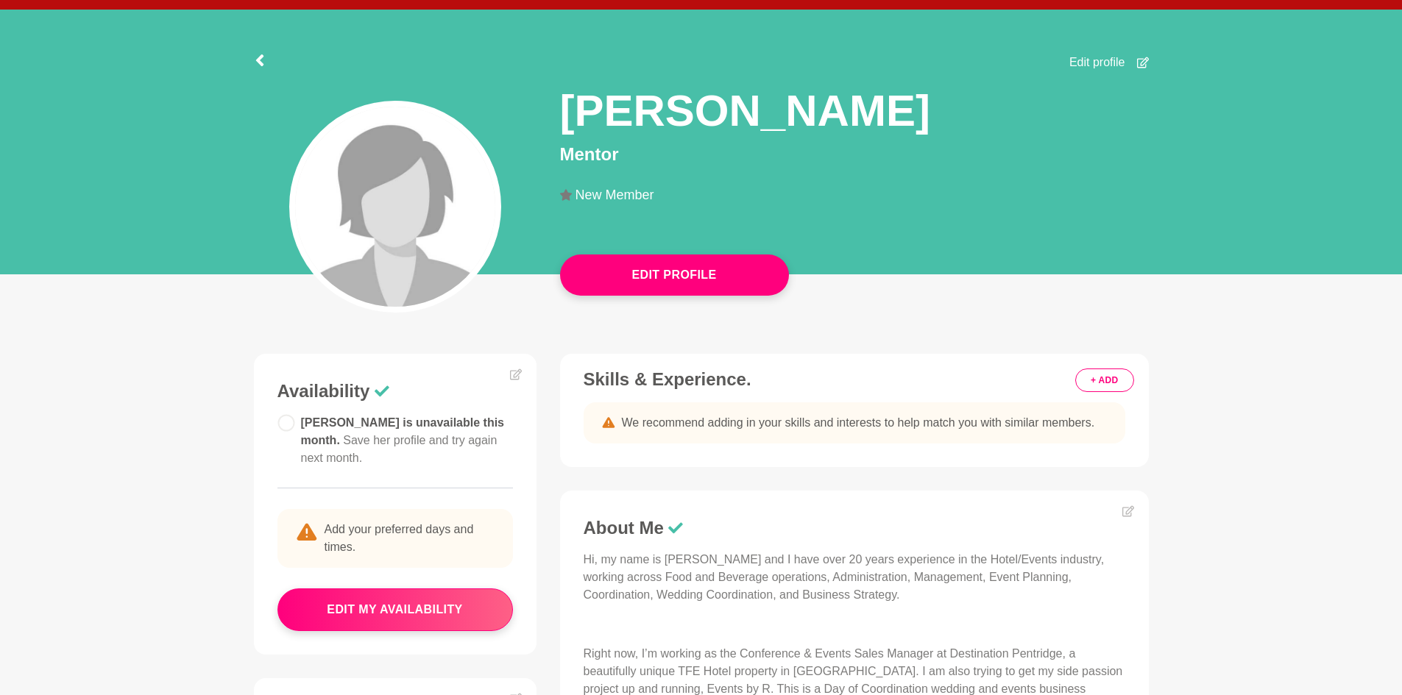
scroll to position [70, 0]
